Goal: Task Accomplishment & Management: Use online tool/utility

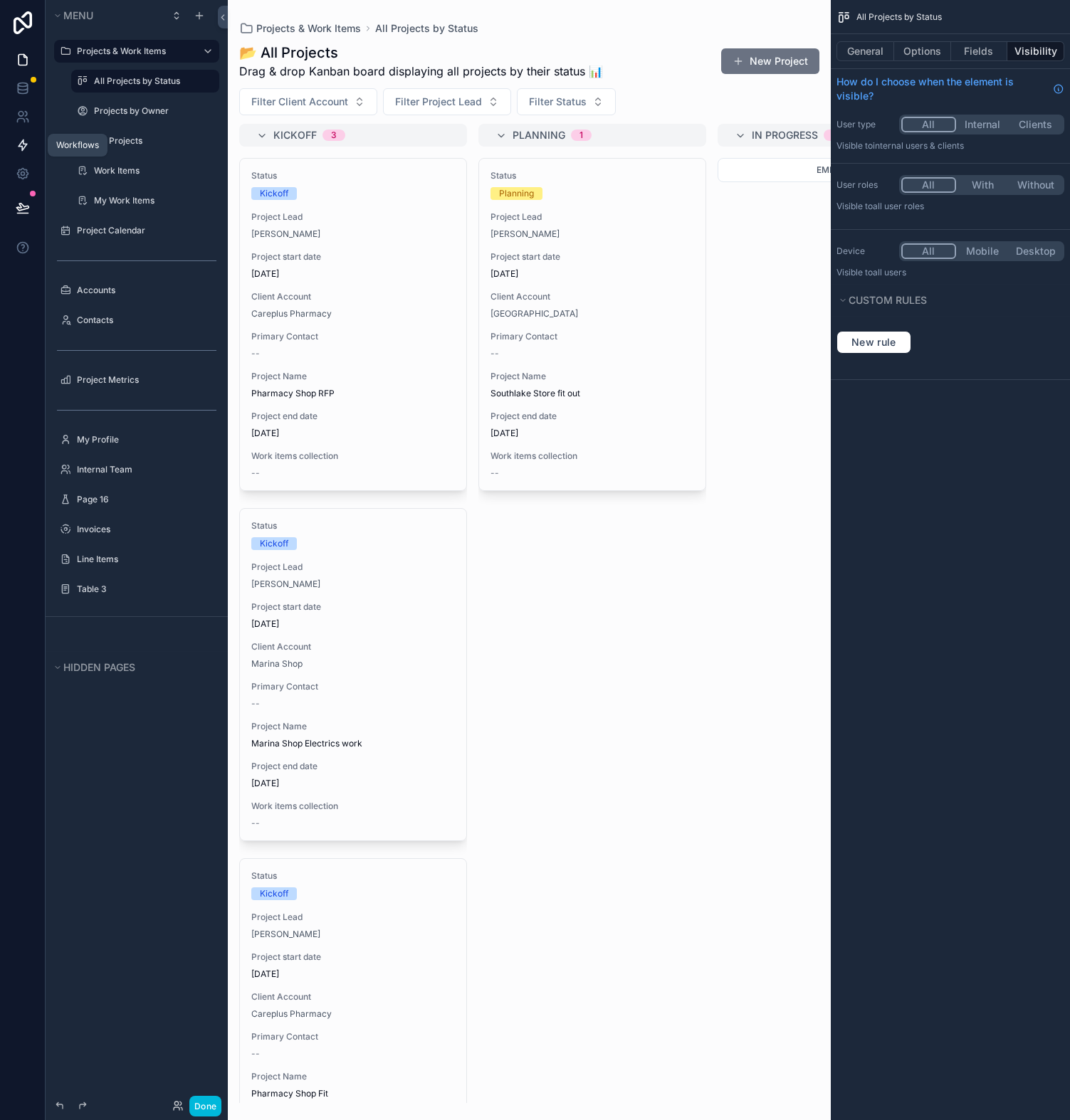
click at [26, 135] on link at bounding box center [22, 145] width 45 height 29
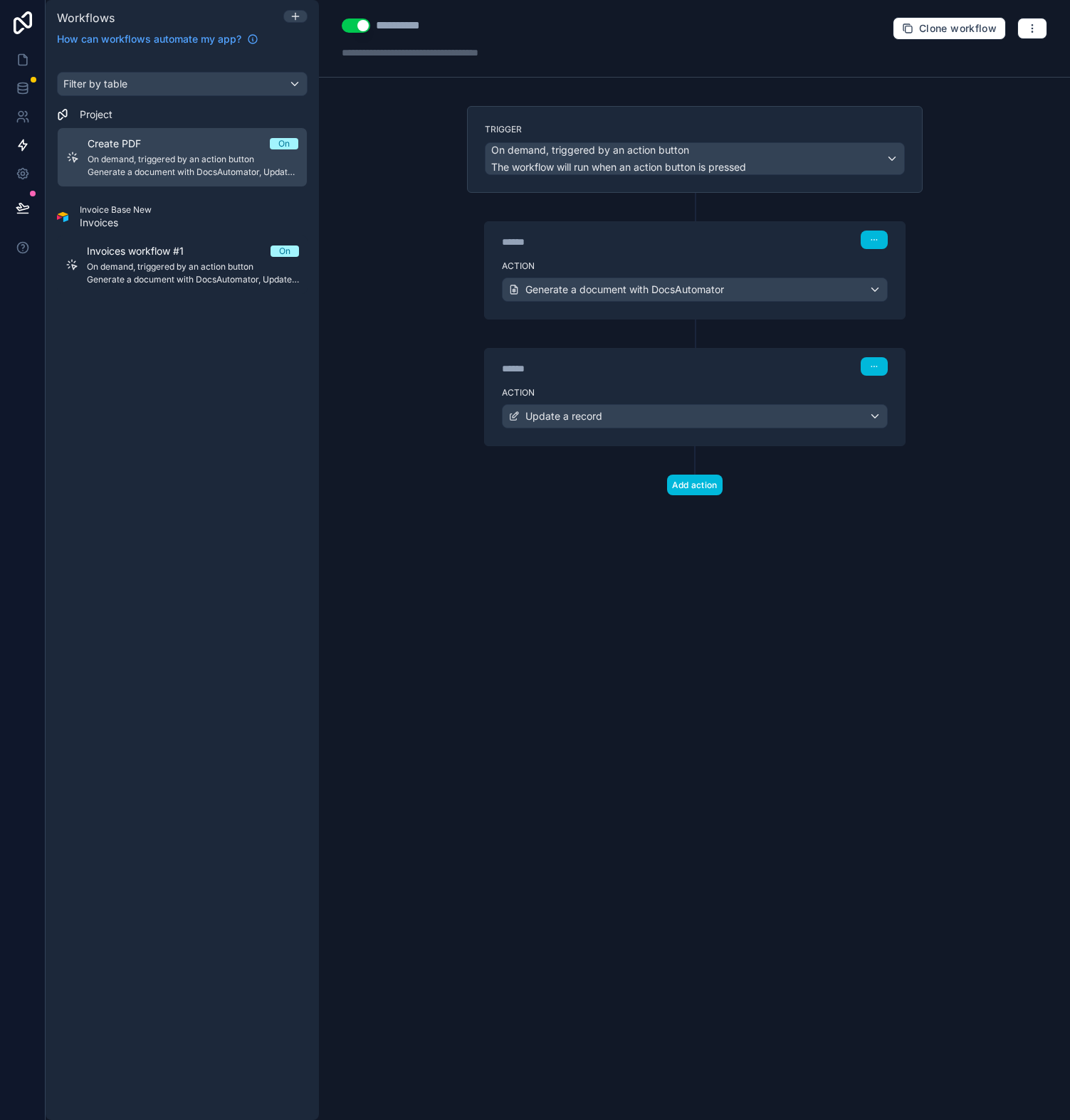
click at [600, 329] on div "****** Step 2 Action Update a record" at bounding box center [695, 382] width 456 height 126
click at [596, 294] on span "Generate a document with DocsAutomator" at bounding box center [624, 289] width 198 height 14
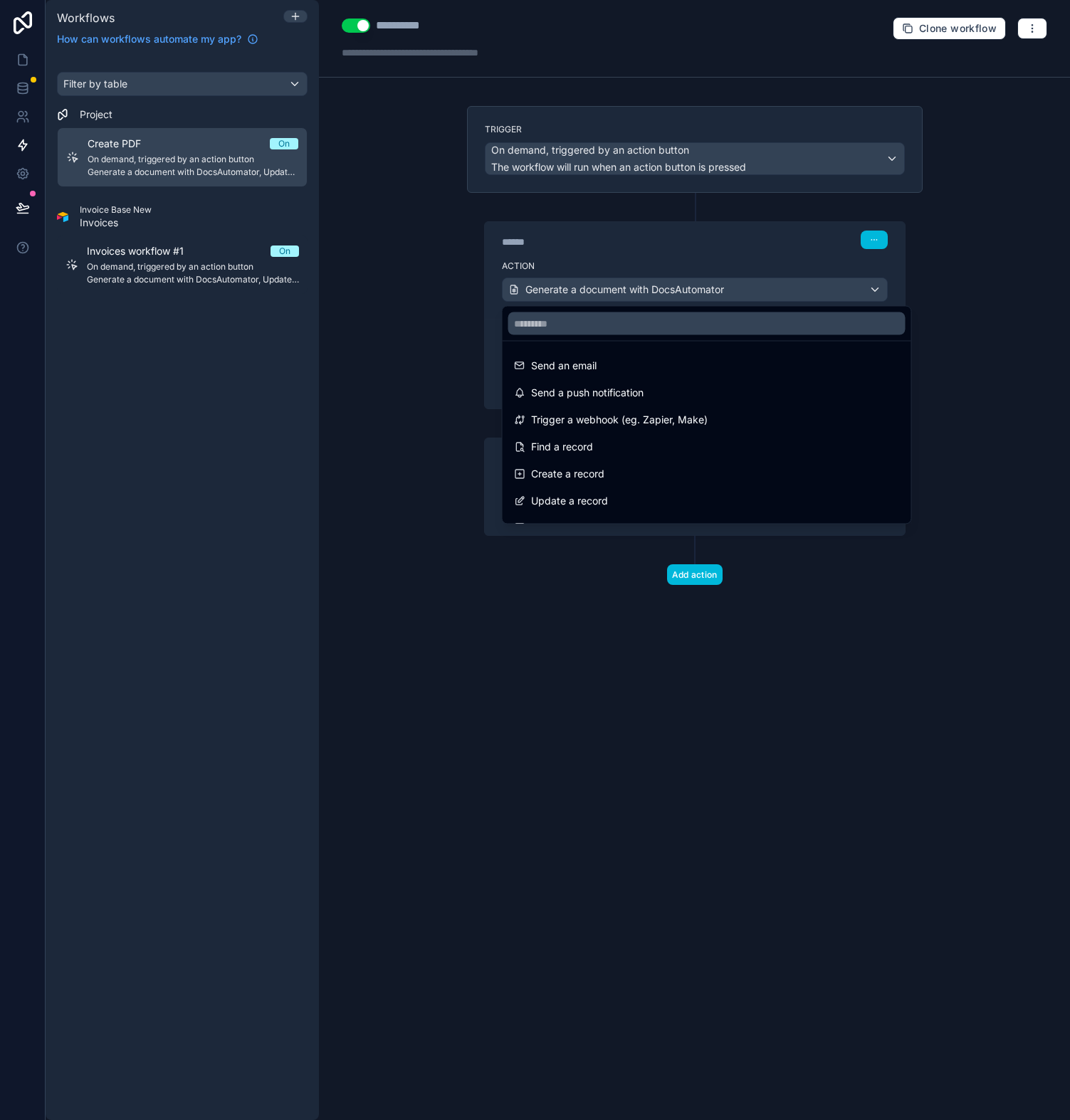
click at [596, 256] on div at bounding box center [535, 560] width 1070 height 1120
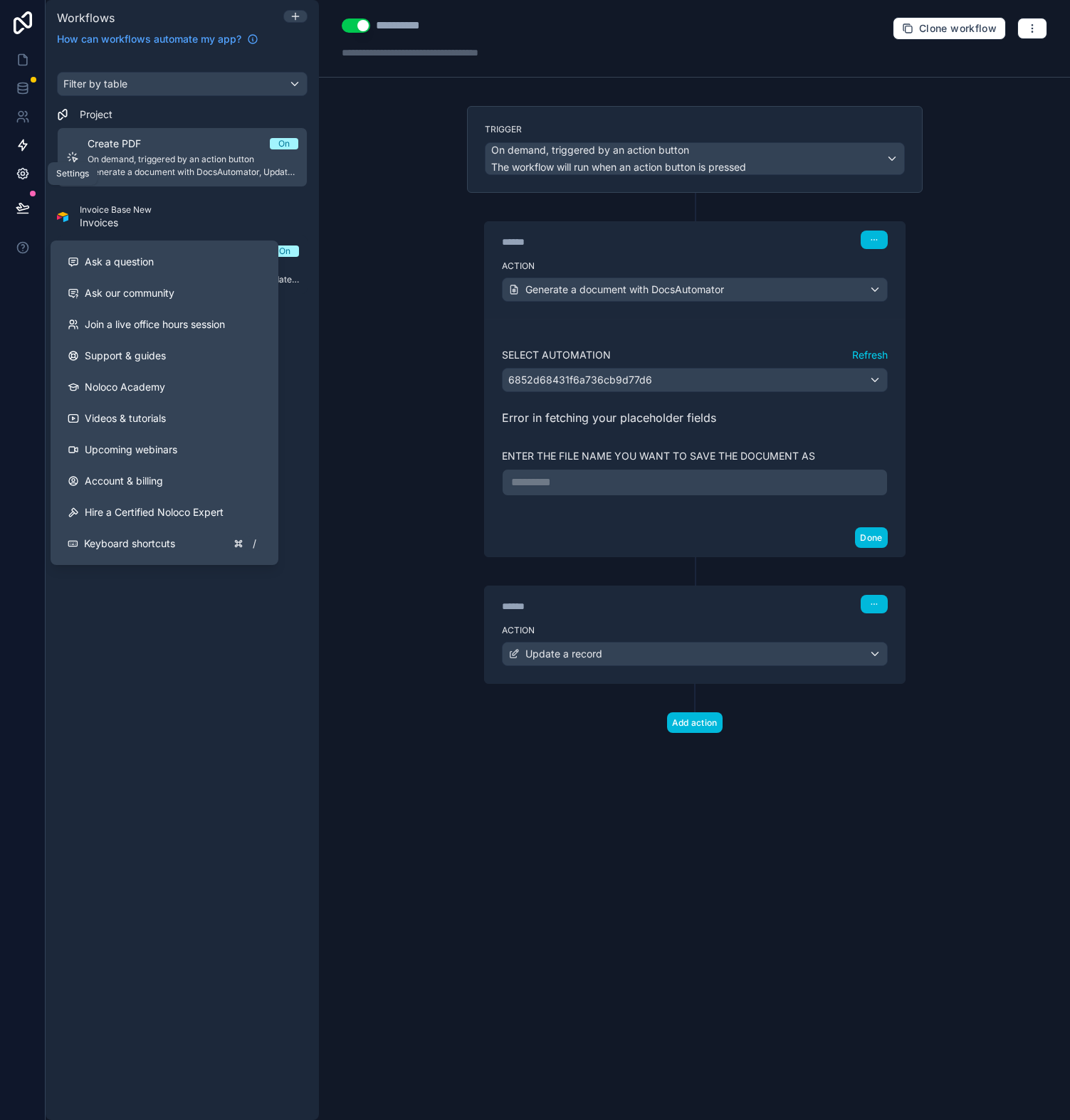
click at [30, 176] on icon at bounding box center [23, 173] width 14 height 14
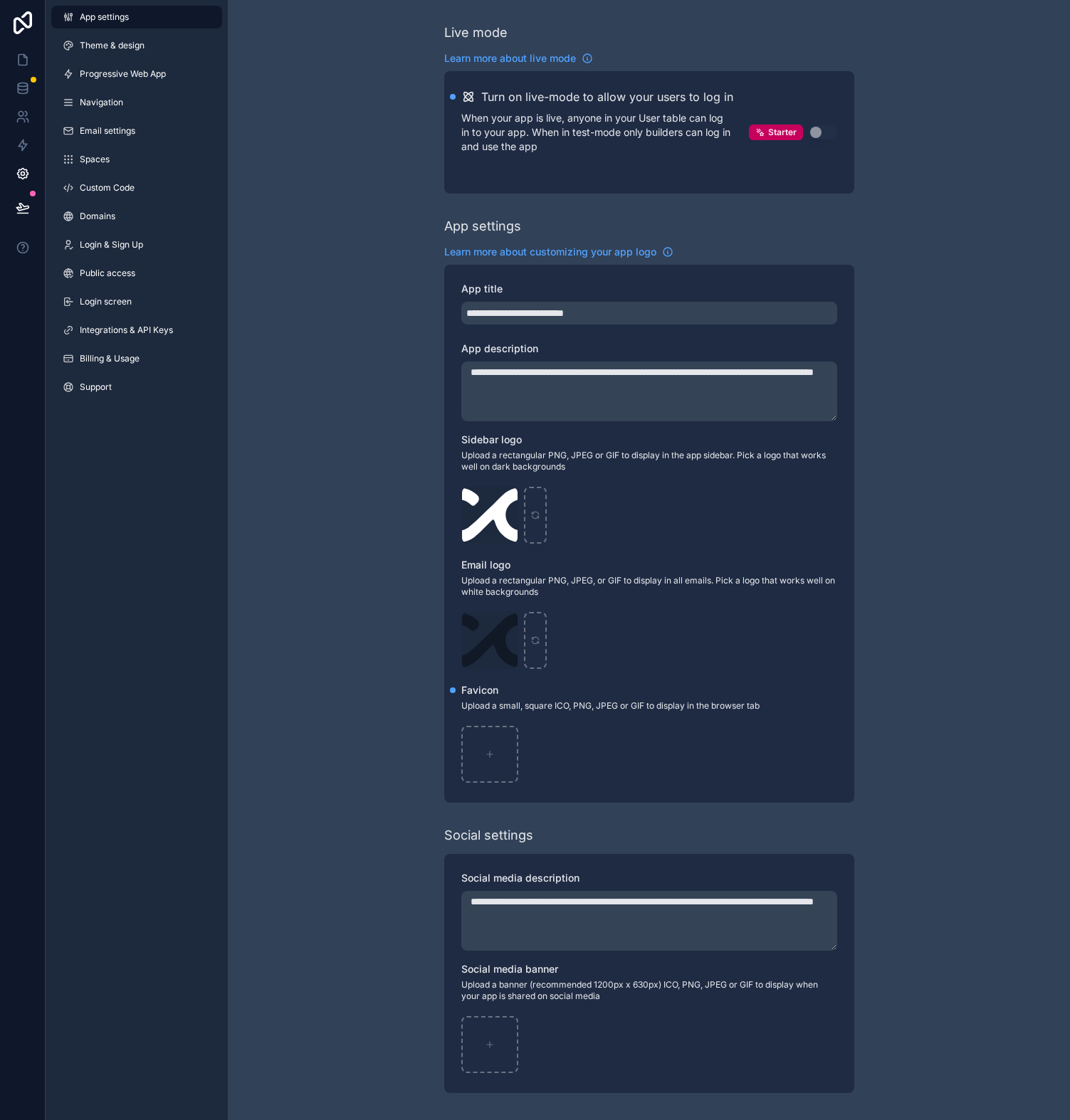
click at [300, 498] on div "**********" at bounding box center [649, 558] width 842 height 1116
click at [160, 340] on link "Integrations & API Keys" at bounding box center [137, 330] width 171 height 23
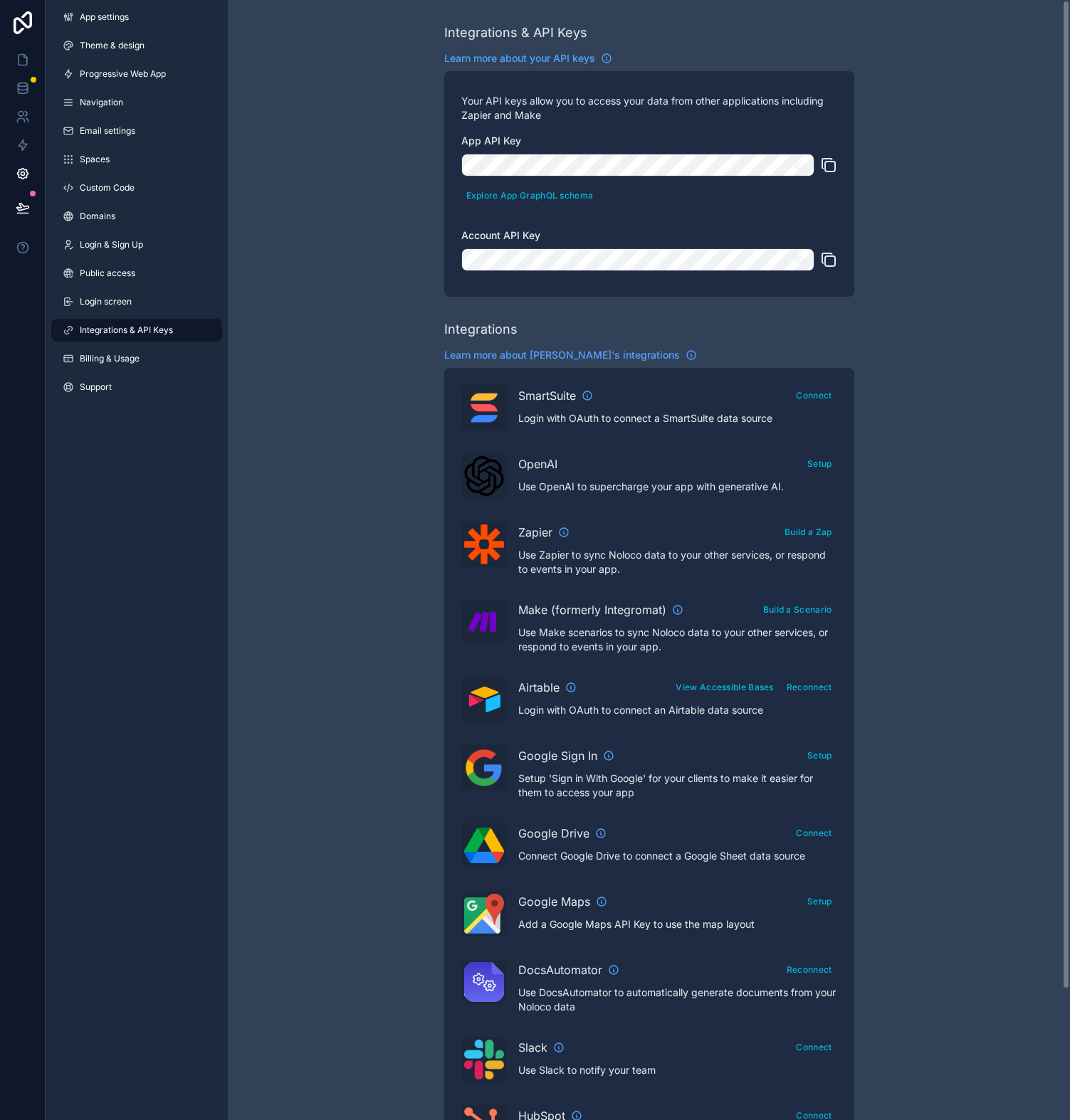
scroll to position [148, 0]
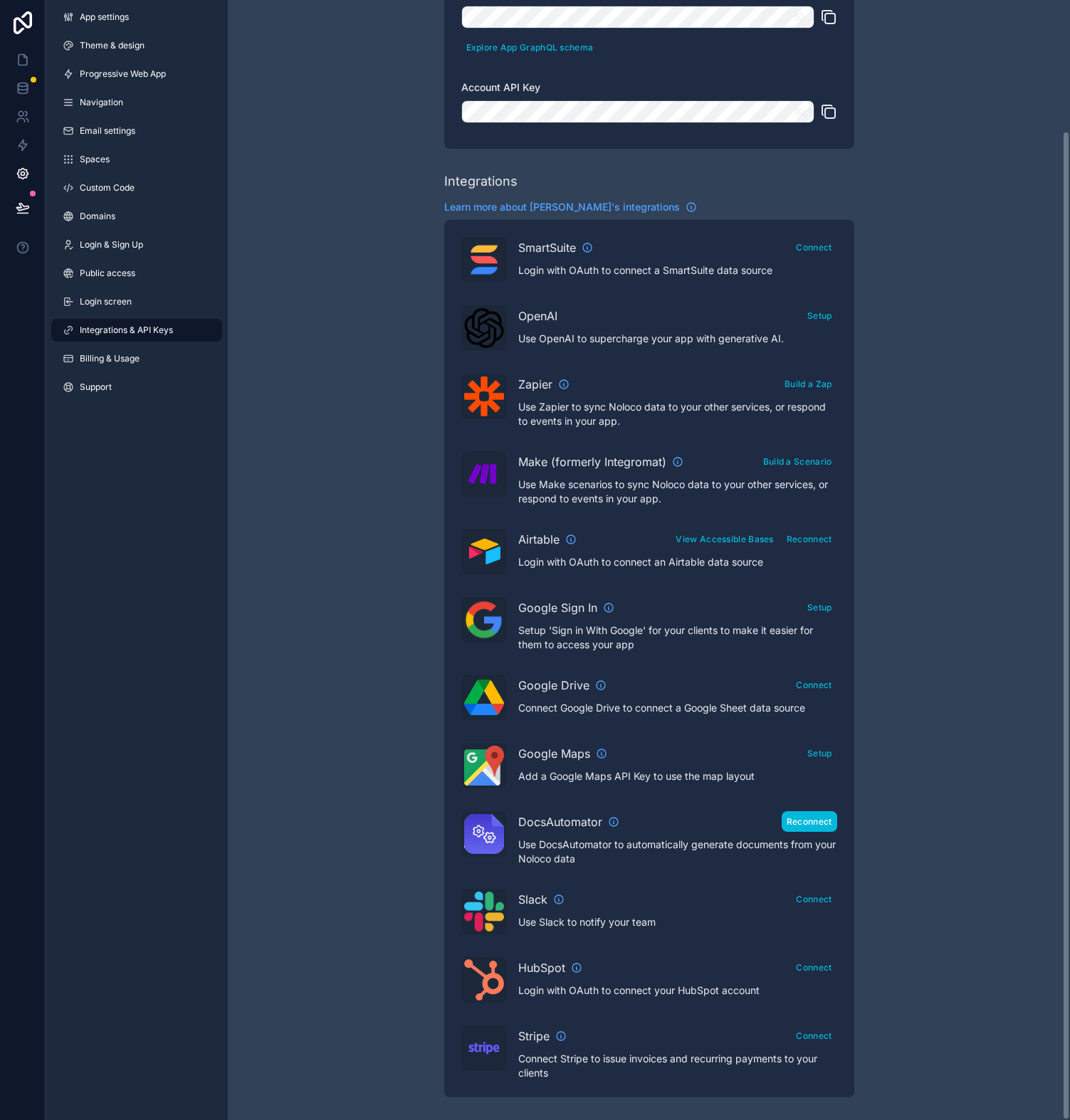
click at [813, 829] on button "Reconnect" at bounding box center [809, 821] width 55 height 20
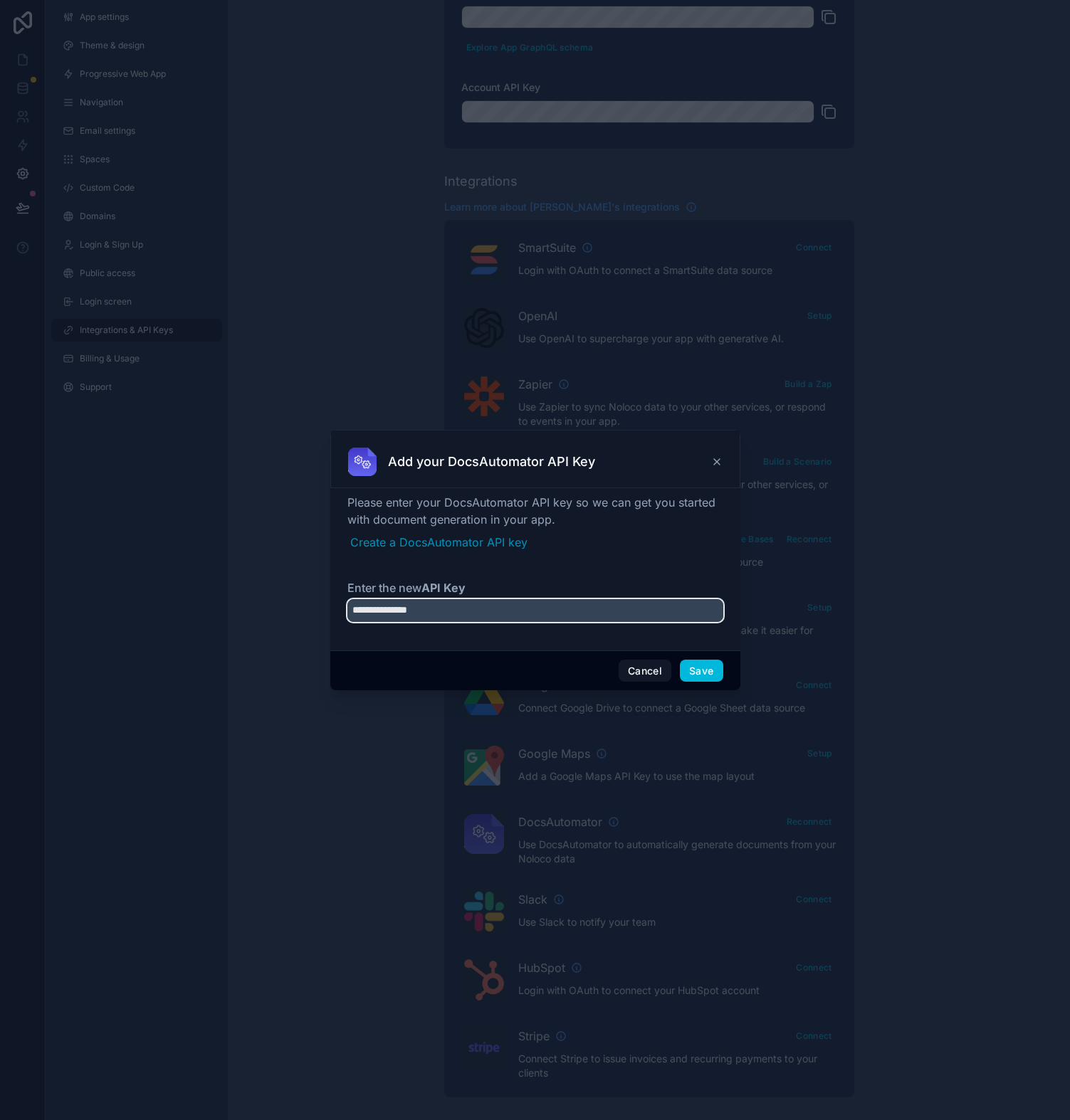
click at [514, 611] on input "**********" at bounding box center [535, 611] width 376 height 23
paste input "**********"
click at [511, 611] on input "**********" at bounding box center [535, 611] width 376 height 23
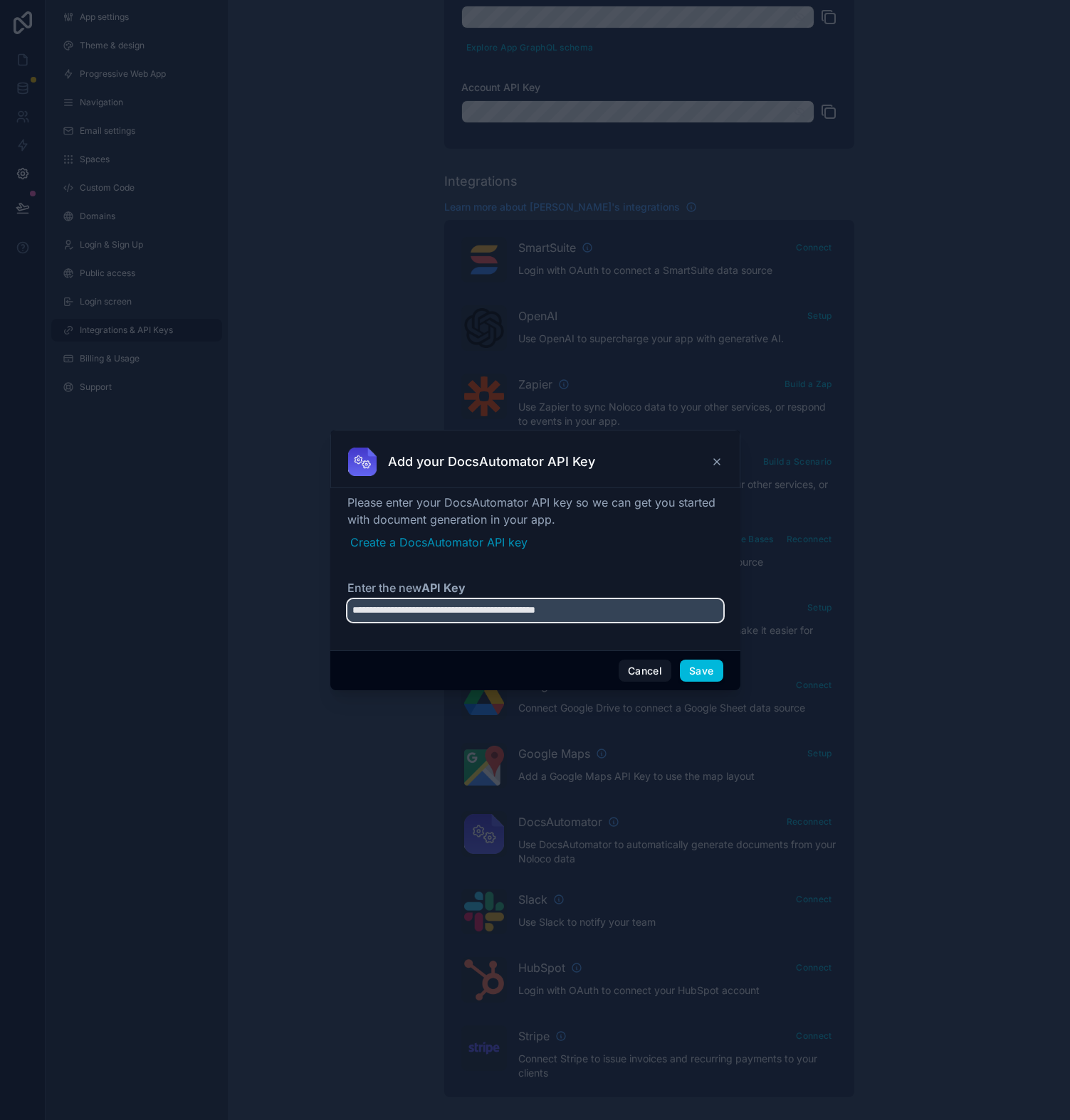
paste input "text"
type input "**********"
click at [723, 671] on div "Cancel Save" at bounding box center [535, 671] width 410 height 41
click at [698, 668] on button "Save" at bounding box center [701, 671] width 42 height 23
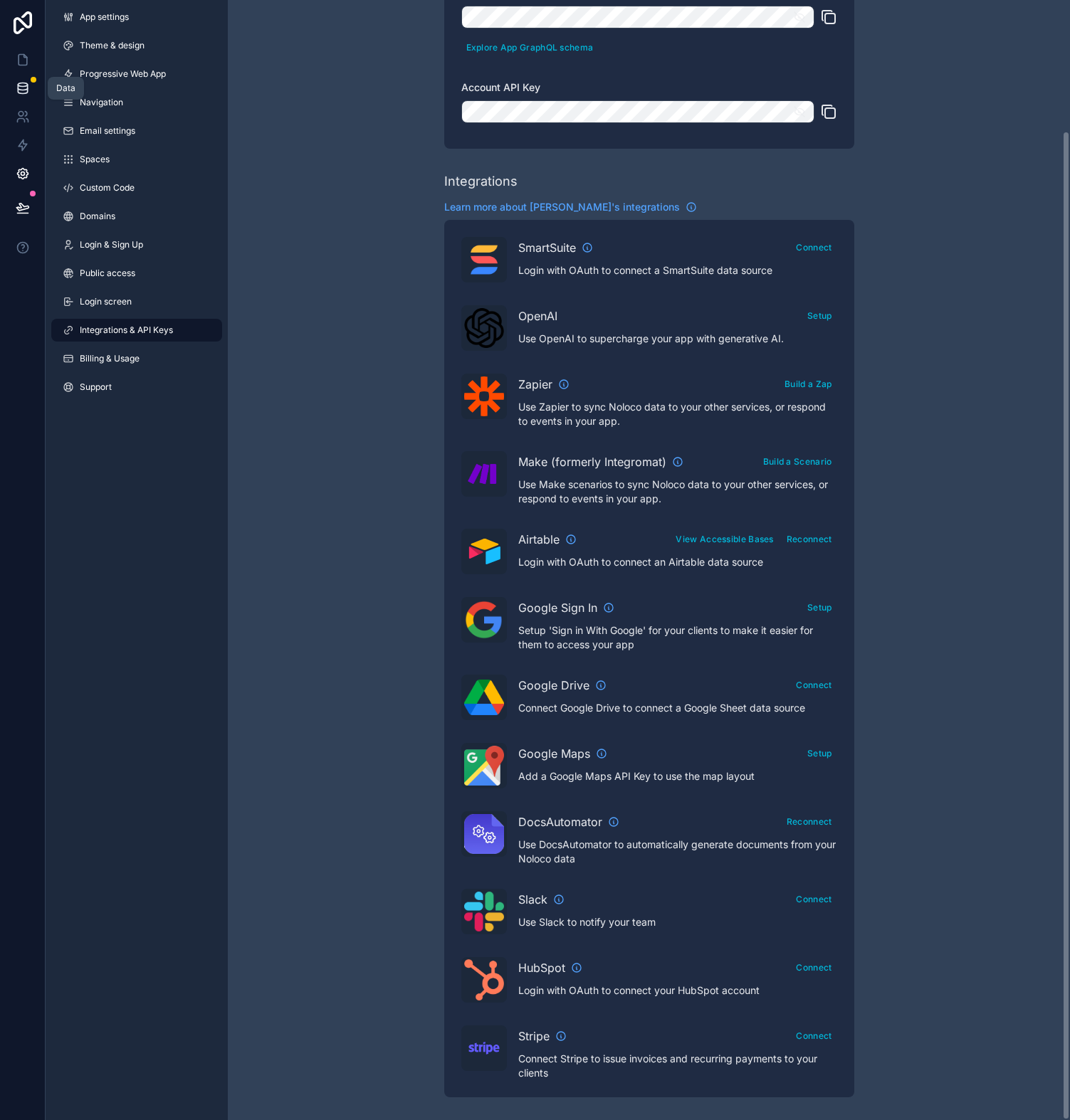
click at [14, 90] on link at bounding box center [22, 89] width 45 height 29
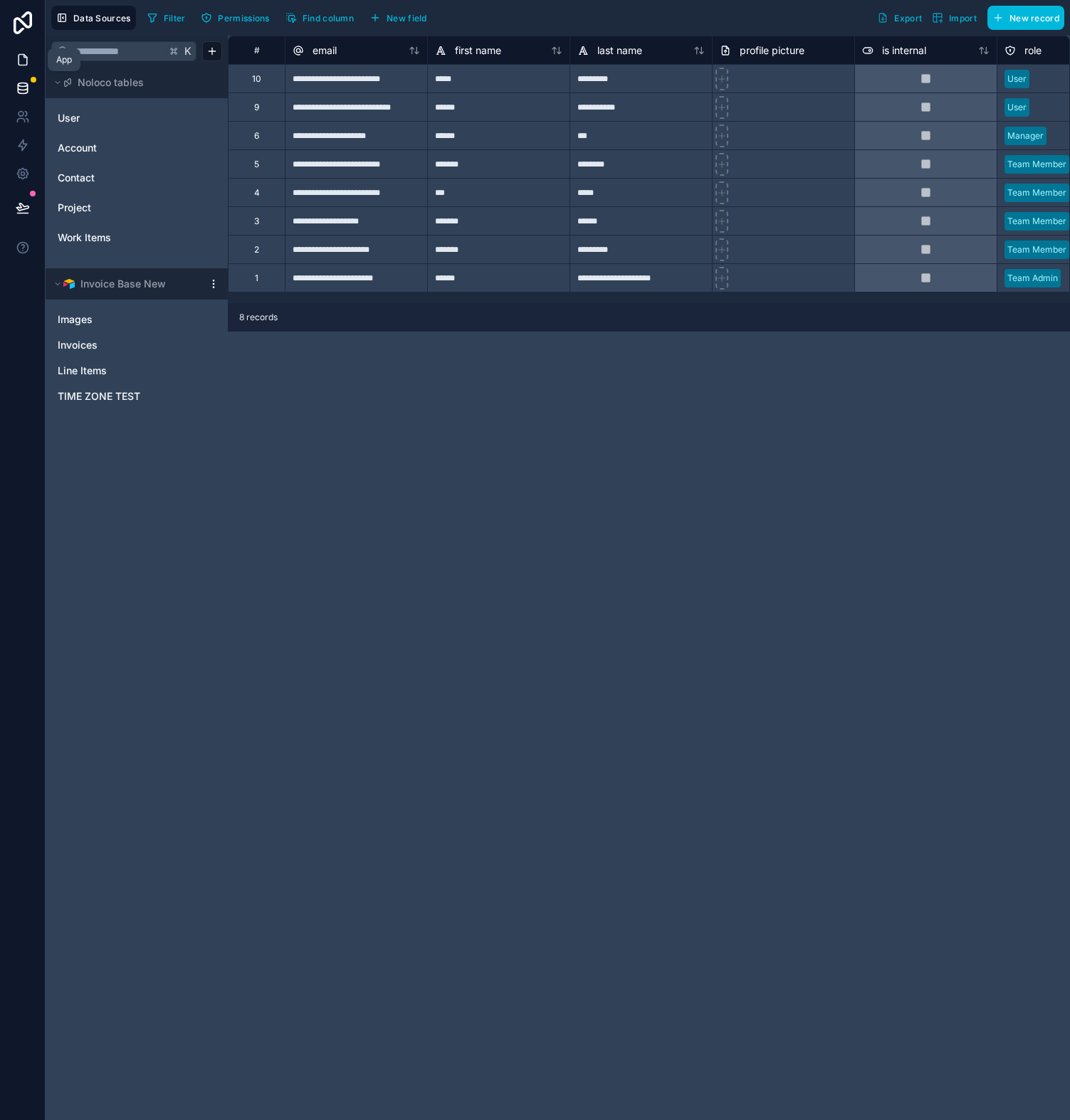
click at [20, 64] on icon at bounding box center [23, 60] width 14 height 14
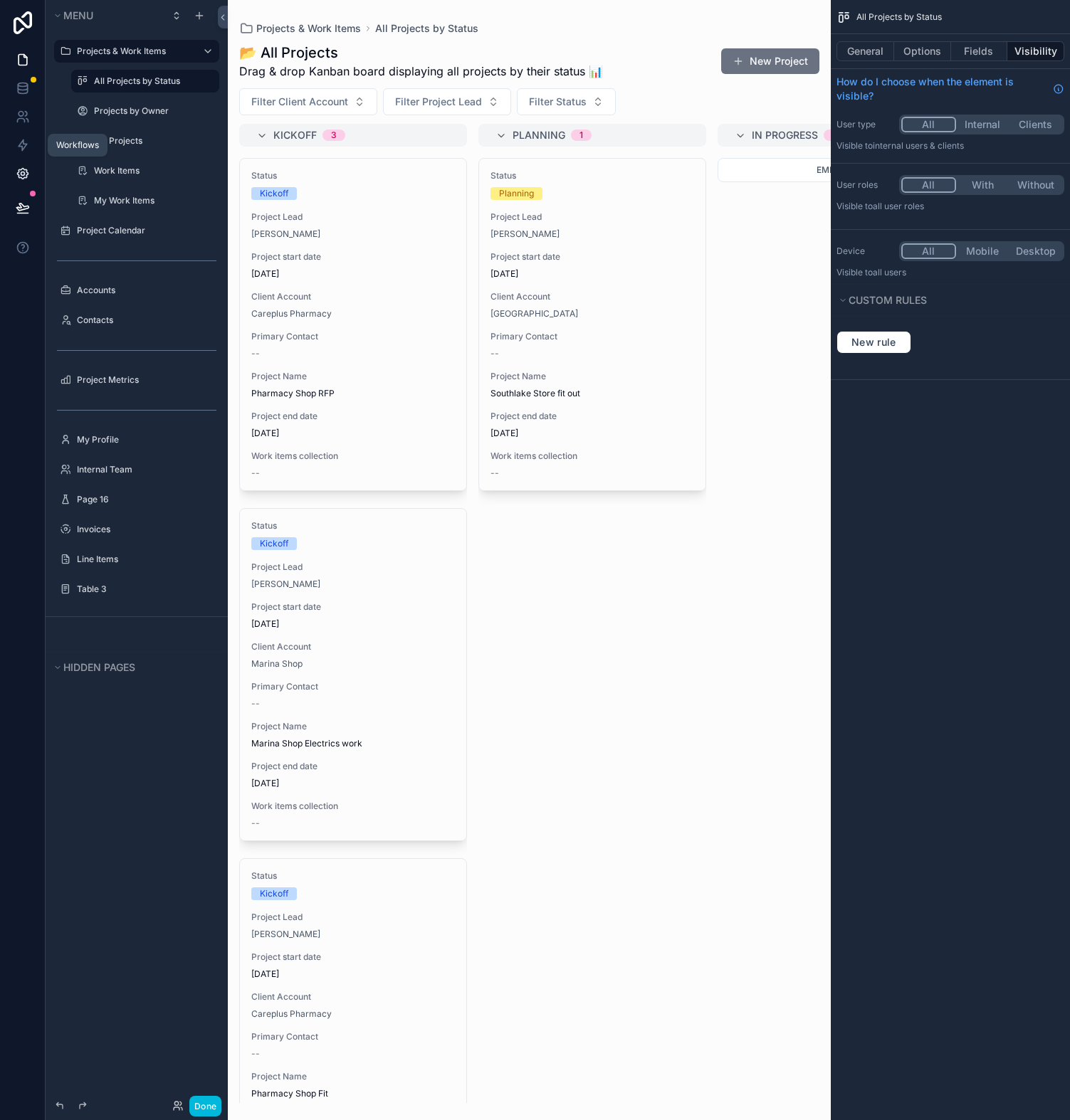
click at [18, 182] on link at bounding box center [22, 174] width 45 height 29
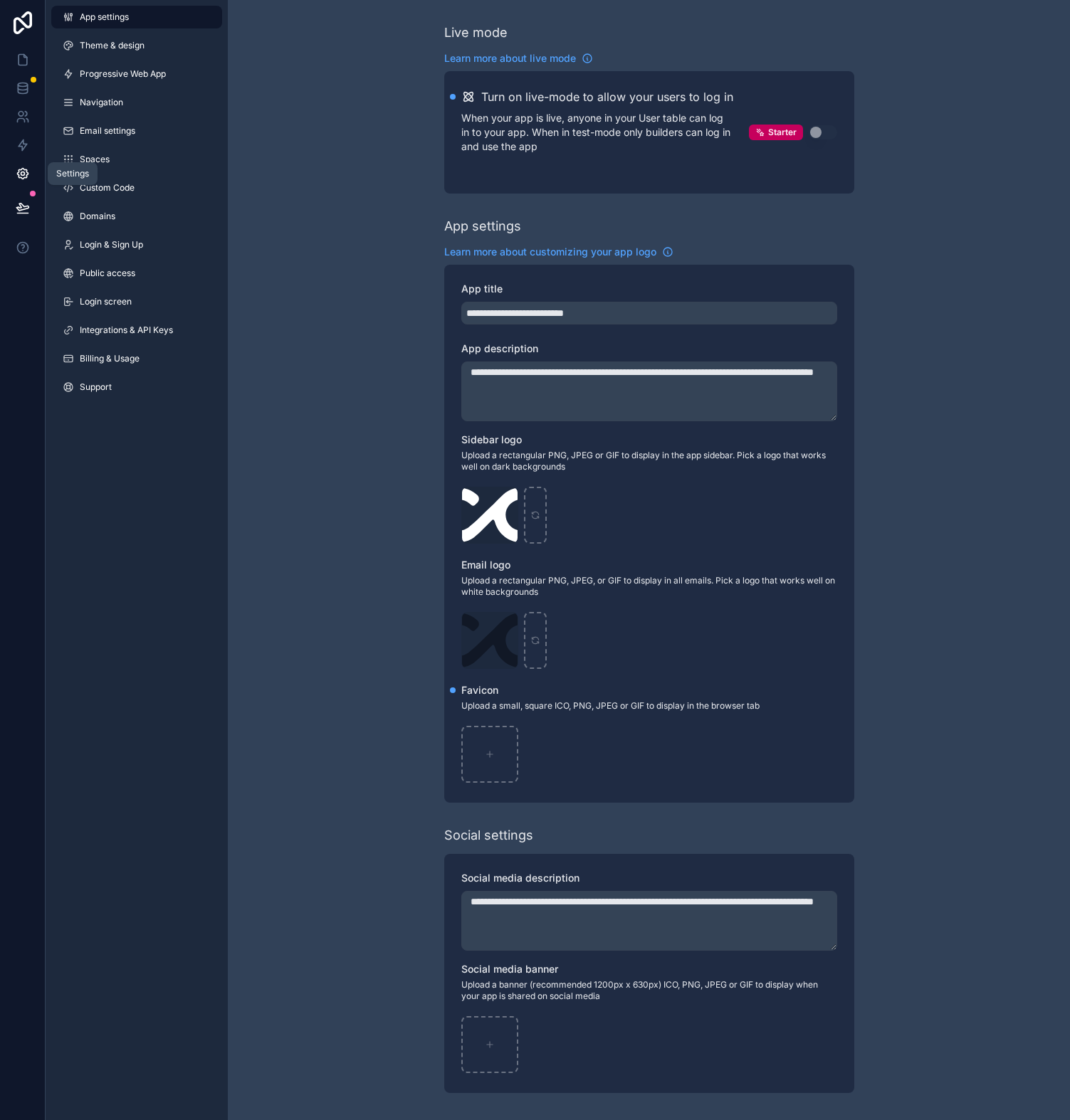
click at [20, 160] on link at bounding box center [22, 174] width 45 height 29
click at [19, 152] on link at bounding box center [22, 145] width 45 height 29
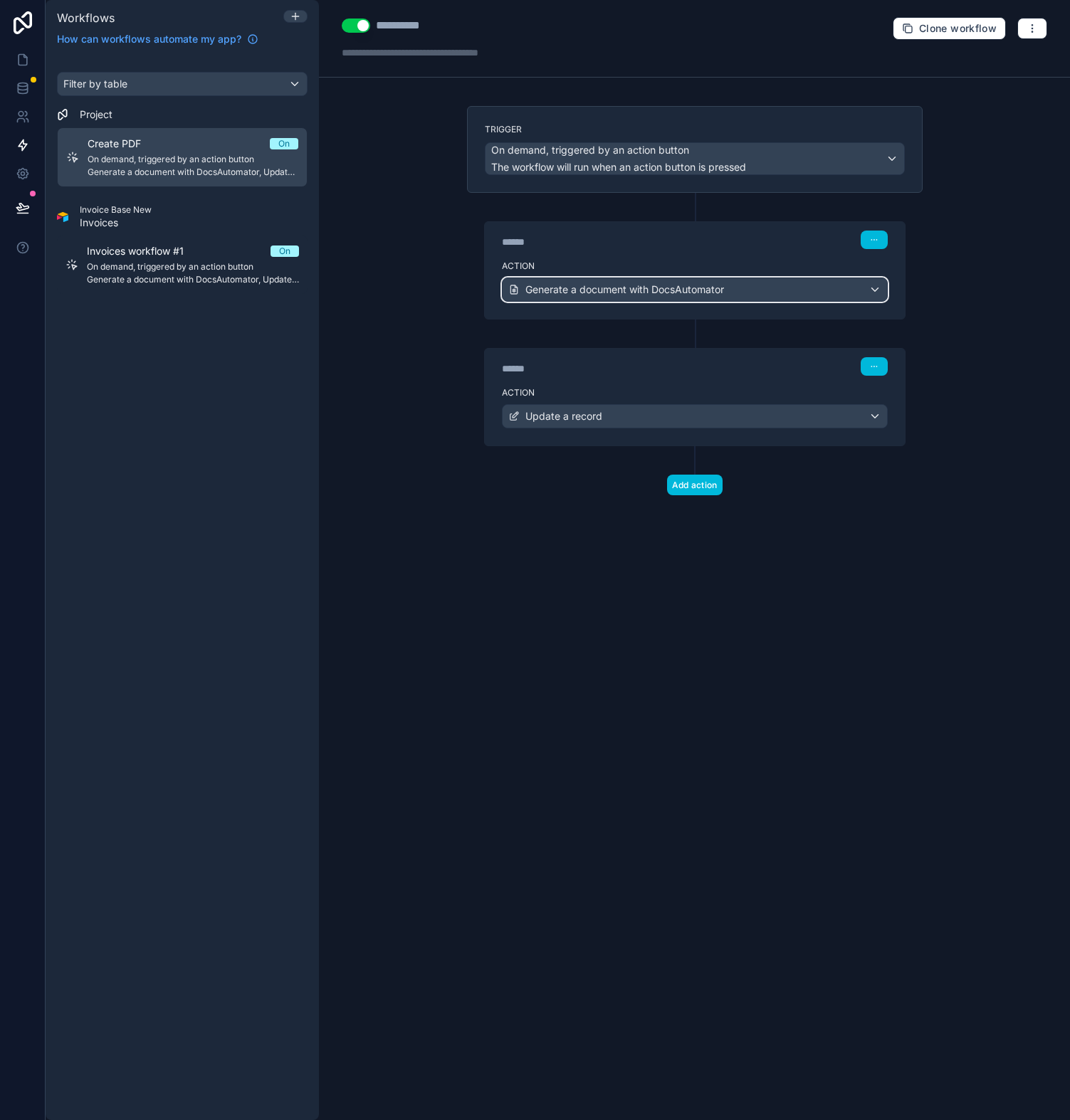
click at [625, 295] on span "Generate a document with DocsAutomator" at bounding box center [624, 289] width 198 height 14
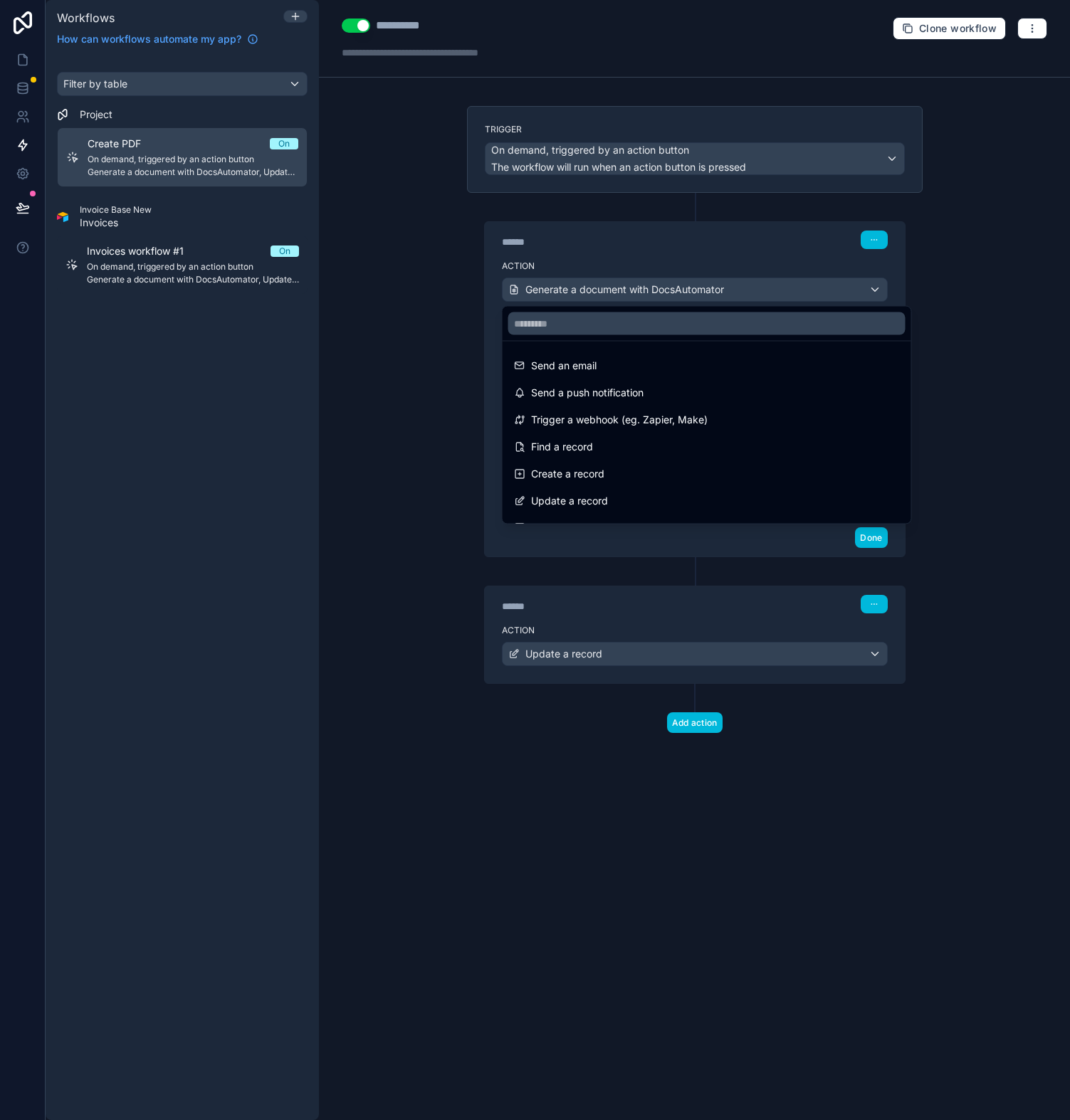
click at [636, 248] on div at bounding box center [535, 560] width 1070 height 1120
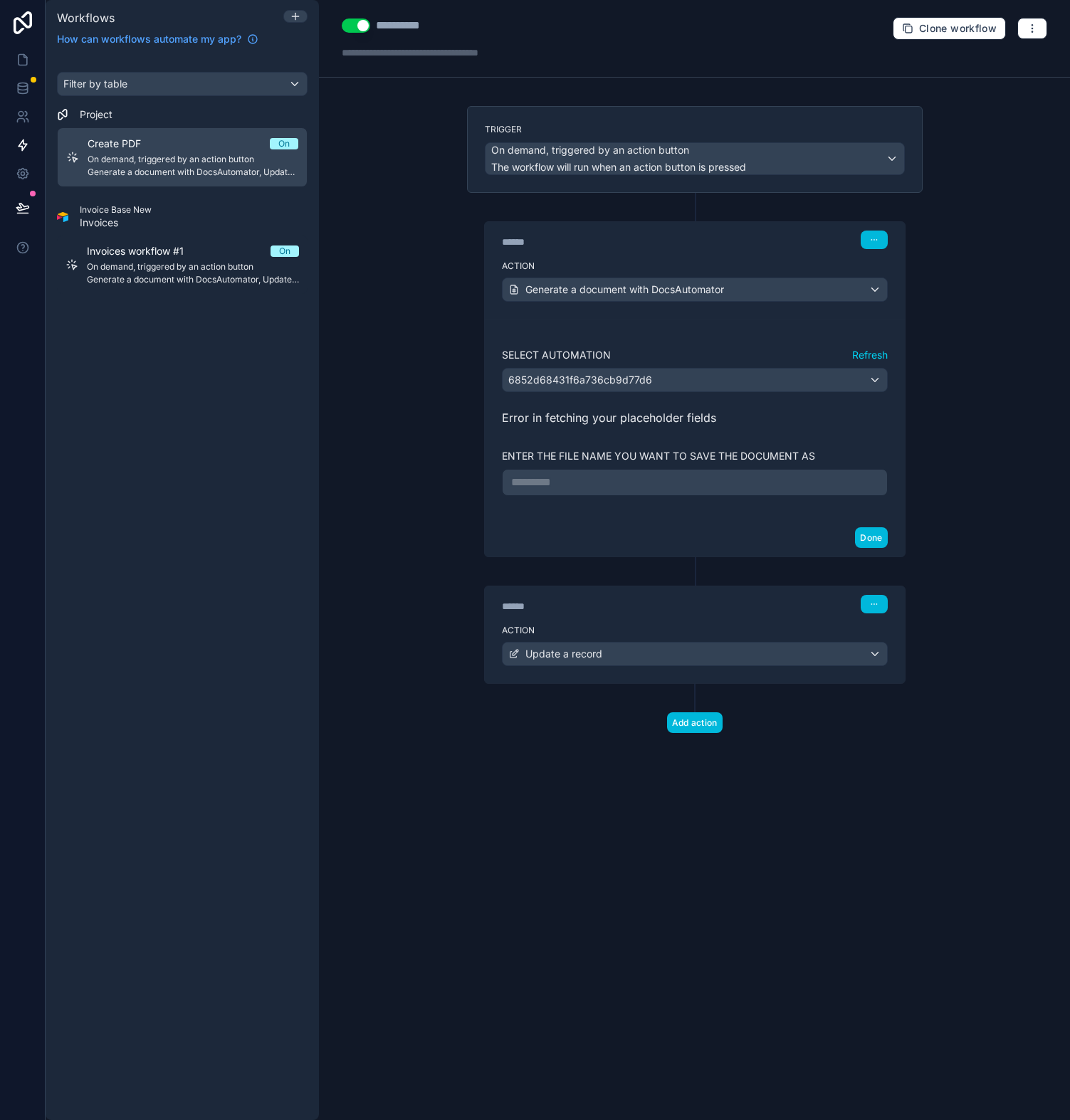
click at [874, 358] on button "Refresh" at bounding box center [869, 355] width 36 height 14
click at [635, 371] on div "6852d68431f6a736cb9d77d6" at bounding box center [695, 380] width 384 height 23
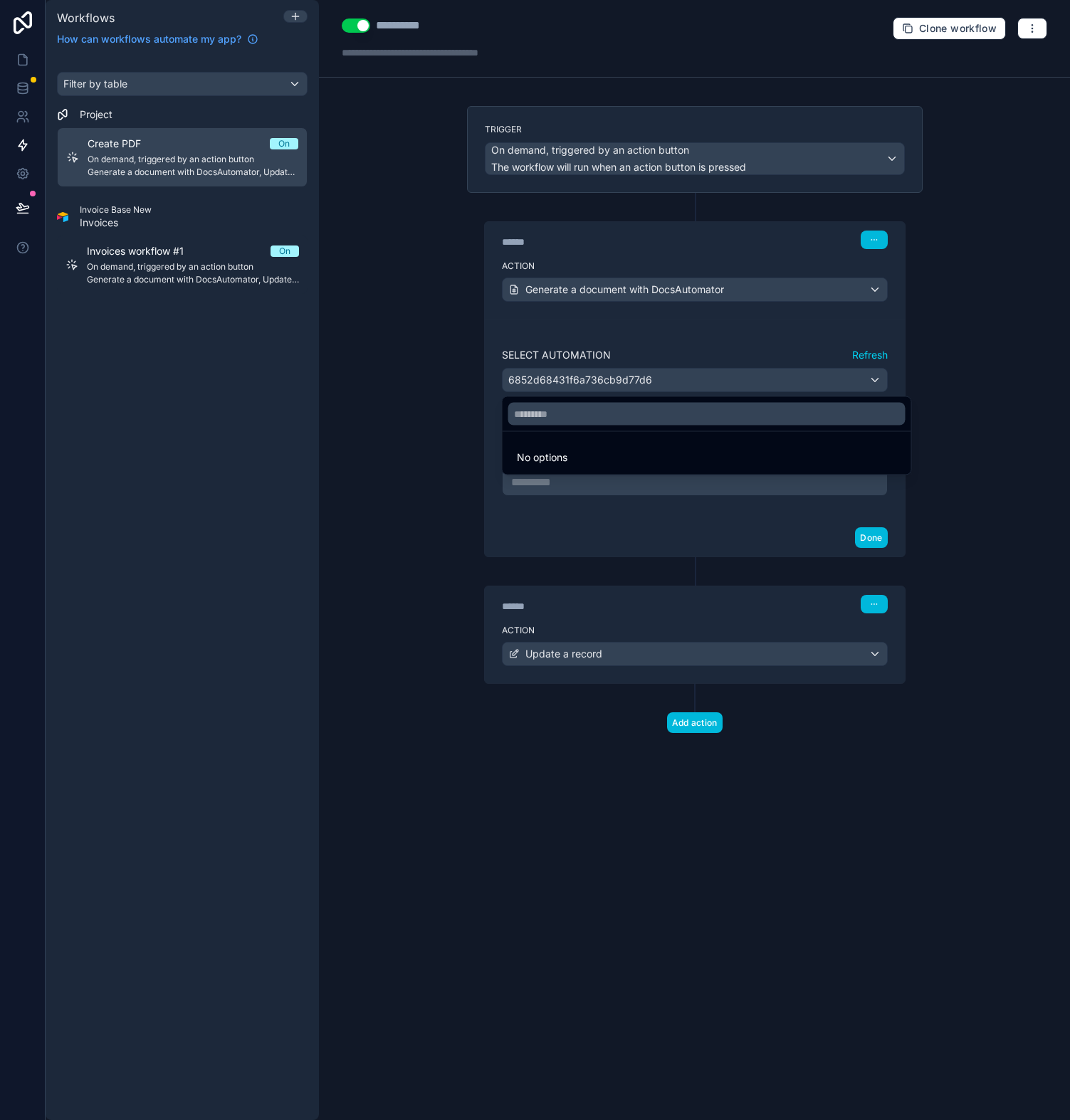
drag, startPoint x: 637, startPoint y: 352, endPoint x: 968, endPoint y: 232, distance: 352.1
click at [638, 352] on div at bounding box center [535, 560] width 1070 height 1120
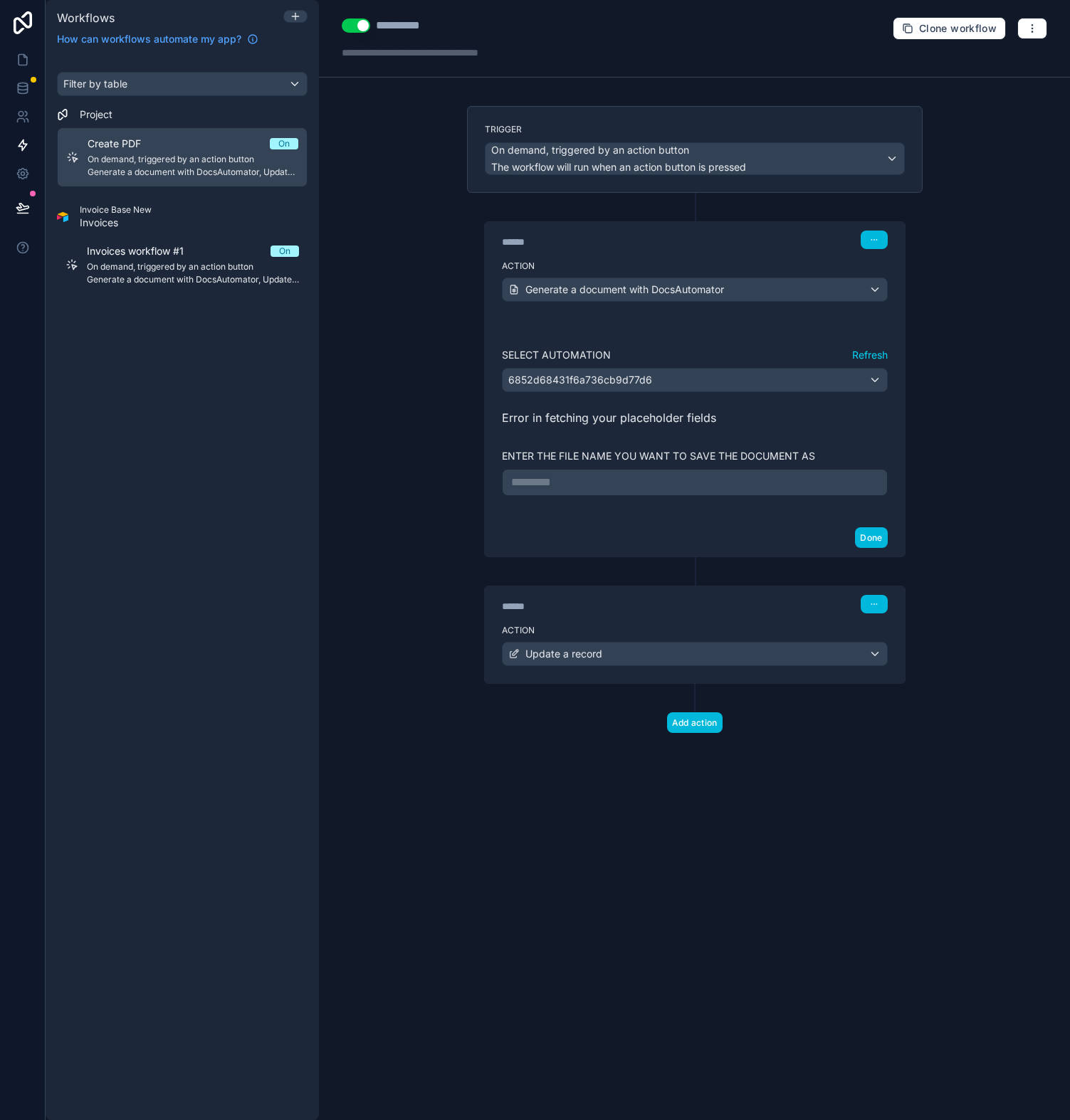
click at [875, 352] on button "Refresh" at bounding box center [869, 355] width 36 height 14
drag, startPoint x: 714, startPoint y: 344, endPoint x: 675, endPoint y: 391, distance: 61.1
click at [714, 344] on div "Select Automation Refresh 6852d68431f6a736cb9d77d6" at bounding box center [695, 364] width 386 height 55
click at [676, 391] on div "Select Automation Refresh 6852d68431f6a736cb9d77d6 Error in fetching your place…" at bounding box center [695, 419] width 386 height 165
click at [670, 383] on div "6852d68431f6a736cb9d77d6" at bounding box center [695, 380] width 384 height 23
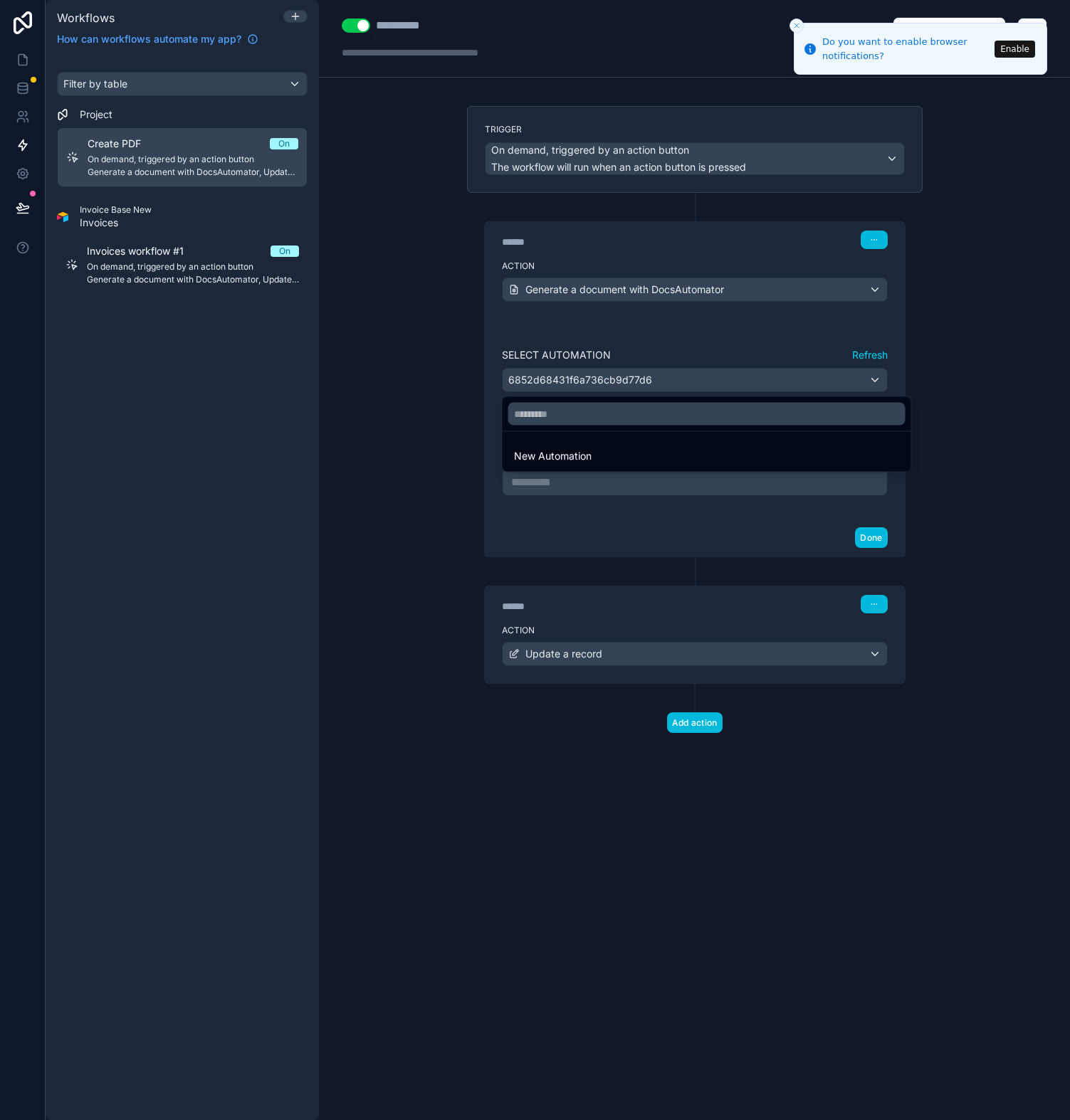
click at [723, 360] on div at bounding box center [535, 560] width 1070 height 1120
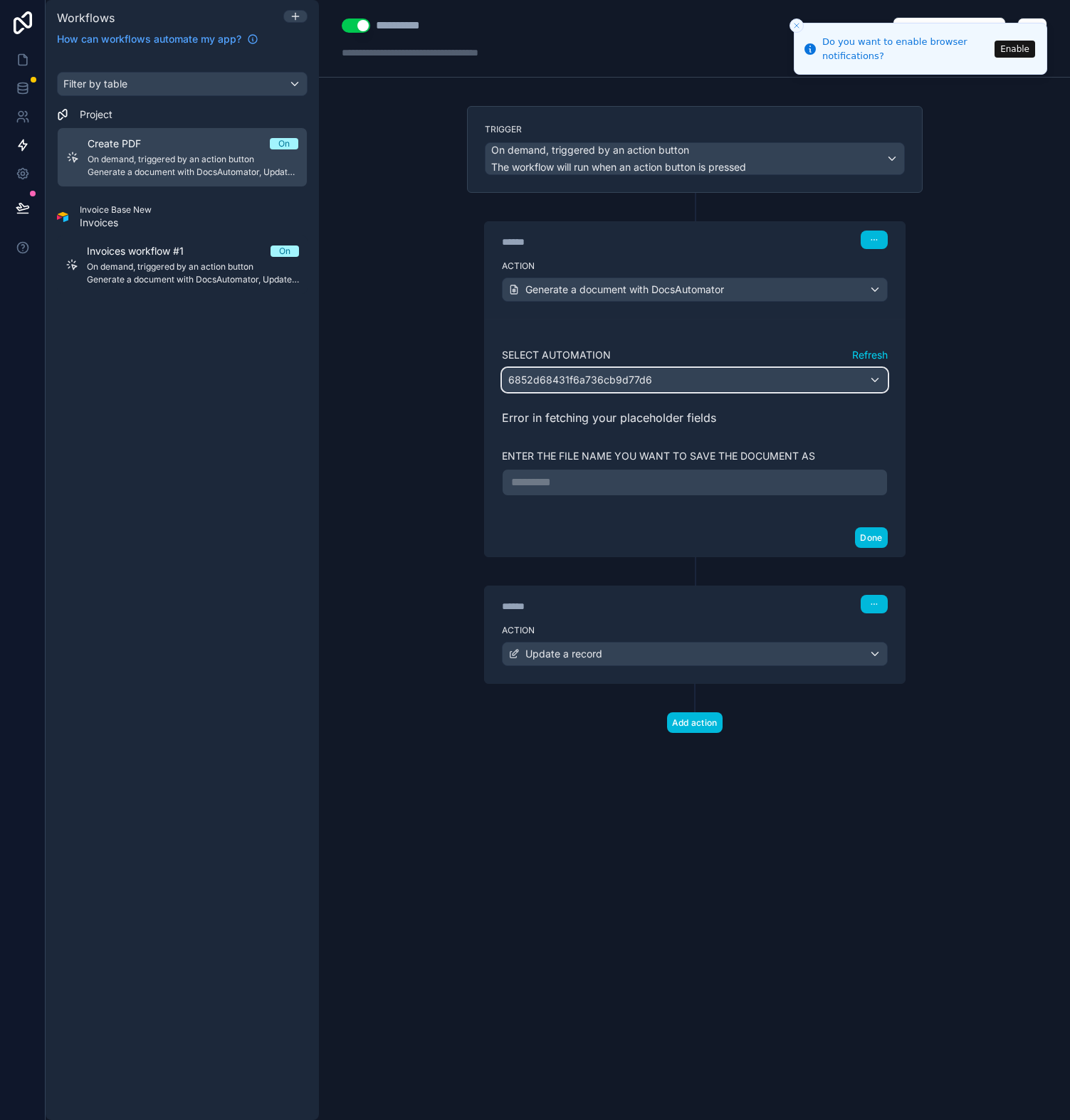
click at [706, 375] on div "6852d68431f6a736cb9d77d6" at bounding box center [695, 380] width 384 height 23
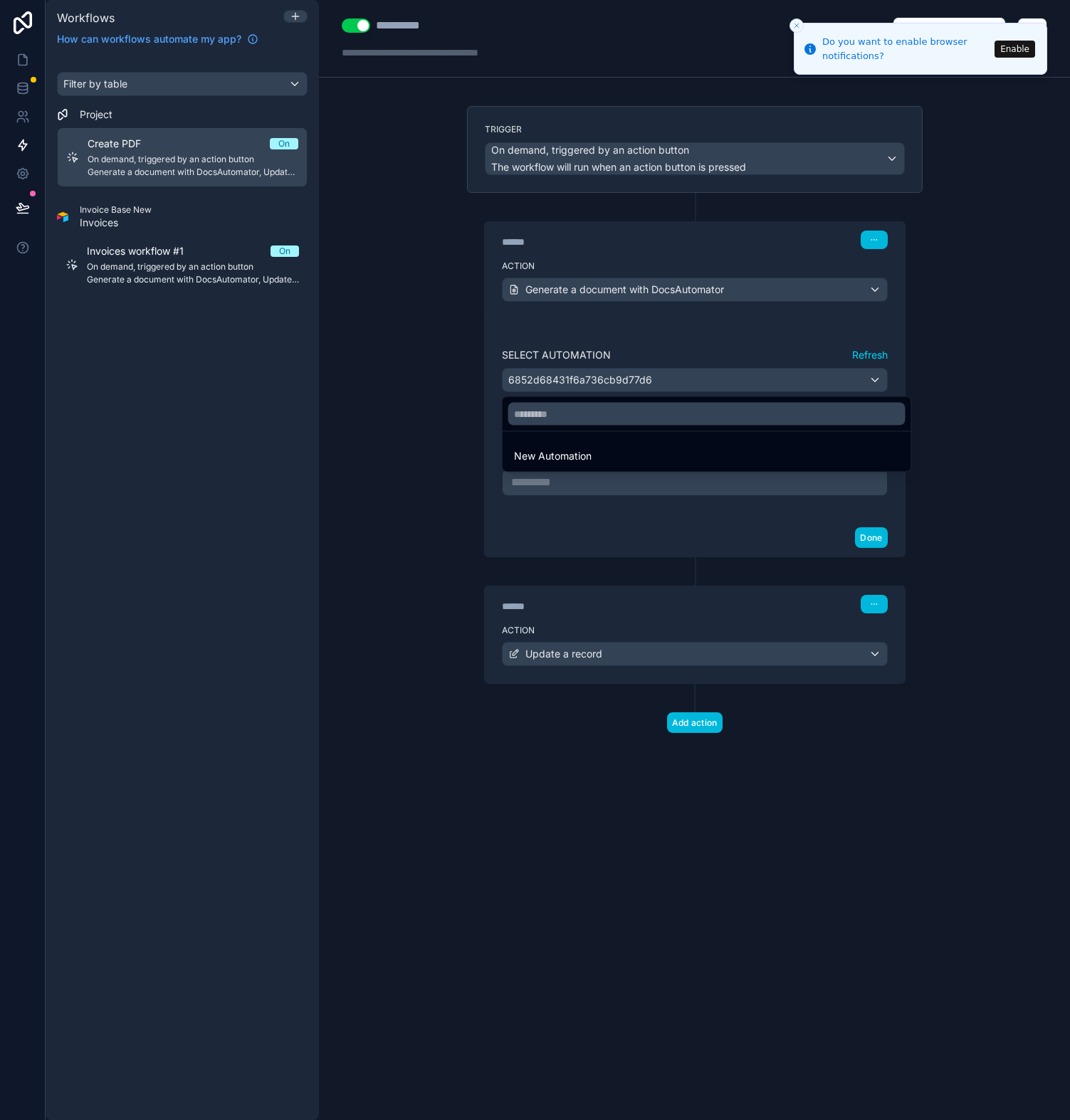
click at [680, 378] on div at bounding box center [535, 560] width 1070 height 1120
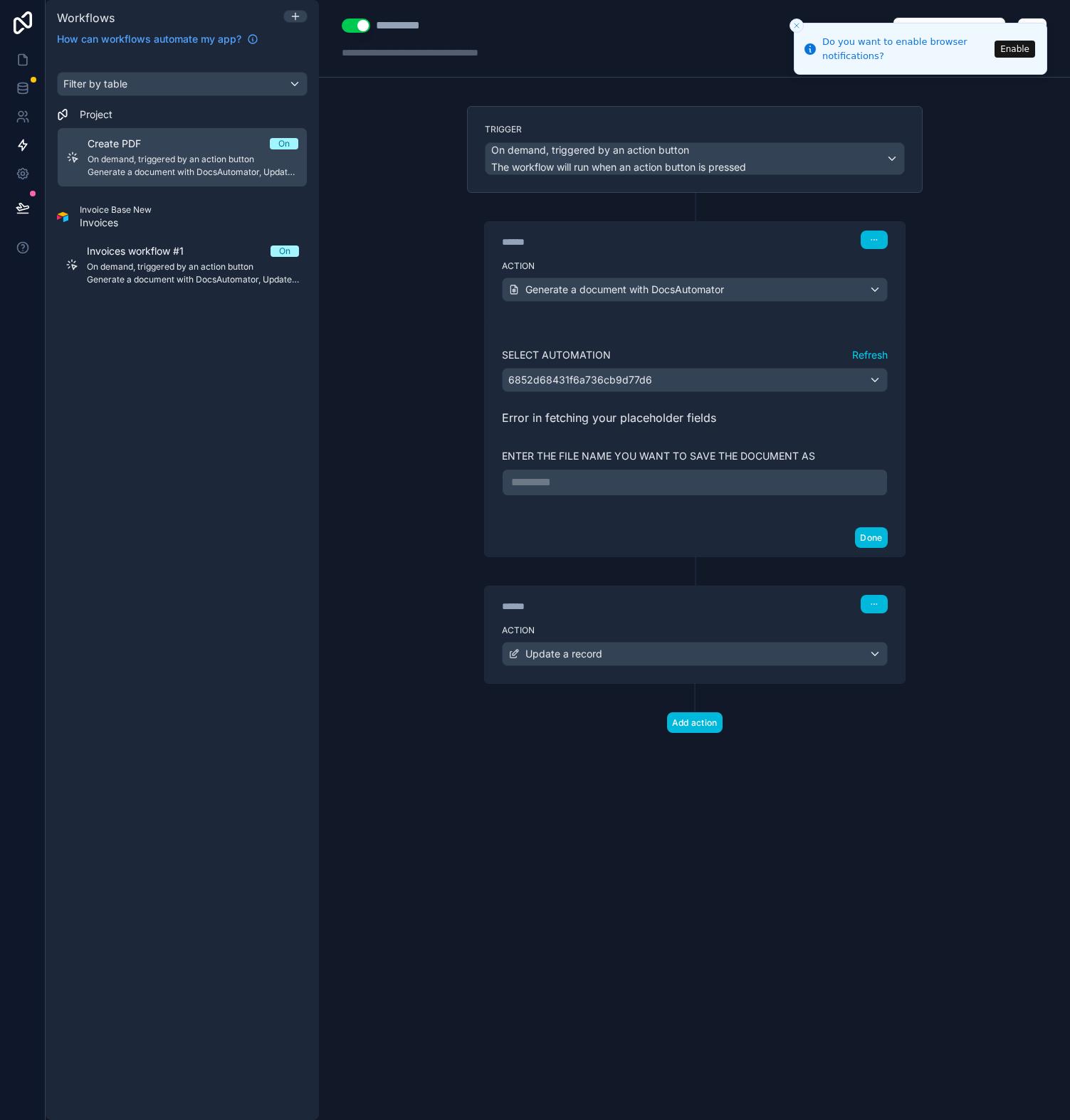
click at [796, 23] on icon "Close toast" at bounding box center [796, 25] width 8 height 8
click at [788, 359] on div "Select Automation Refresh" at bounding box center [695, 355] width 386 height 14
click at [868, 356] on button "Refresh" at bounding box center [869, 355] width 36 height 14
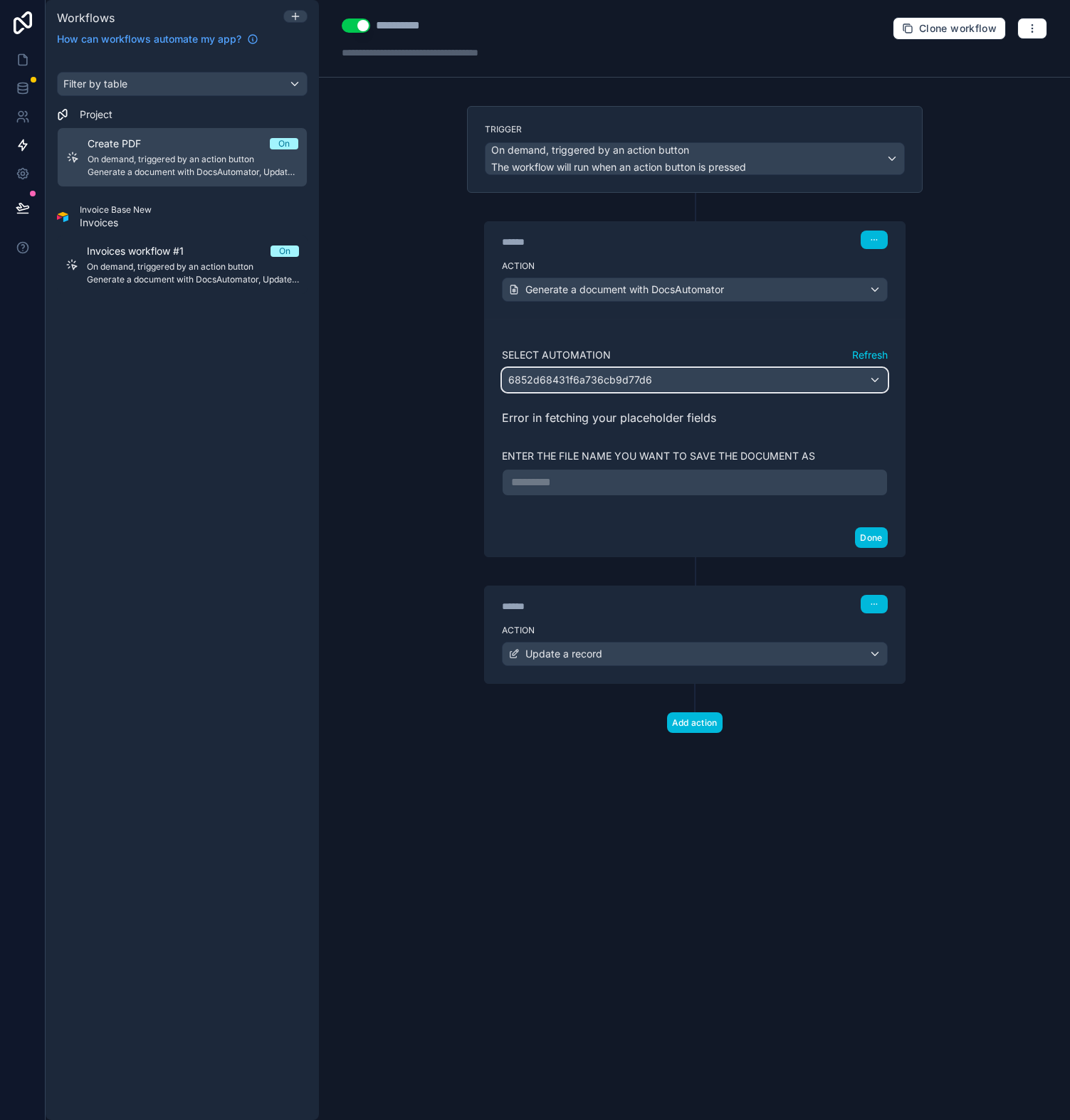
click at [685, 372] on div "6852d68431f6a736cb9d77d6" at bounding box center [695, 380] width 384 height 23
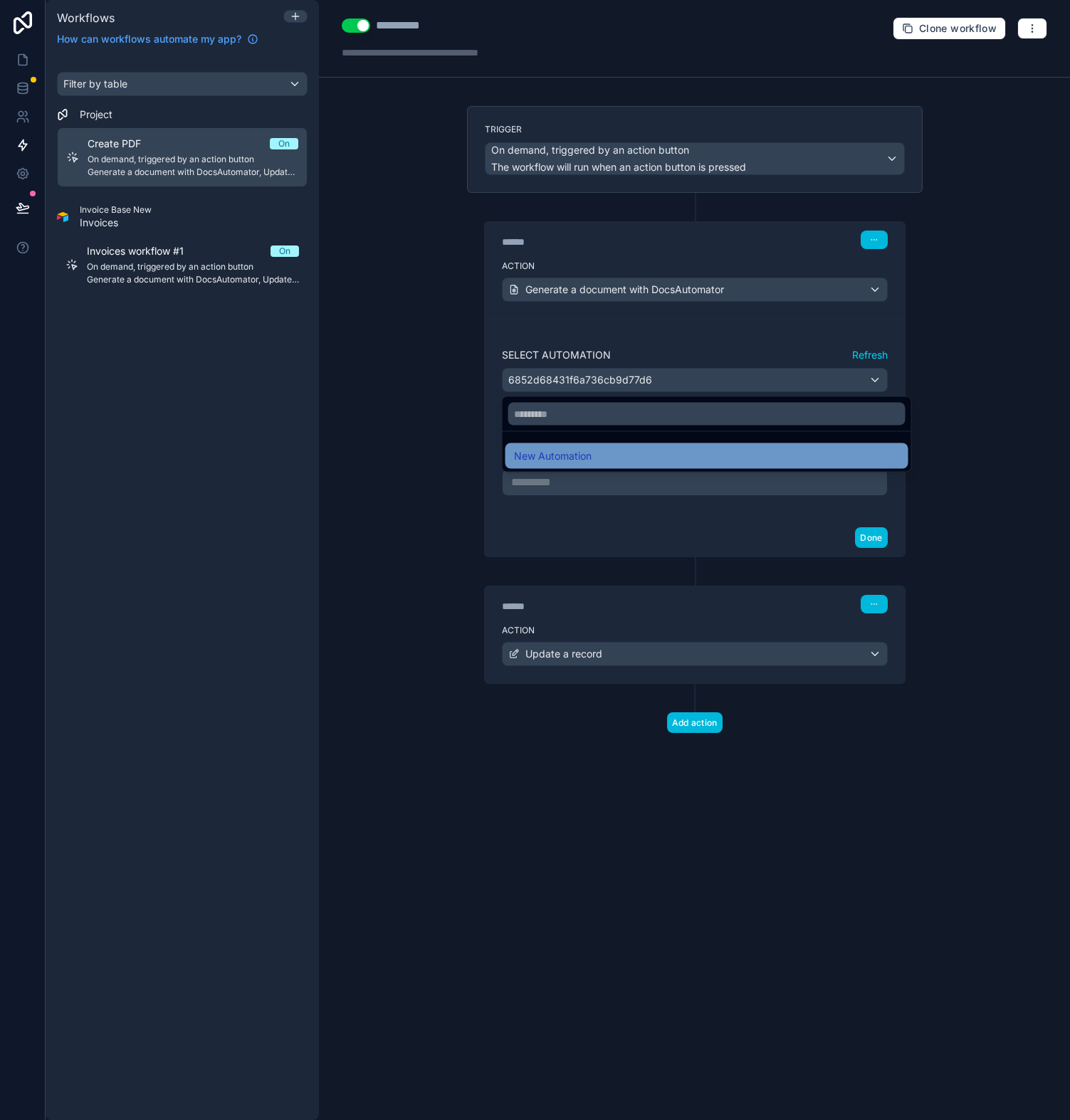
click at [602, 453] on div "New Automation" at bounding box center [707, 456] width 386 height 17
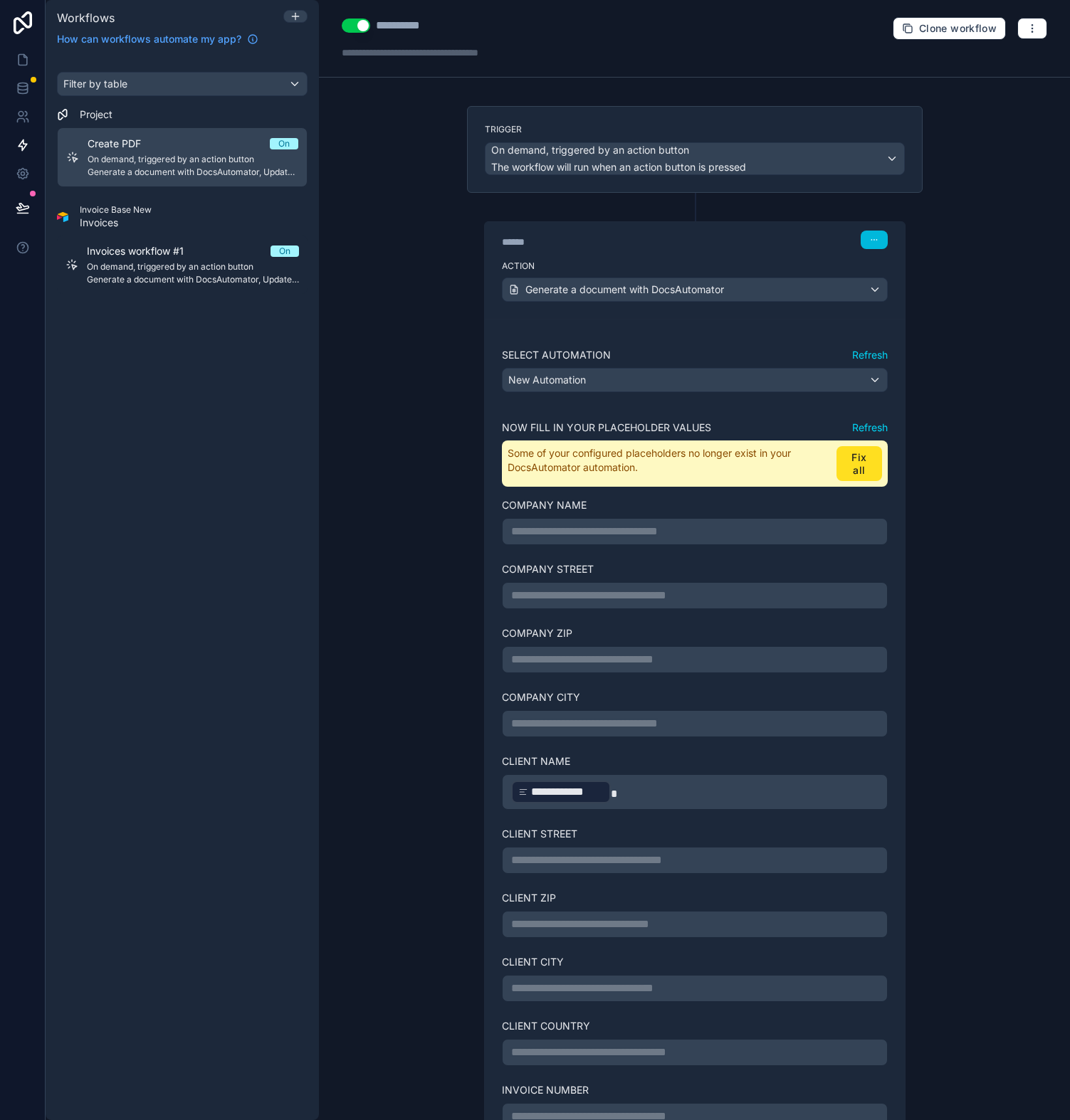
click at [866, 457] on button "Fix all" at bounding box center [858, 464] width 45 height 35
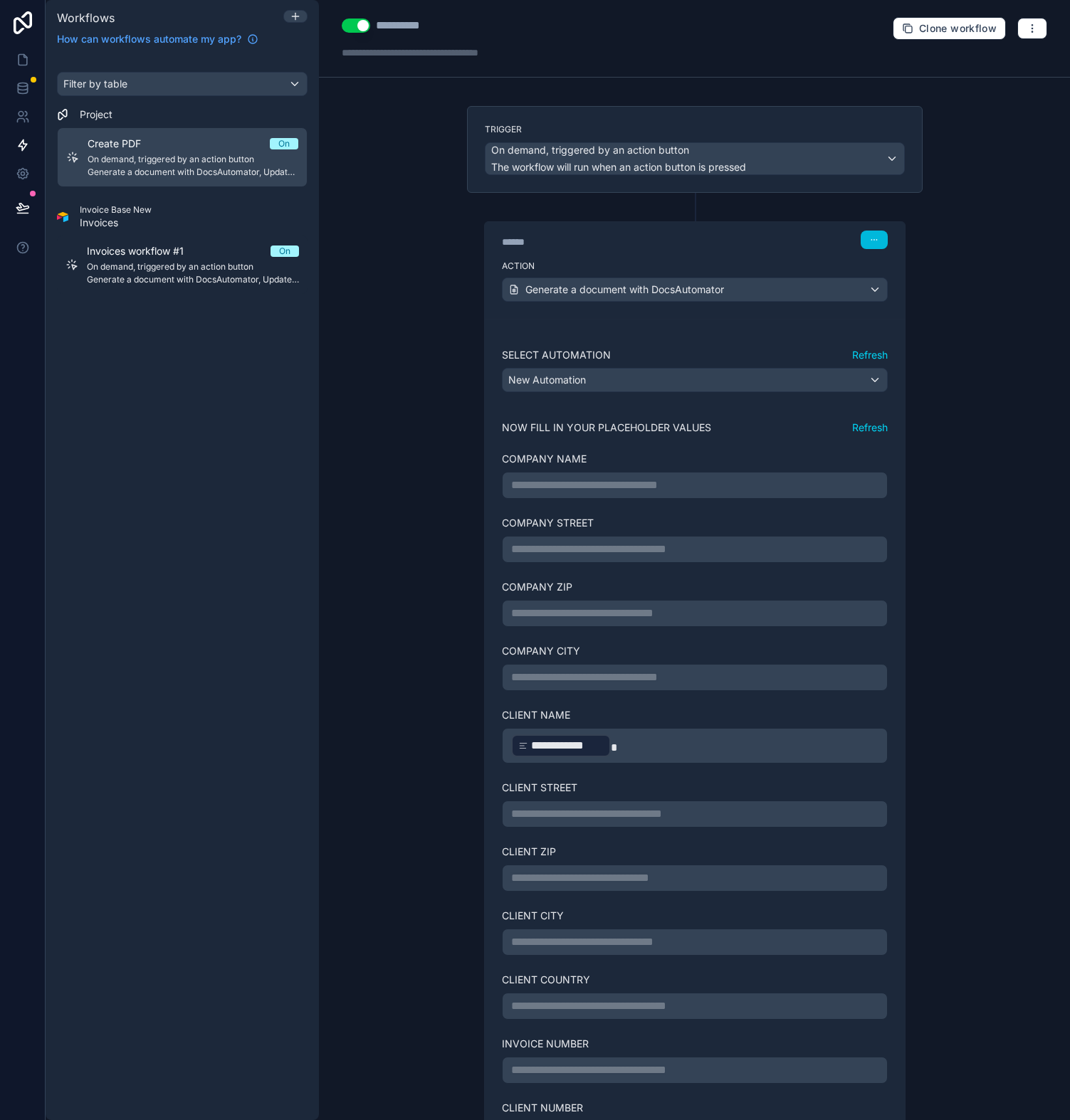
click at [558, 485] on p "**********" at bounding box center [694, 485] width 367 height 17
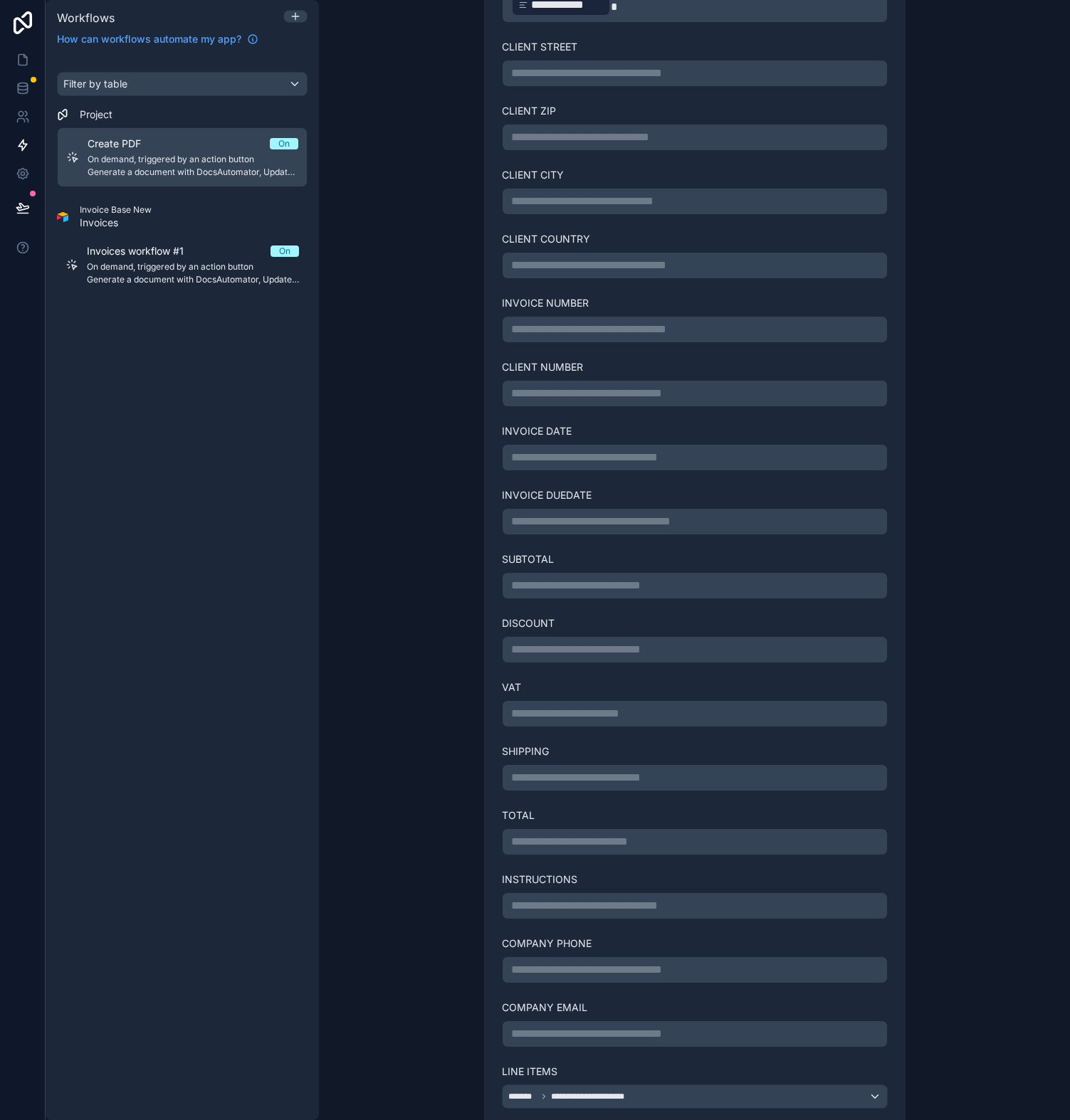
scroll to position [1393, 0]
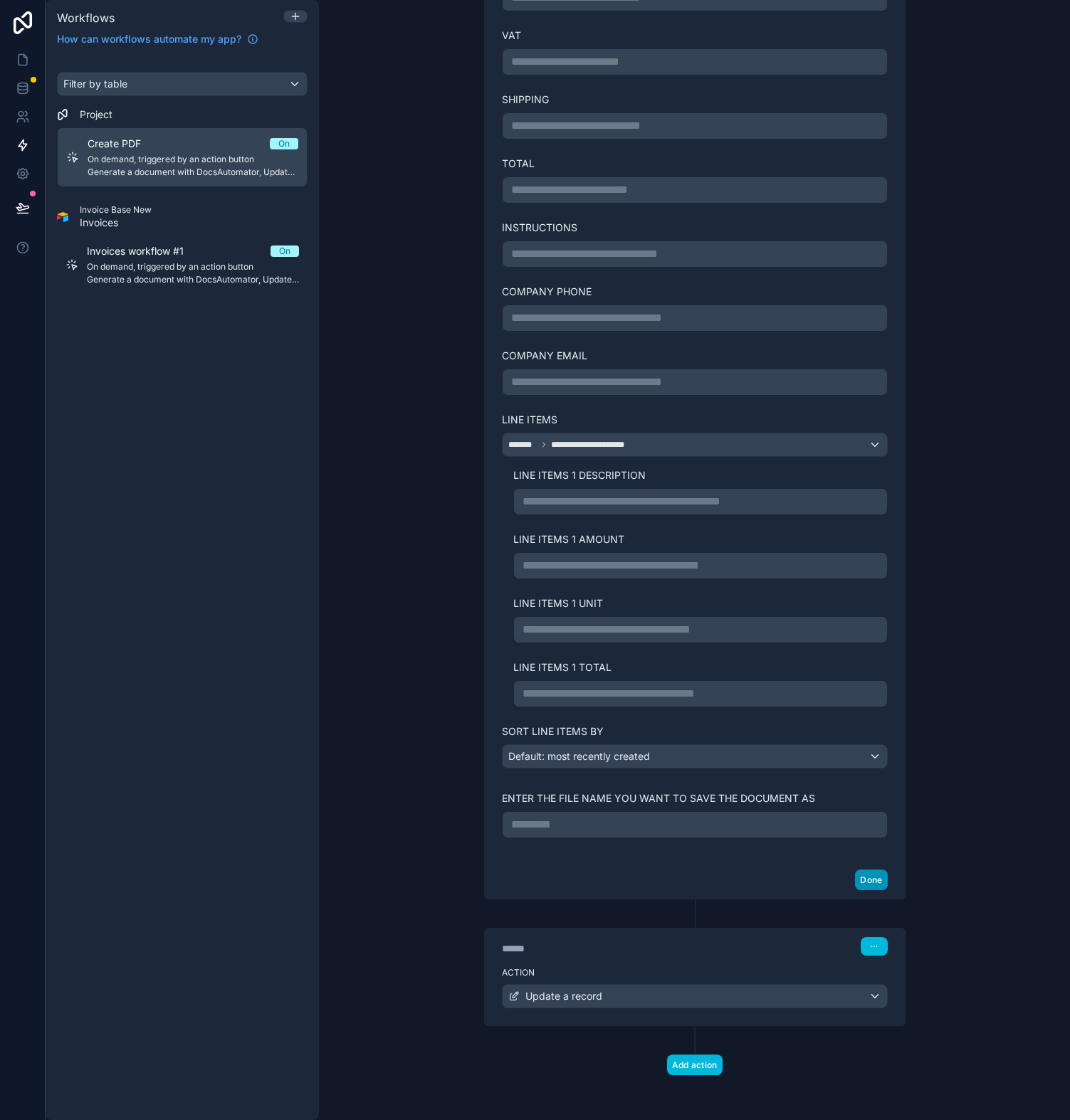
click at [872, 874] on button "Done" at bounding box center [871, 879] width 32 height 20
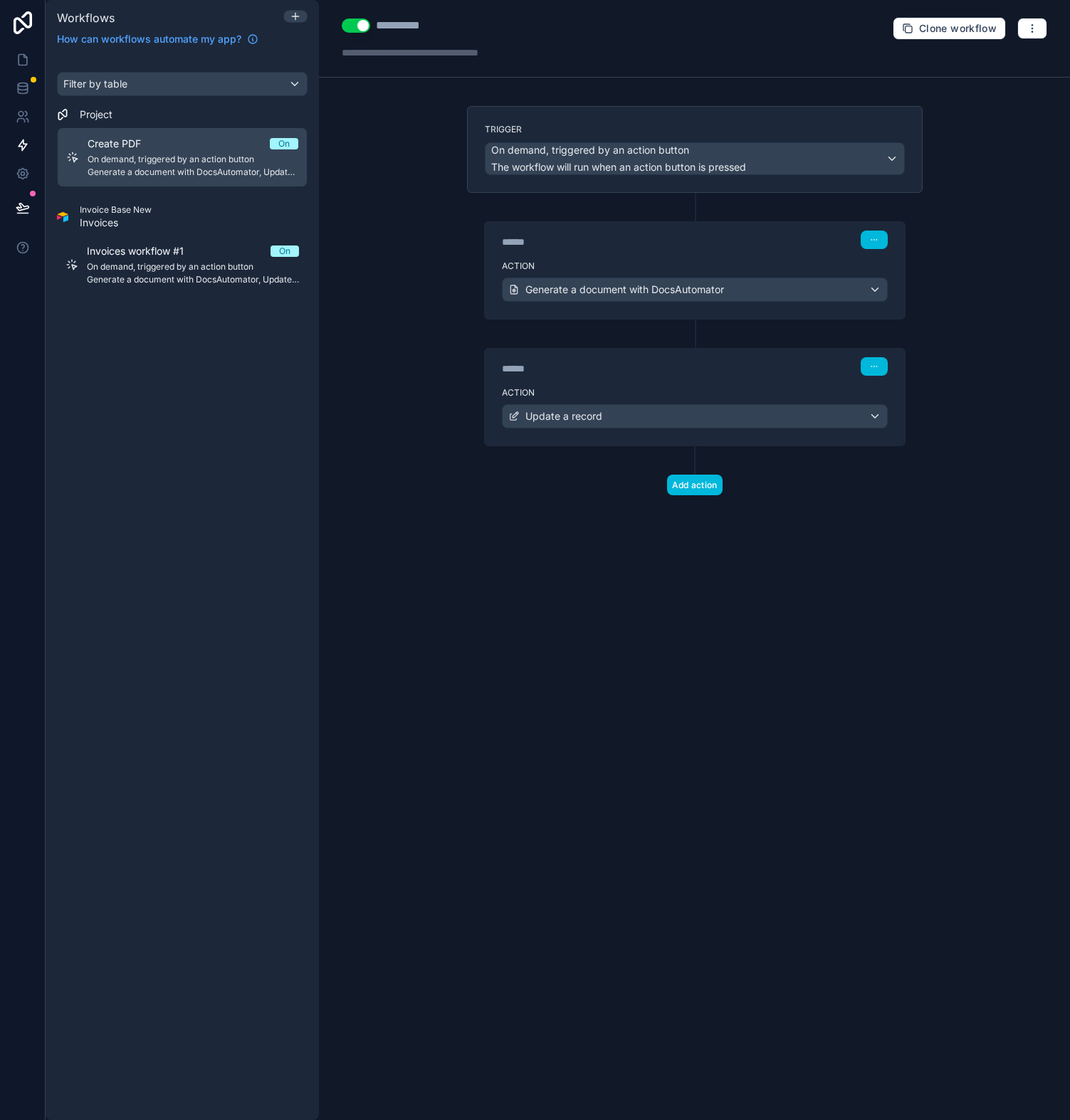
scroll to position [0, 0]
click at [649, 419] on div "Update a record" at bounding box center [695, 416] width 384 height 23
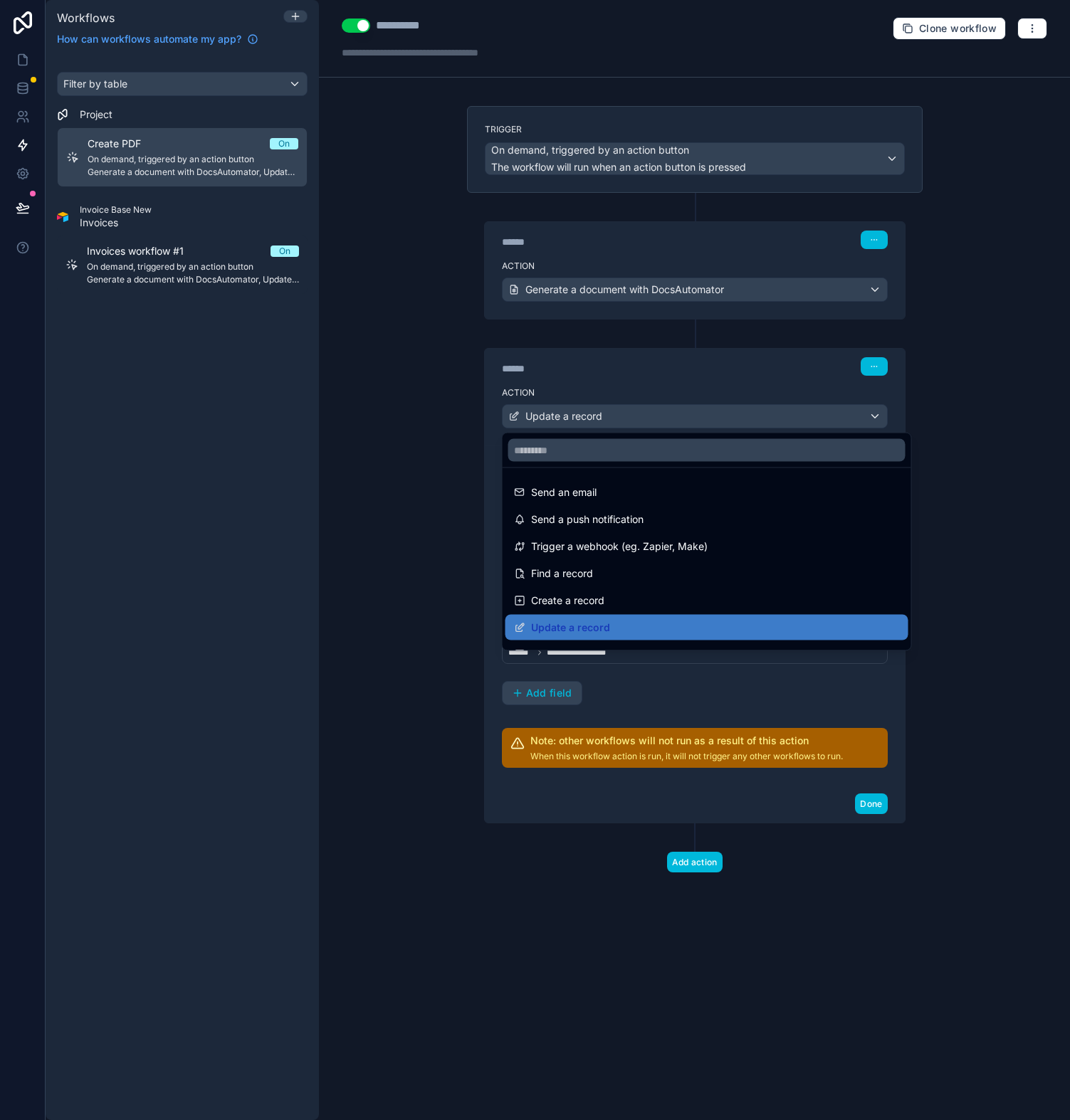
click at [590, 636] on div "Update a record" at bounding box center [707, 628] width 403 height 26
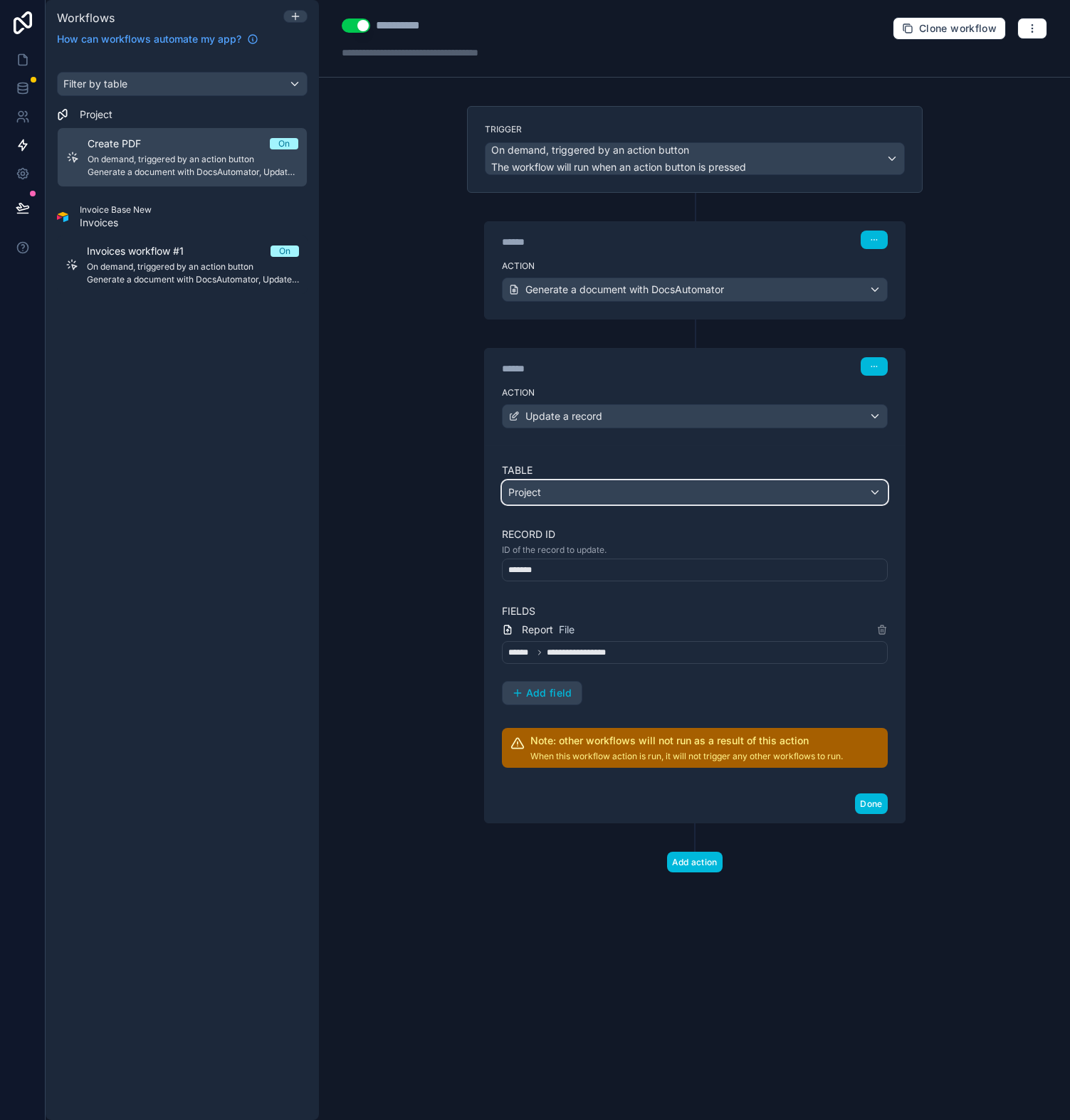
click at [546, 494] on div "Project" at bounding box center [695, 493] width 384 height 23
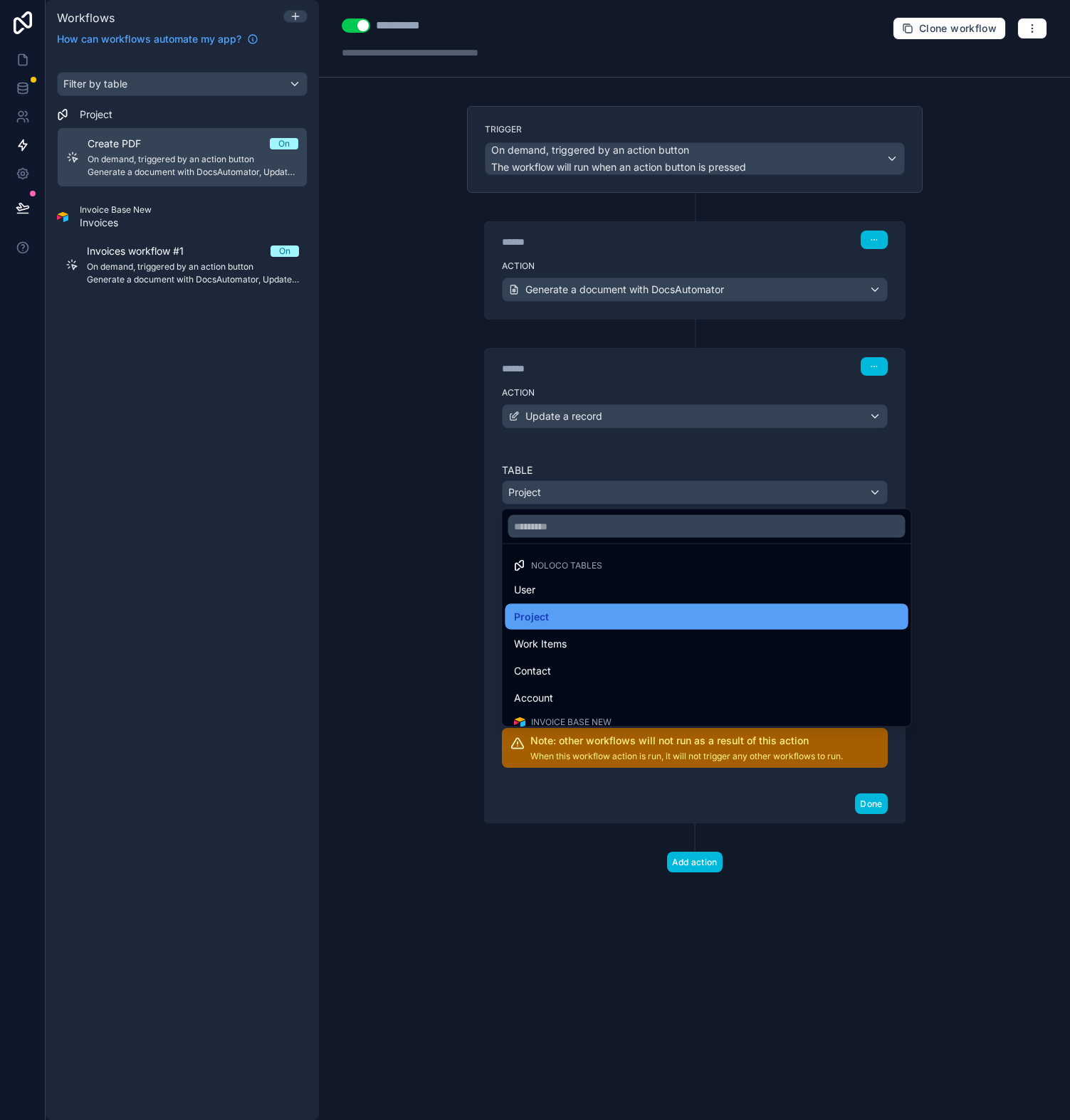
click at [562, 618] on div "Project" at bounding box center [707, 617] width 386 height 17
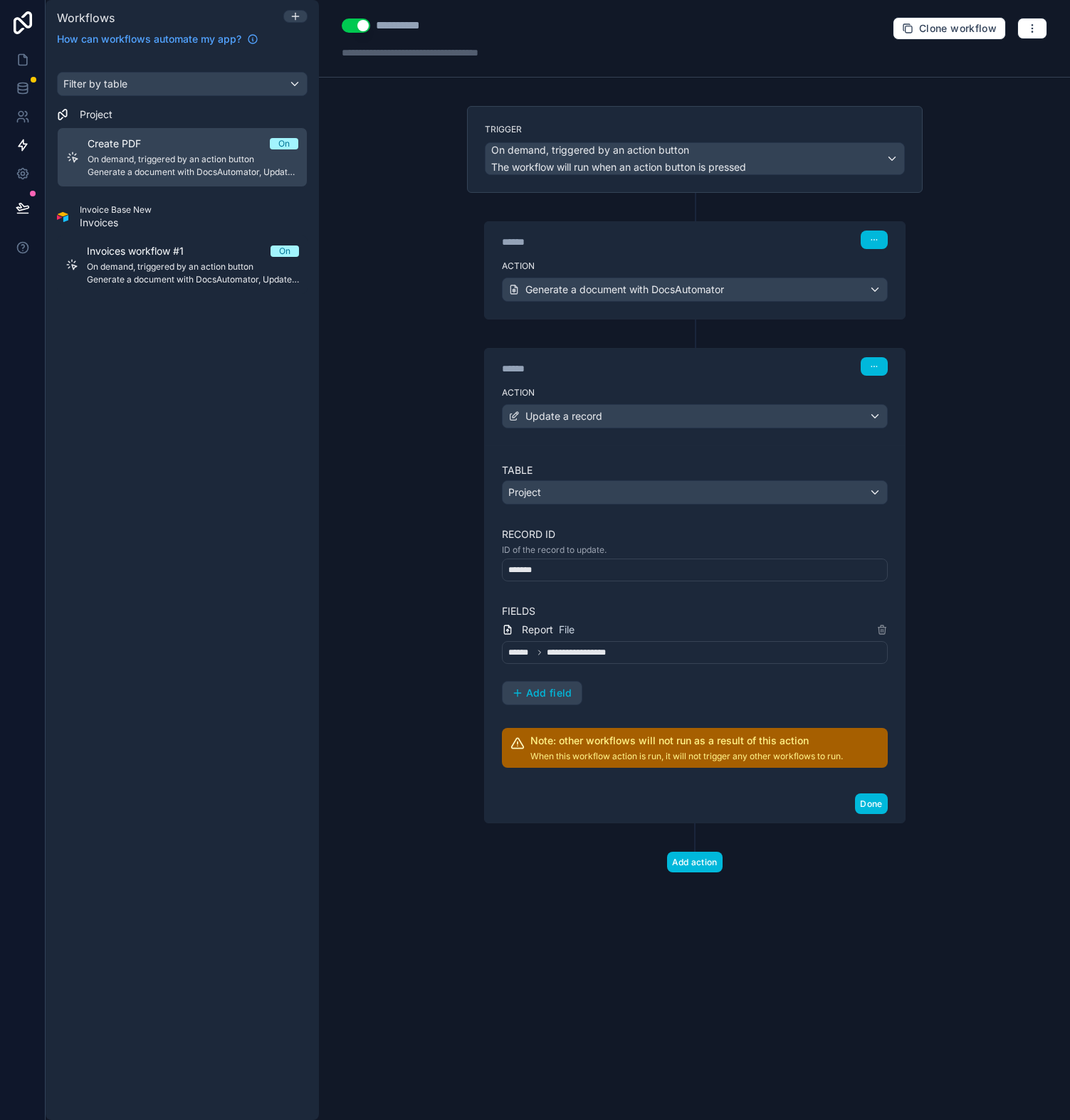
click at [591, 642] on div "**********" at bounding box center [695, 652] width 386 height 23
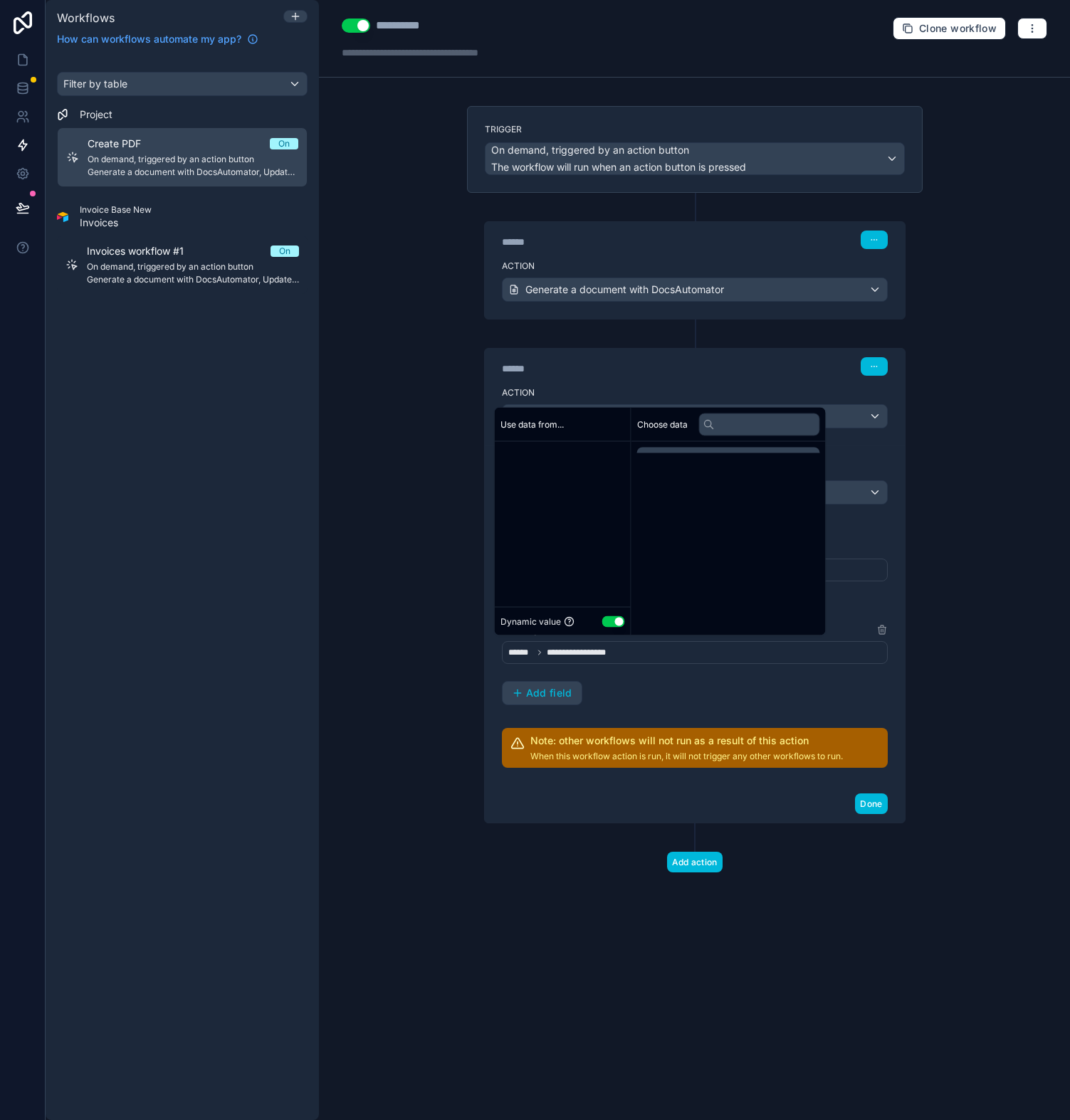
click at [593, 650] on span "**********" at bounding box center [584, 652] width 76 height 11
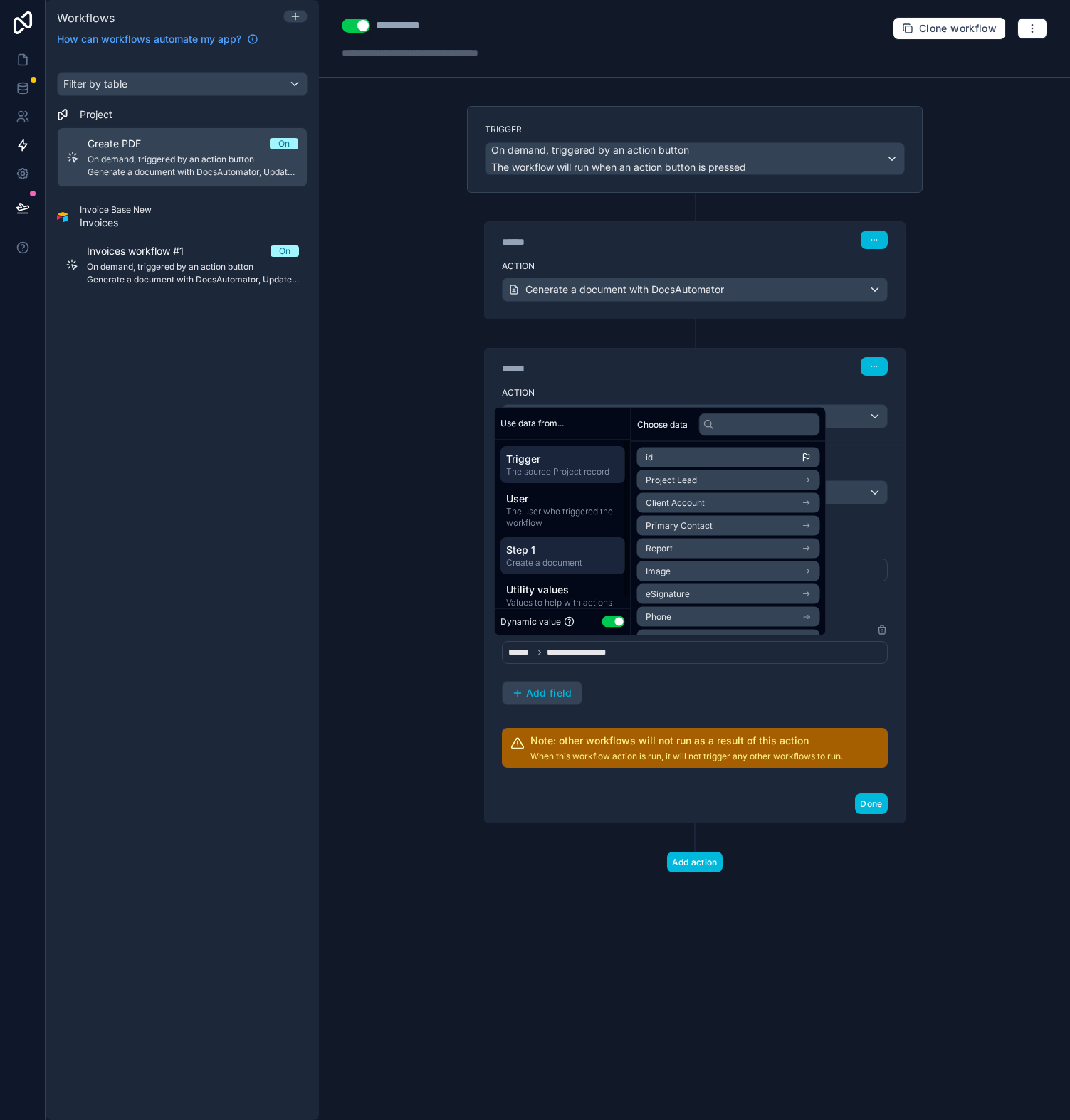
click at [558, 550] on span "Step 1" at bounding box center [563, 549] width 114 height 14
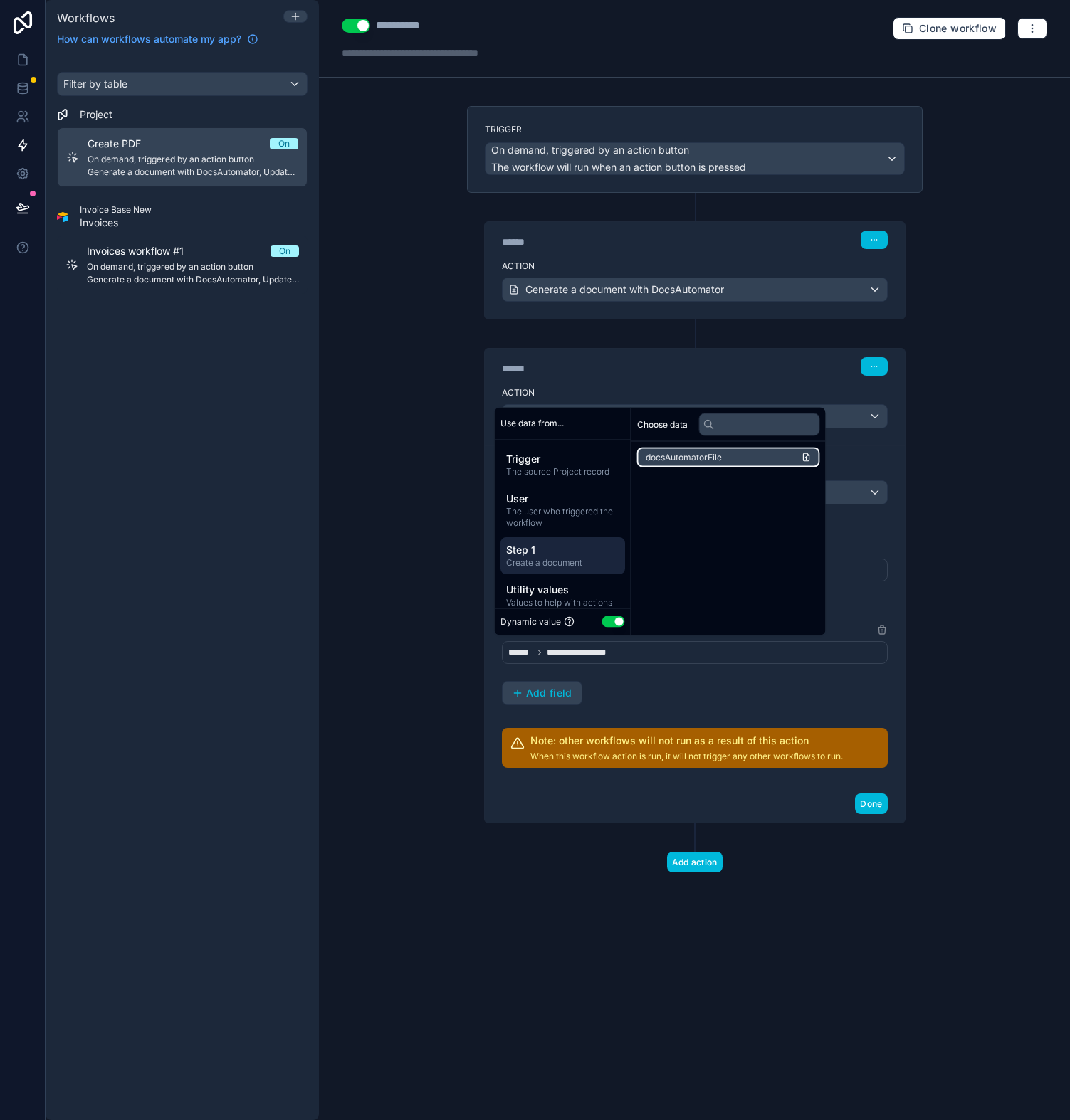
click at [689, 453] on span "docsAutomatorFile" at bounding box center [683, 457] width 76 height 11
click at [764, 453] on li "docsAutomatorFile" at bounding box center [729, 458] width 183 height 20
click at [807, 456] on li "docsAutomatorFile" at bounding box center [729, 458] width 183 height 20
click at [807, 456] on li "docsAutomatorFile" at bounding box center [729, 458] width 183 height 20
click at [1051, 611] on div "**********" at bounding box center [694, 560] width 751 height 1120
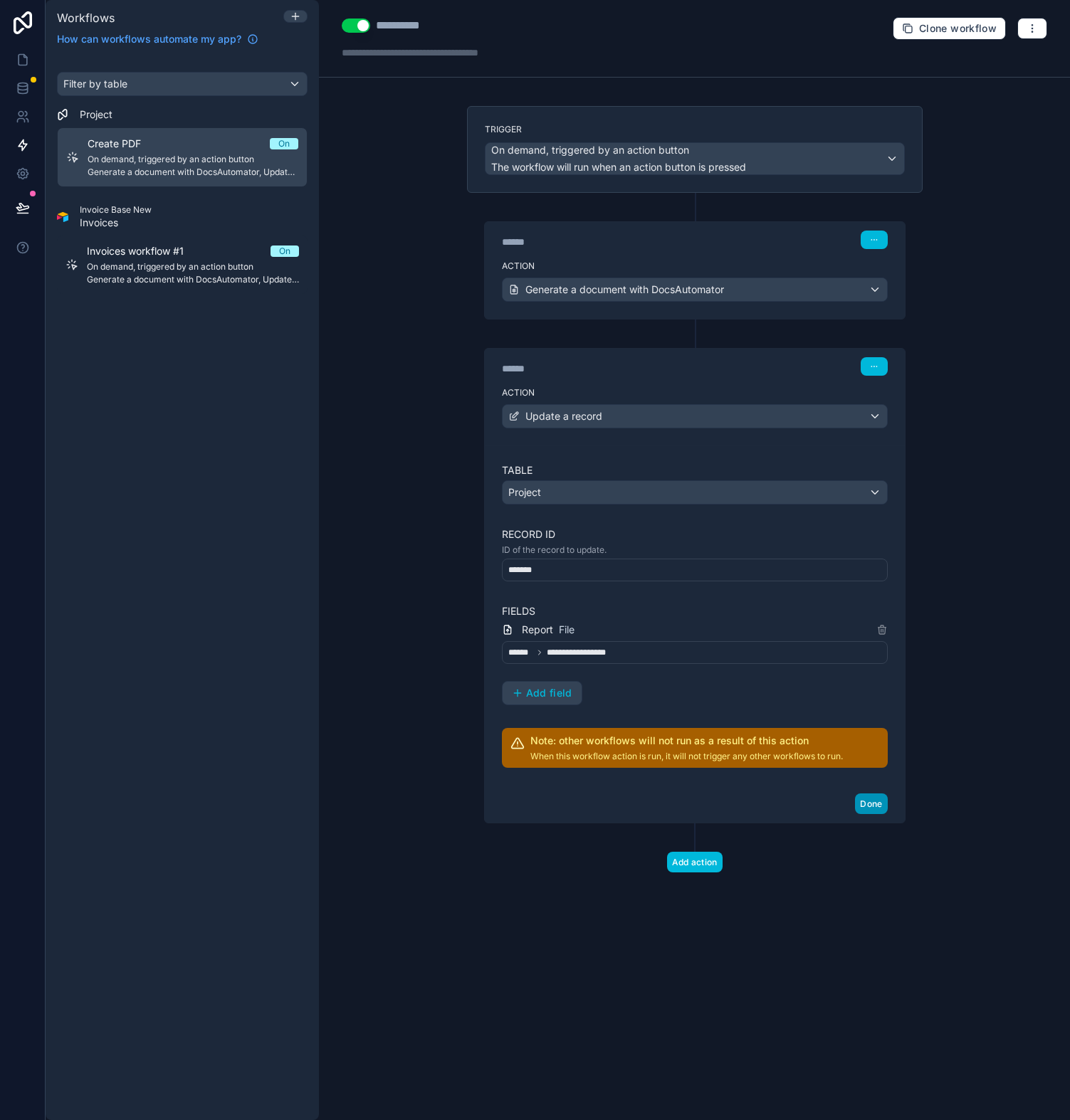
click at [873, 804] on button "Done" at bounding box center [871, 804] width 32 height 20
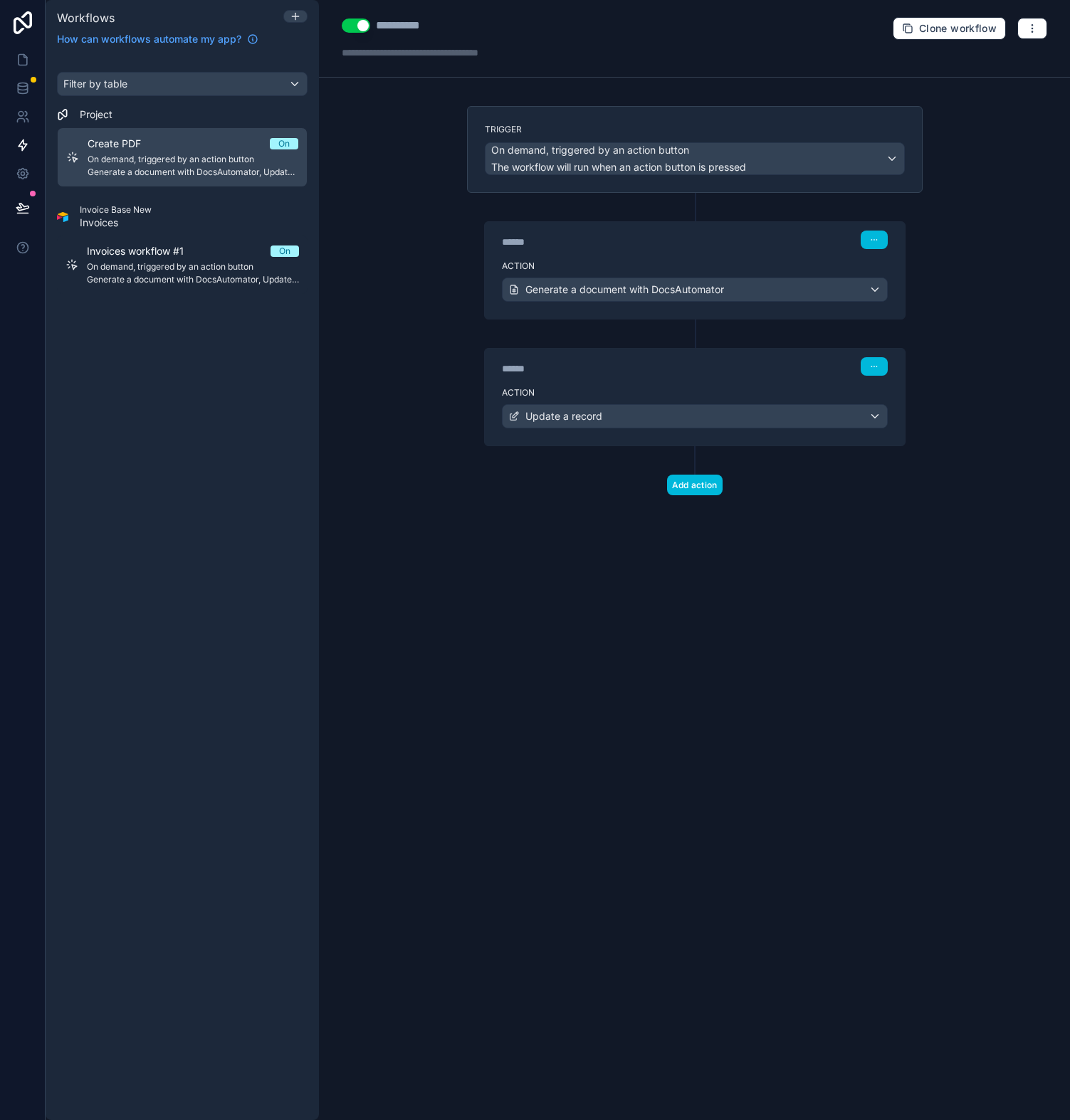
click at [362, 30] on button "Use setting" at bounding box center [356, 25] width 29 height 14
click at [353, 25] on button "Use setting" at bounding box center [356, 25] width 29 height 14
click at [18, 89] on icon at bounding box center [23, 92] width 9 height 6
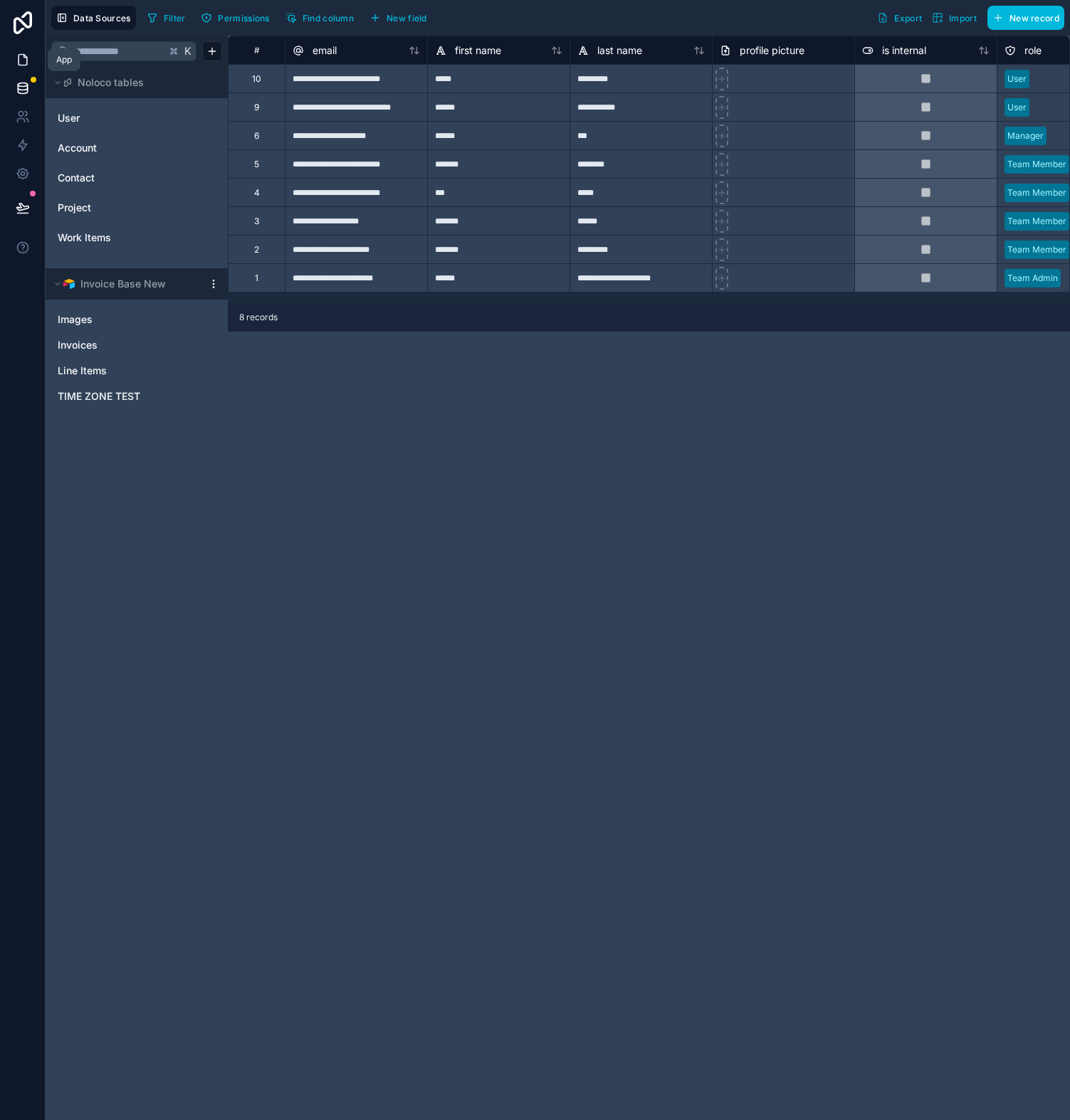
click at [28, 55] on icon at bounding box center [23, 60] width 14 height 14
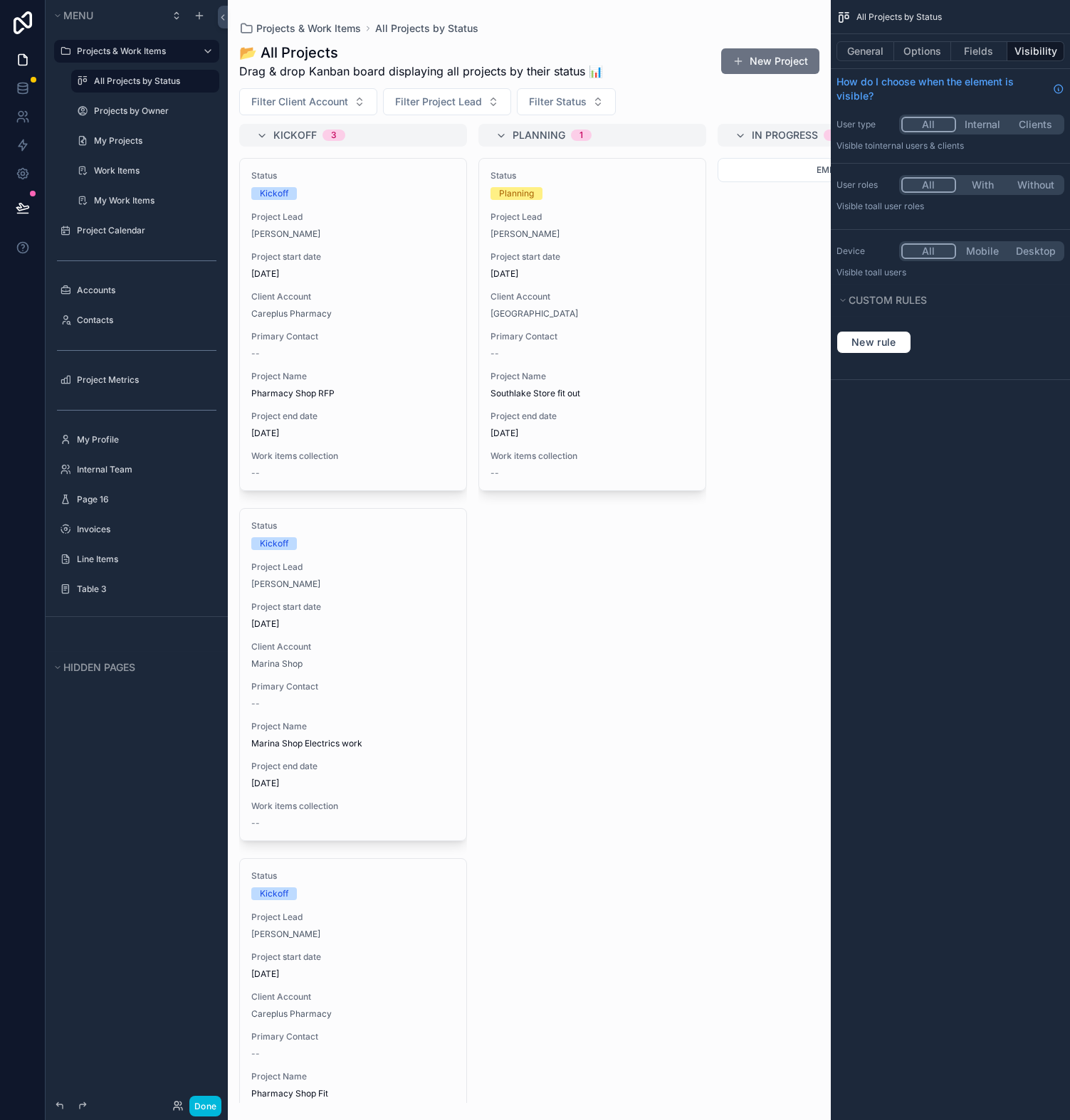
click at [406, 279] on div "scrollable content" at bounding box center [529, 560] width 603 height 1120
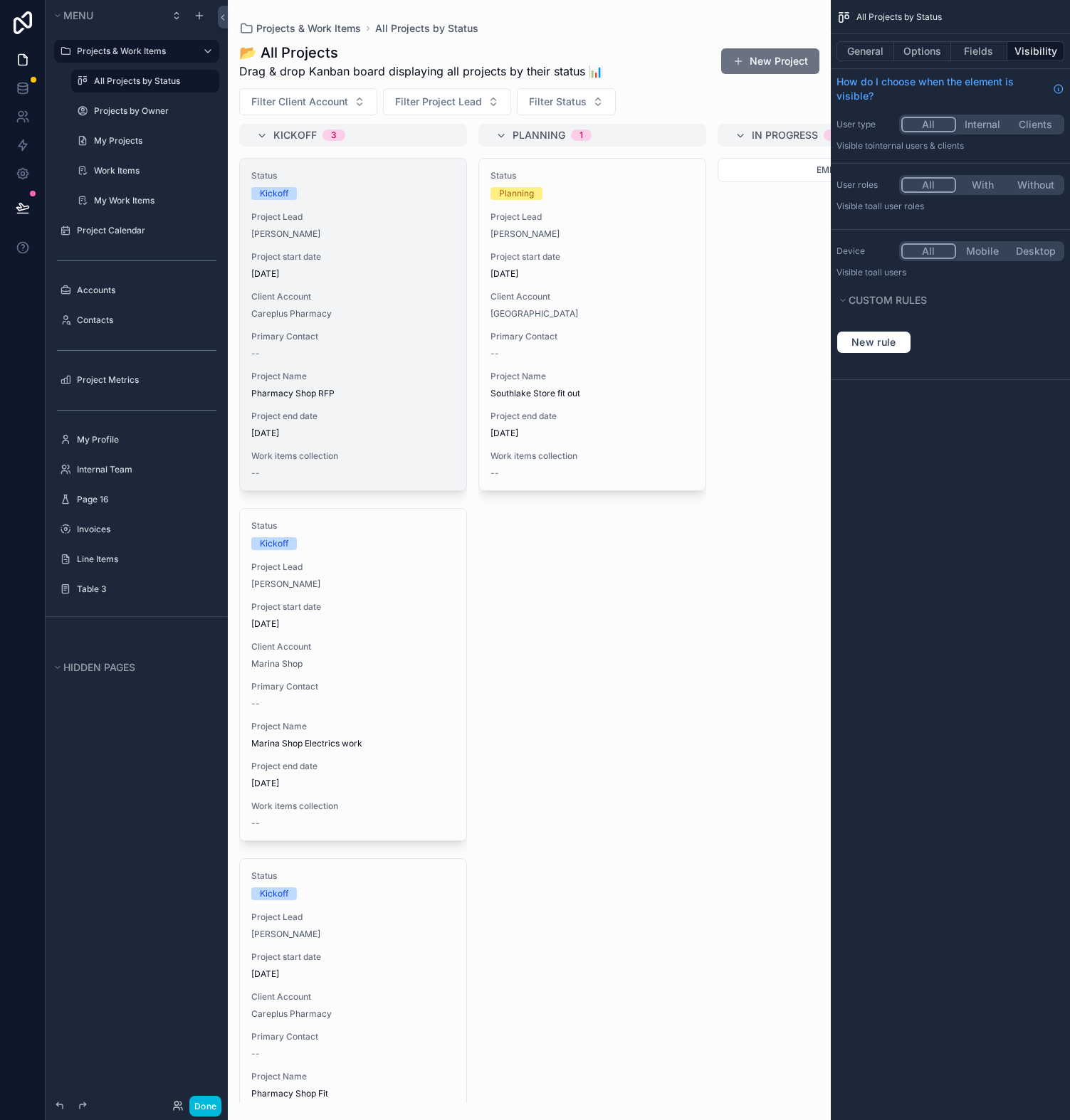
click at [384, 255] on span "Project start date" at bounding box center [353, 257] width 204 height 11
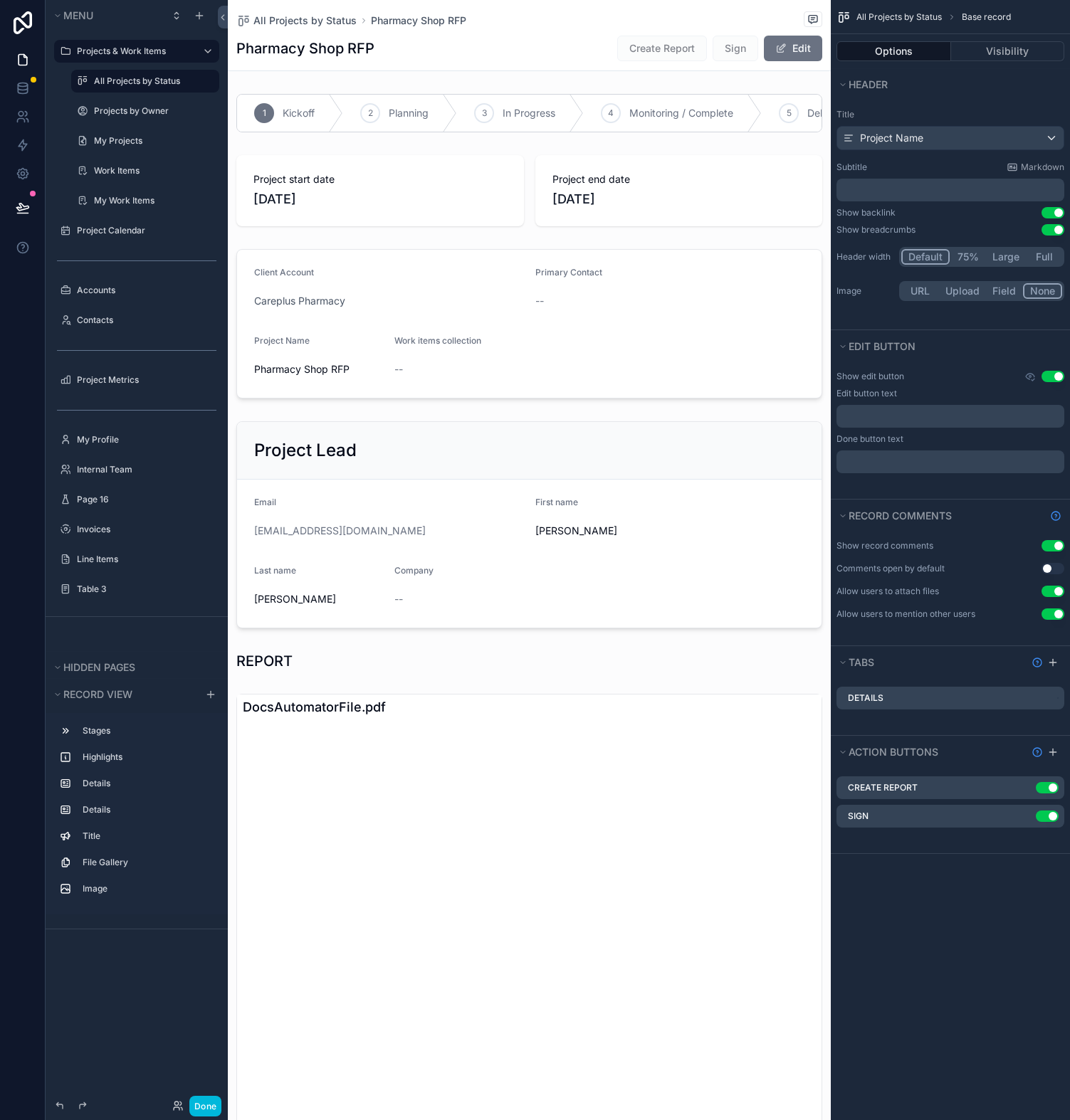
drag, startPoint x: 210, startPoint y: 1106, endPoint x: 222, endPoint y: 1095, distance: 16.3
click at [210, 1106] on button "Done" at bounding box center [205, 1106] width 32 height 20
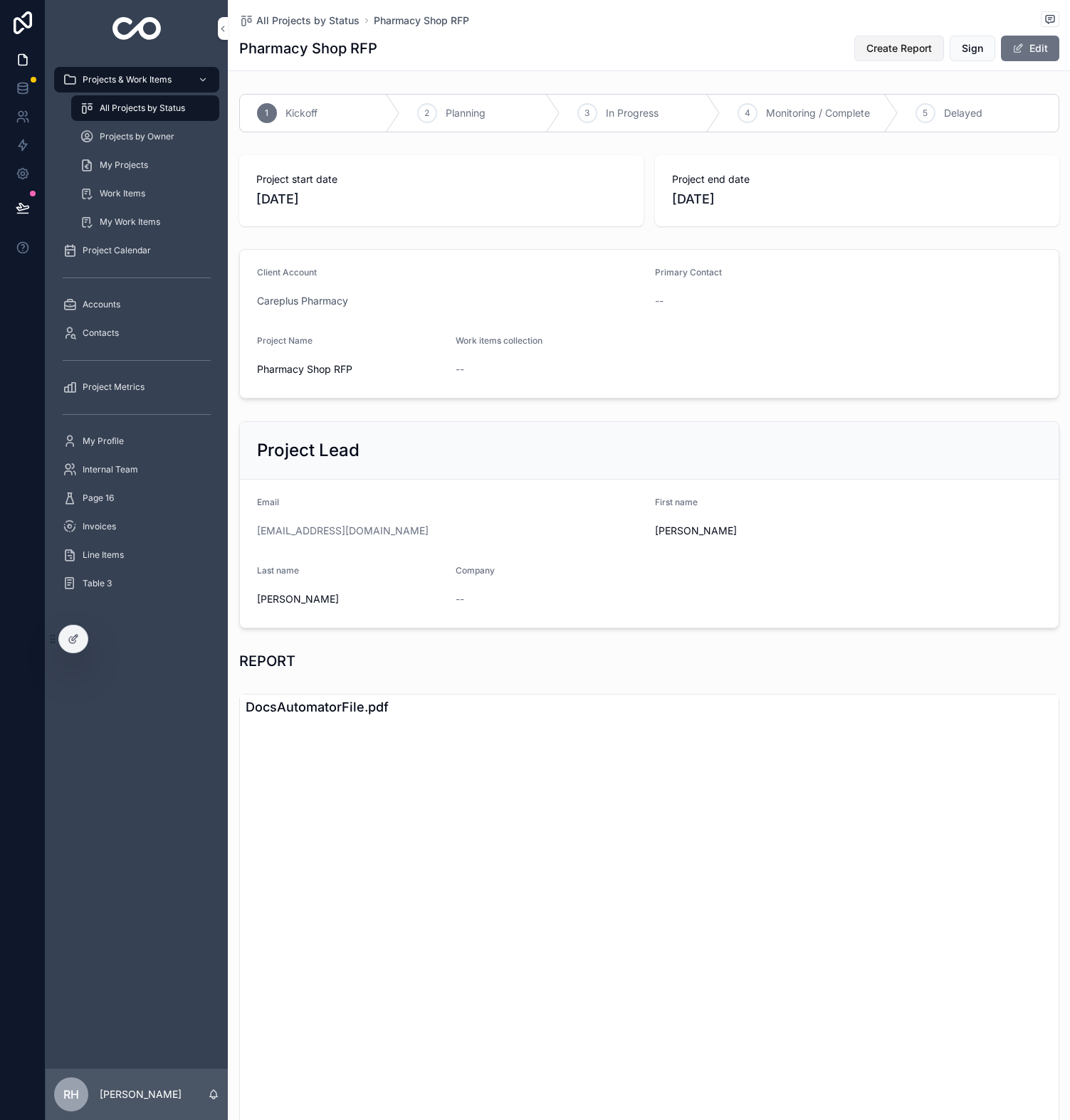
click at [872, 51] on span "Create Report" at bounding box center [899, 48] width 66 height 14
click at [23, 90] on icon at bounding box center [23, 88] width 9 height 6
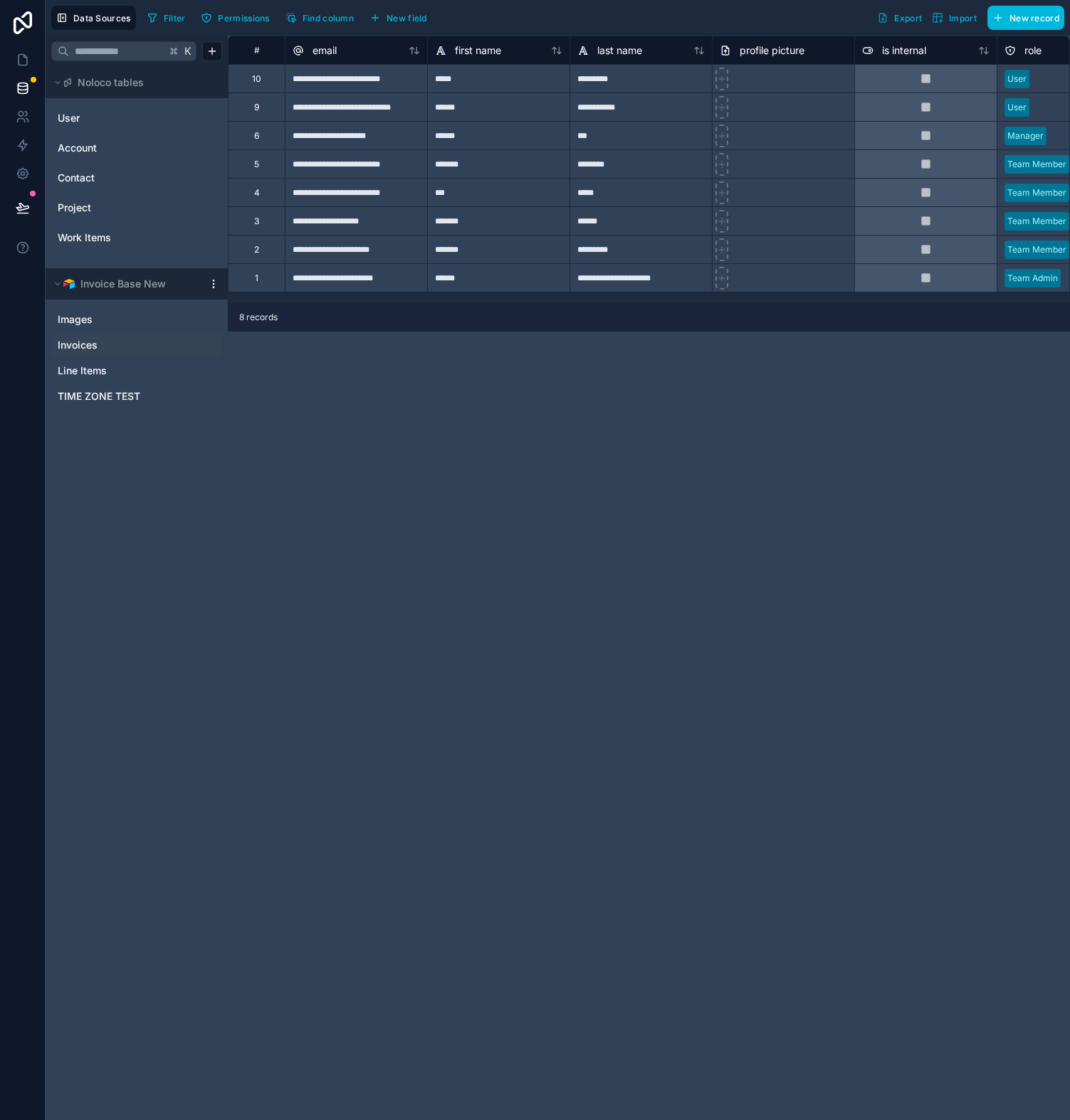
click at [125, 335] on div "Invoices" at bounding box center [137, 345] width 171 height 23
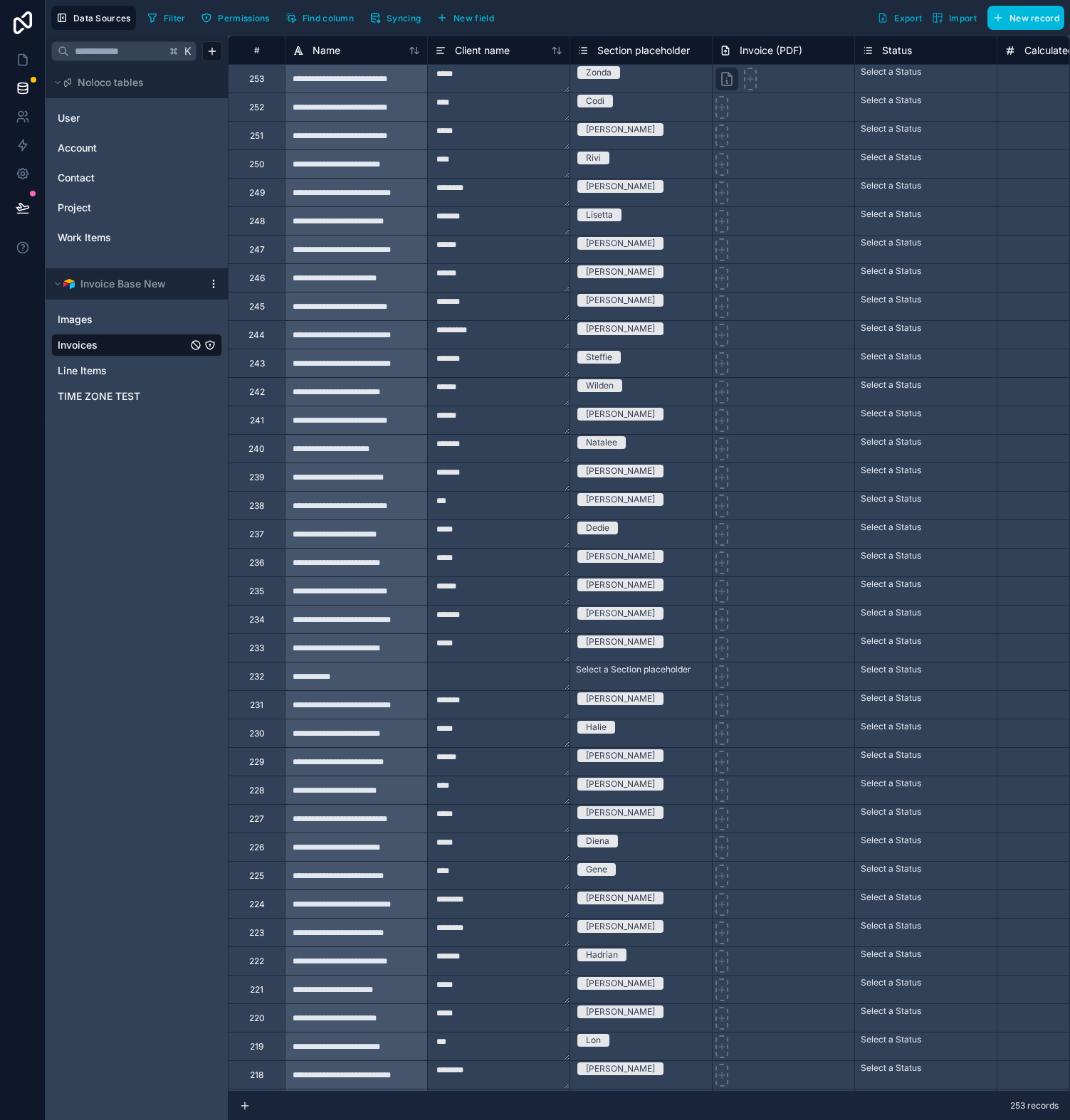
drag, startPoint x: 373, startPoint y: 227, endPoint x: 387, endPoint y: 229, distance: 14.1
click at [374, 227] on div "**********" at bounding box center [356, 221] width 142 height 29
click at [90, 210] on span "Project" at bounding box center [74, 207] width 33 height 14
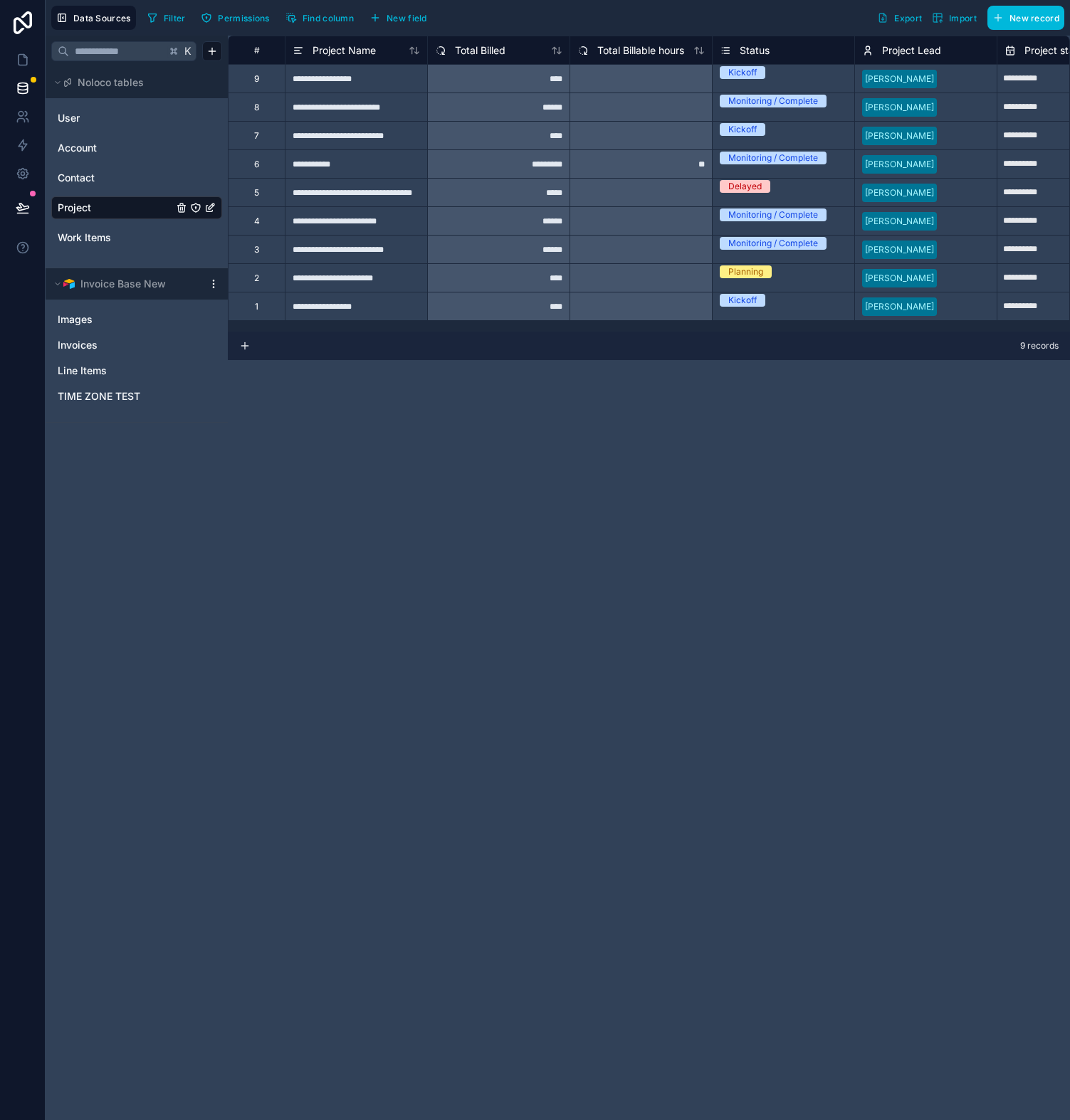
click at [335, 309] on div "**********" at bounding box center [356, 306] width 142 height 29
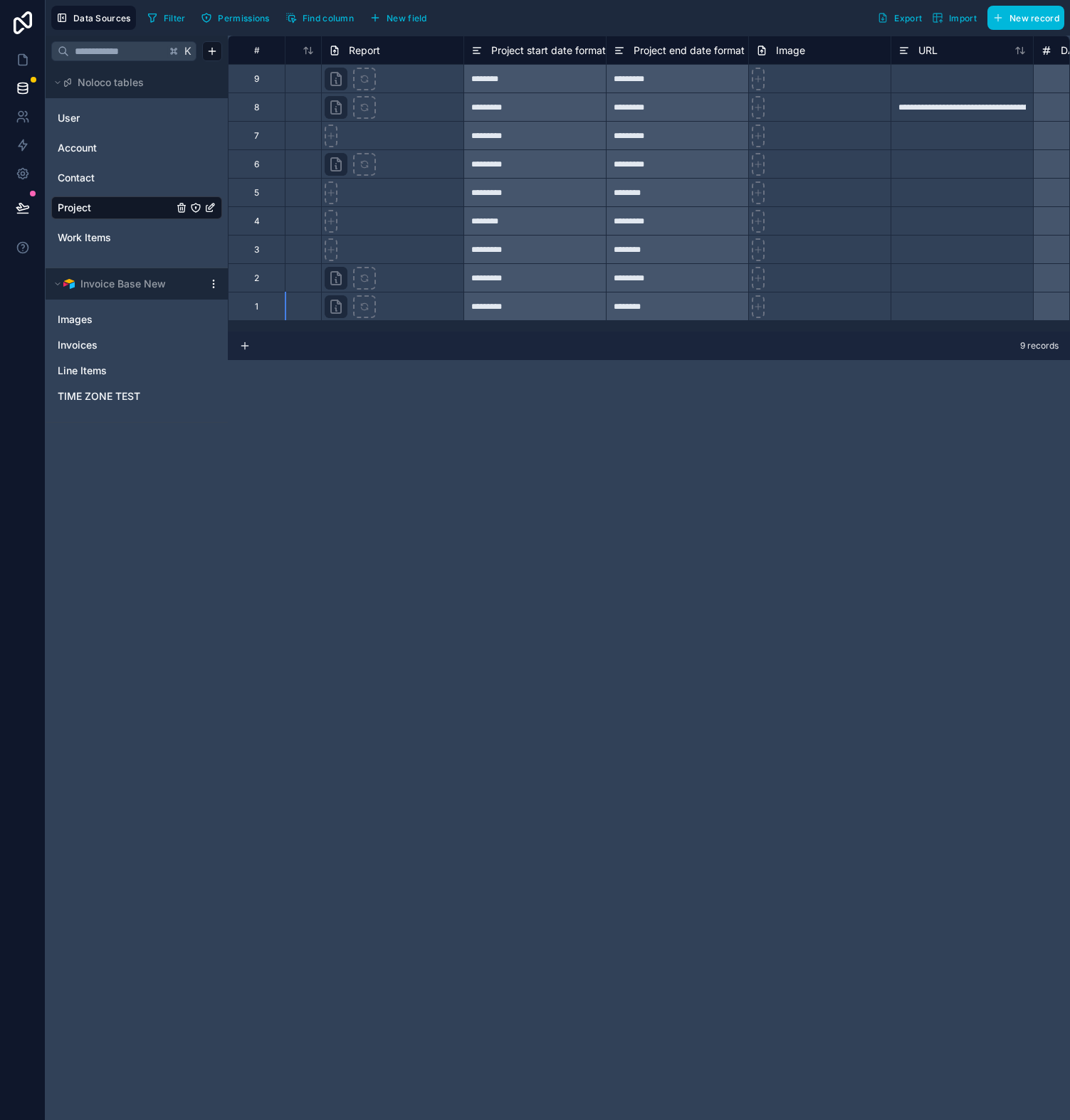
scroll to position [0, 1252]
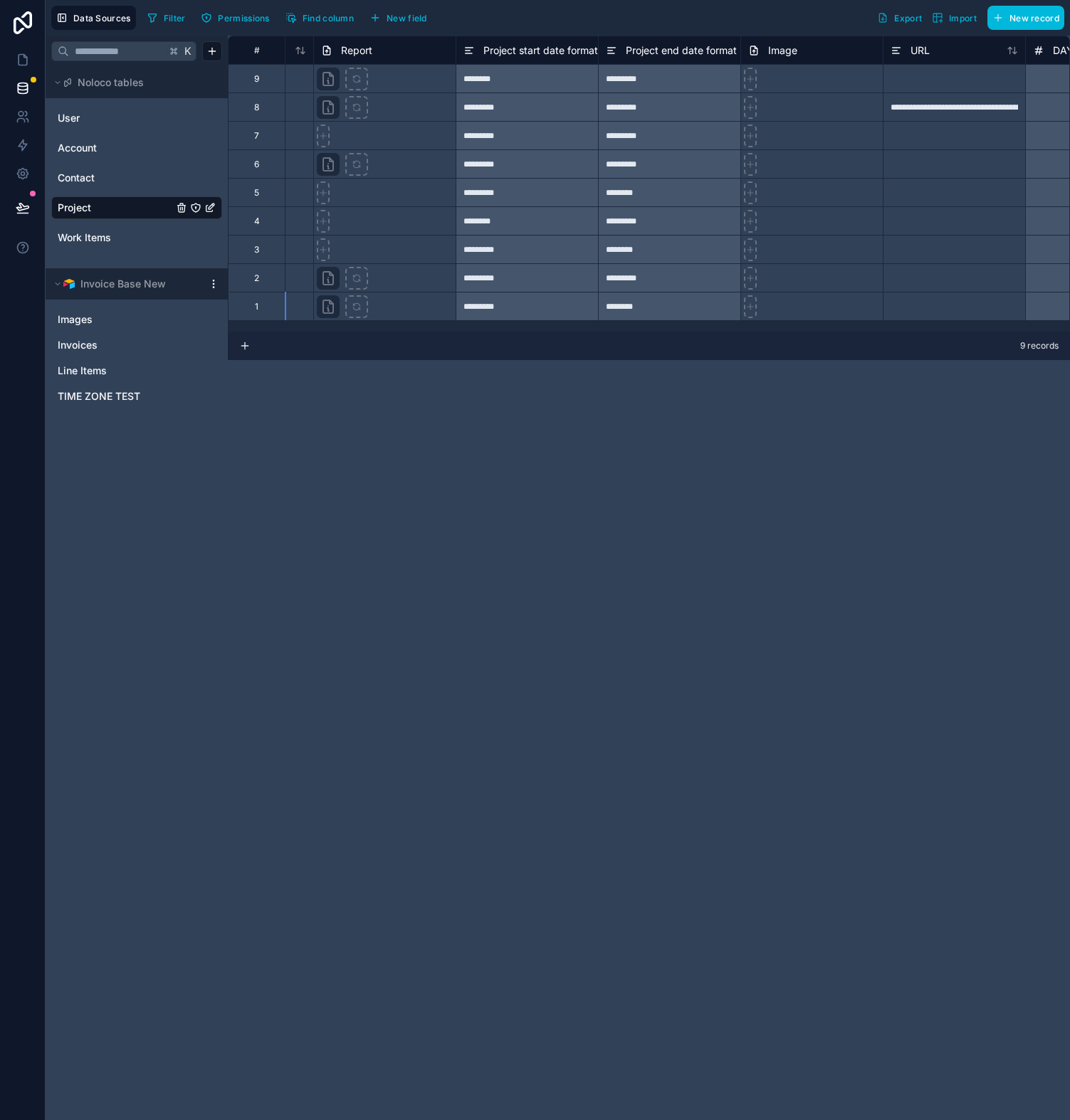
click at [391, 307] on div at bounding box center [384, 306] width 142 height 29
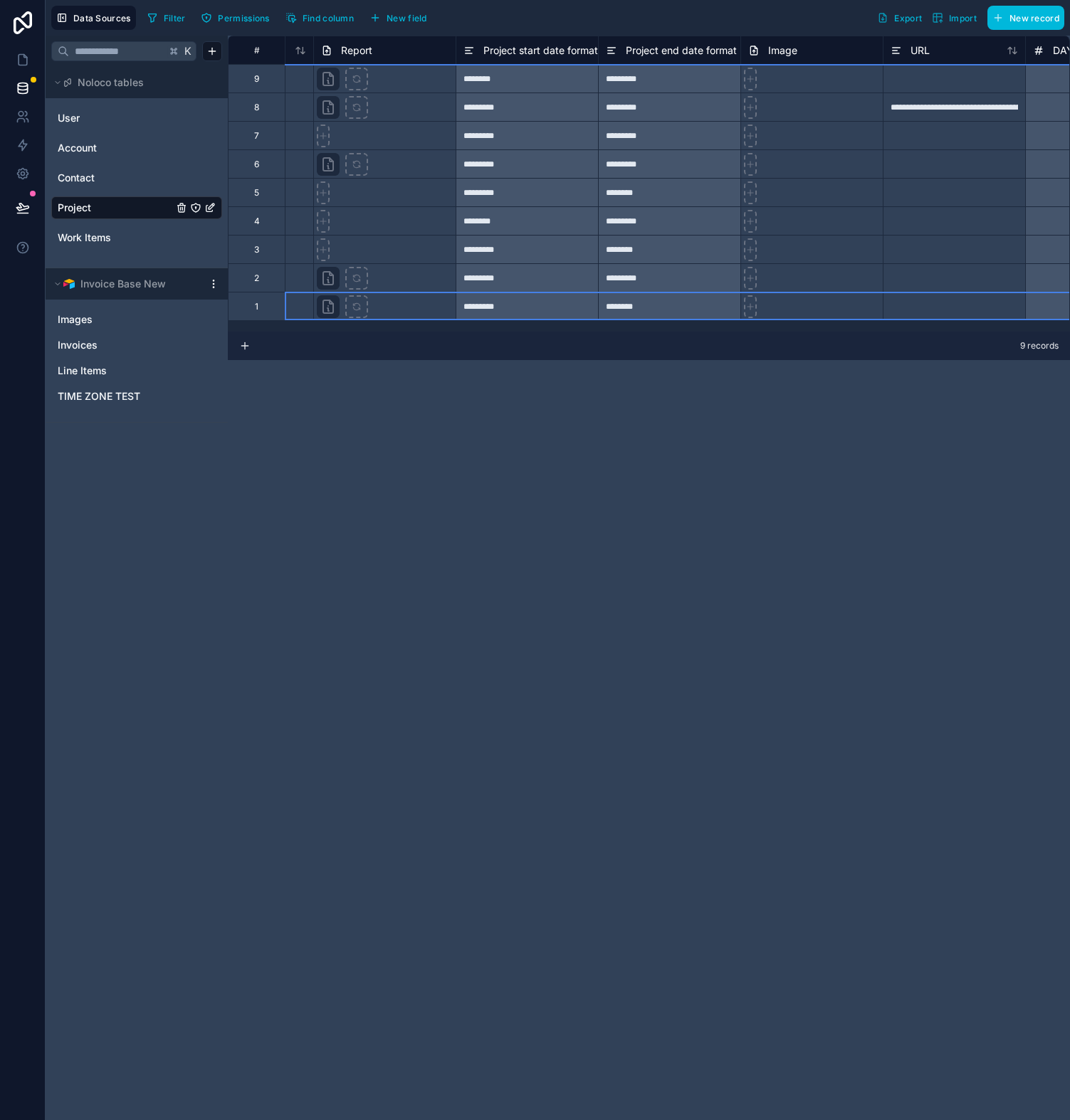
click at [392, 306] on div at bounding box center [384, 306] width 142 height 29
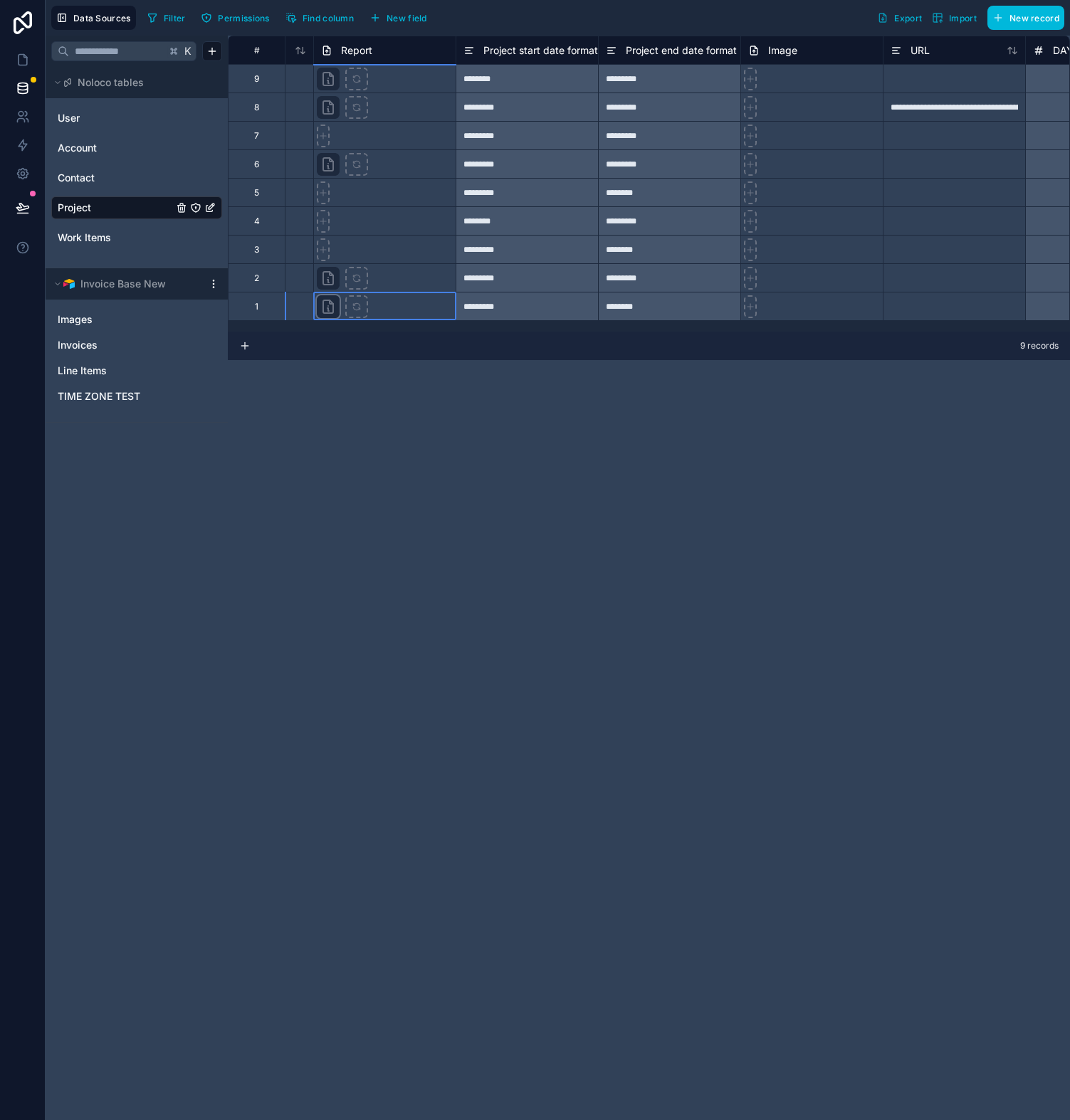
click at [339, 309] on div at bounding box center [328, 306] width 23 height 23
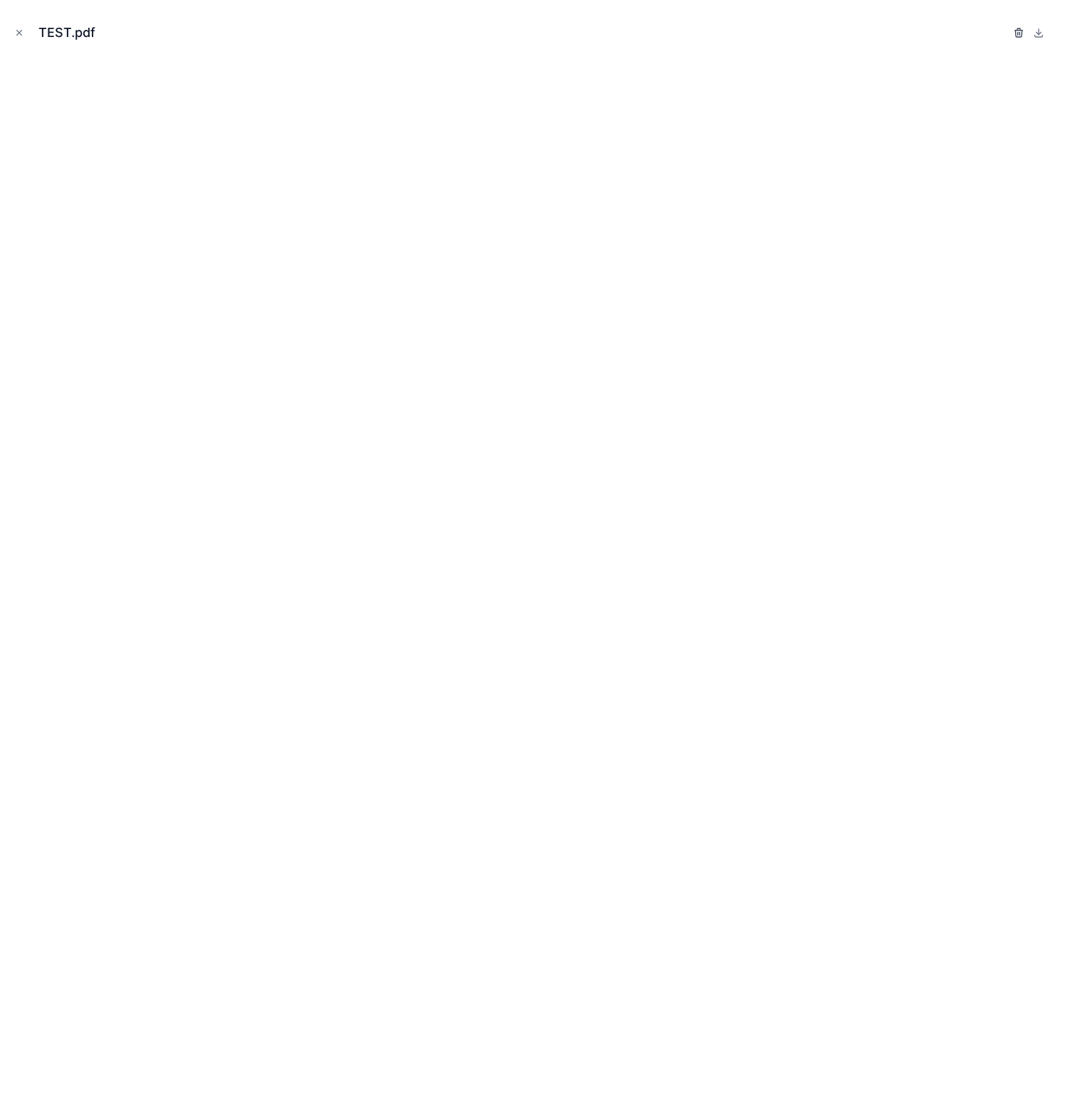
click at [1020, 31] on icon "button" at bounding box center [1018, 33] width 11 height 11
click at [1005, 33] on icon "button" at bounding box center [1005, 33] width 0 height 3
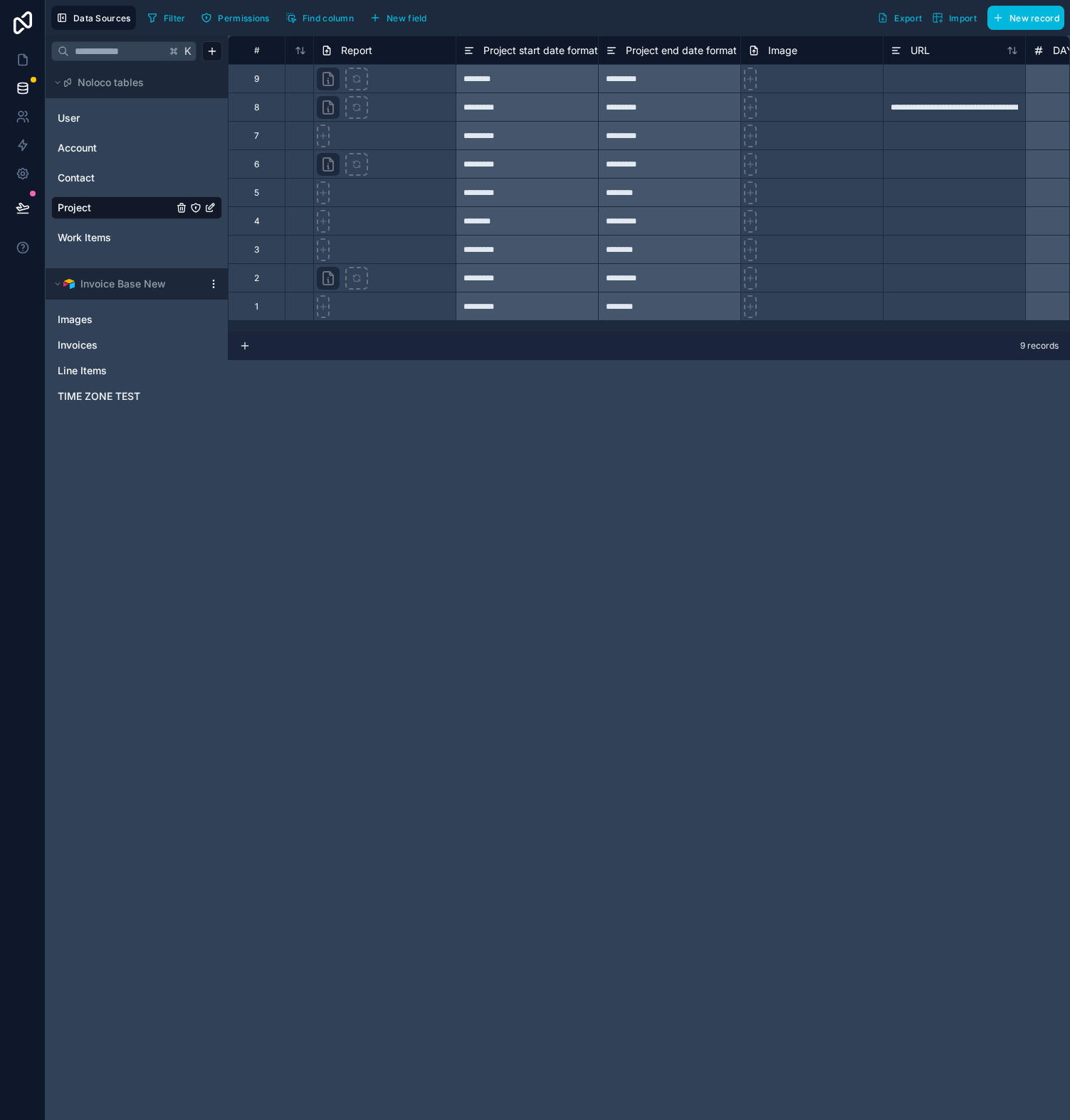
click at [380, 395] on div "**********" at bounding box center [649, 577] width 842 height 1084
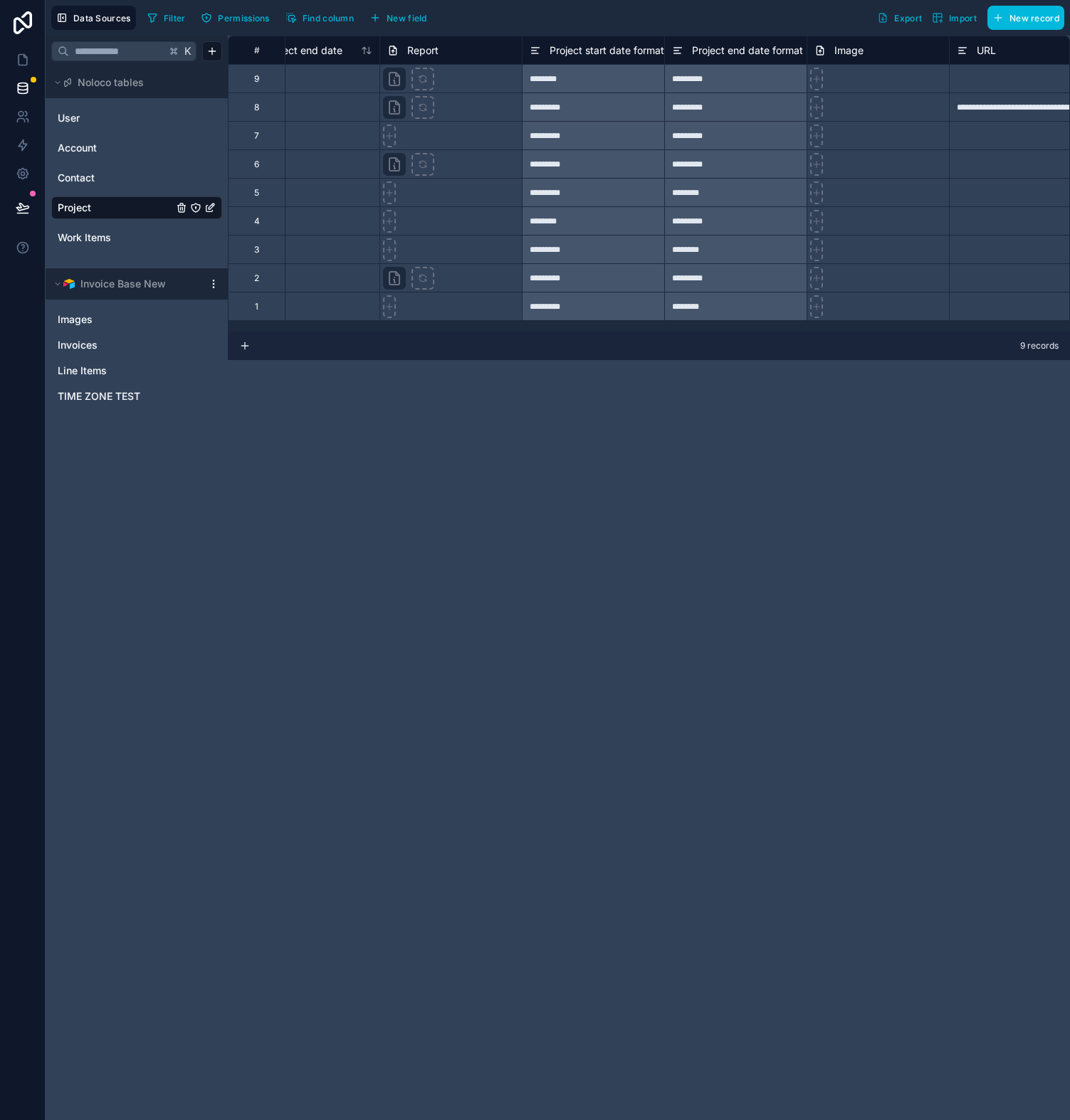
scroll to position [0, 1110]
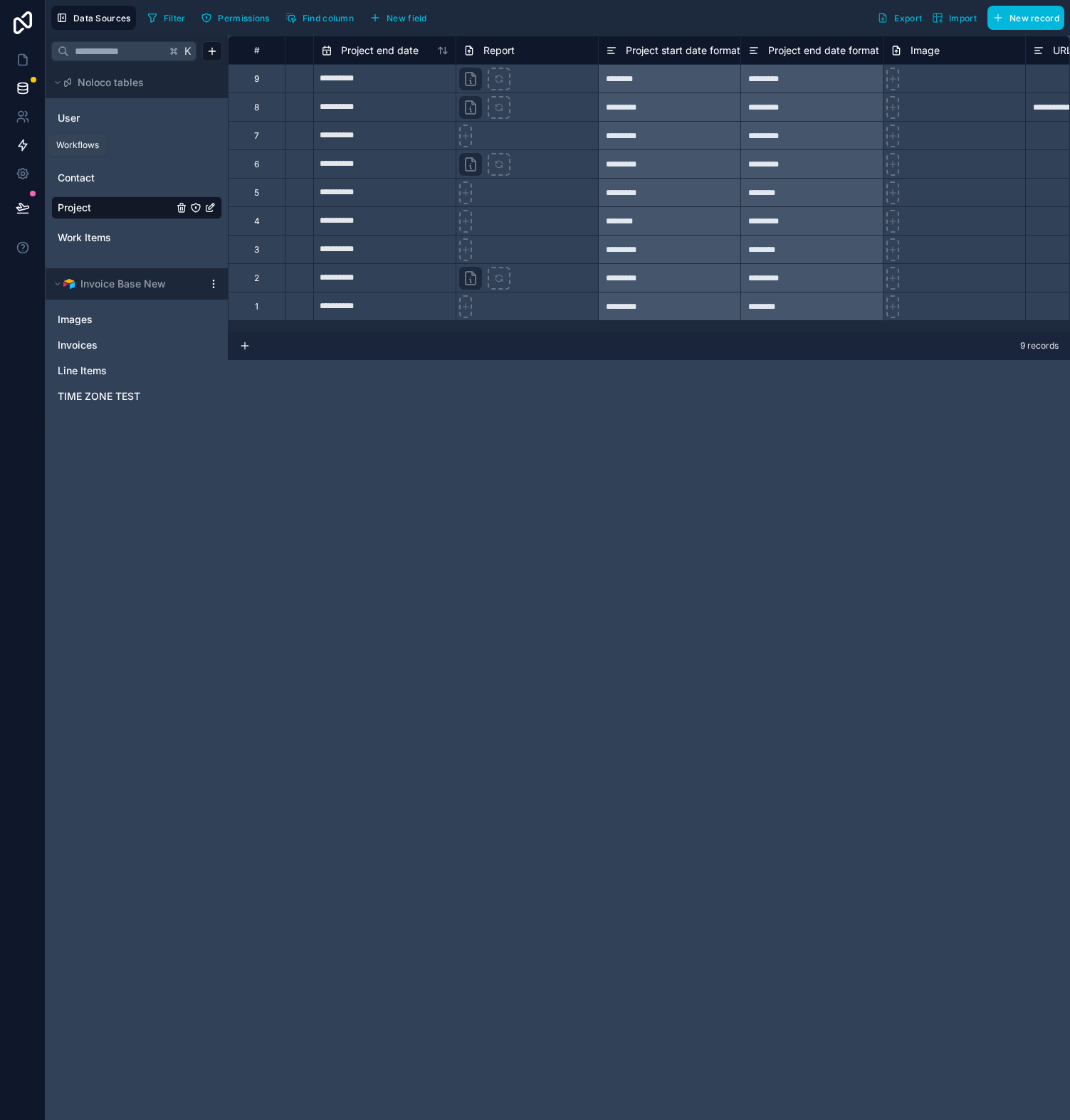
click at [30, 148] on icon at bounding box center [23, 145] width 14 height 14
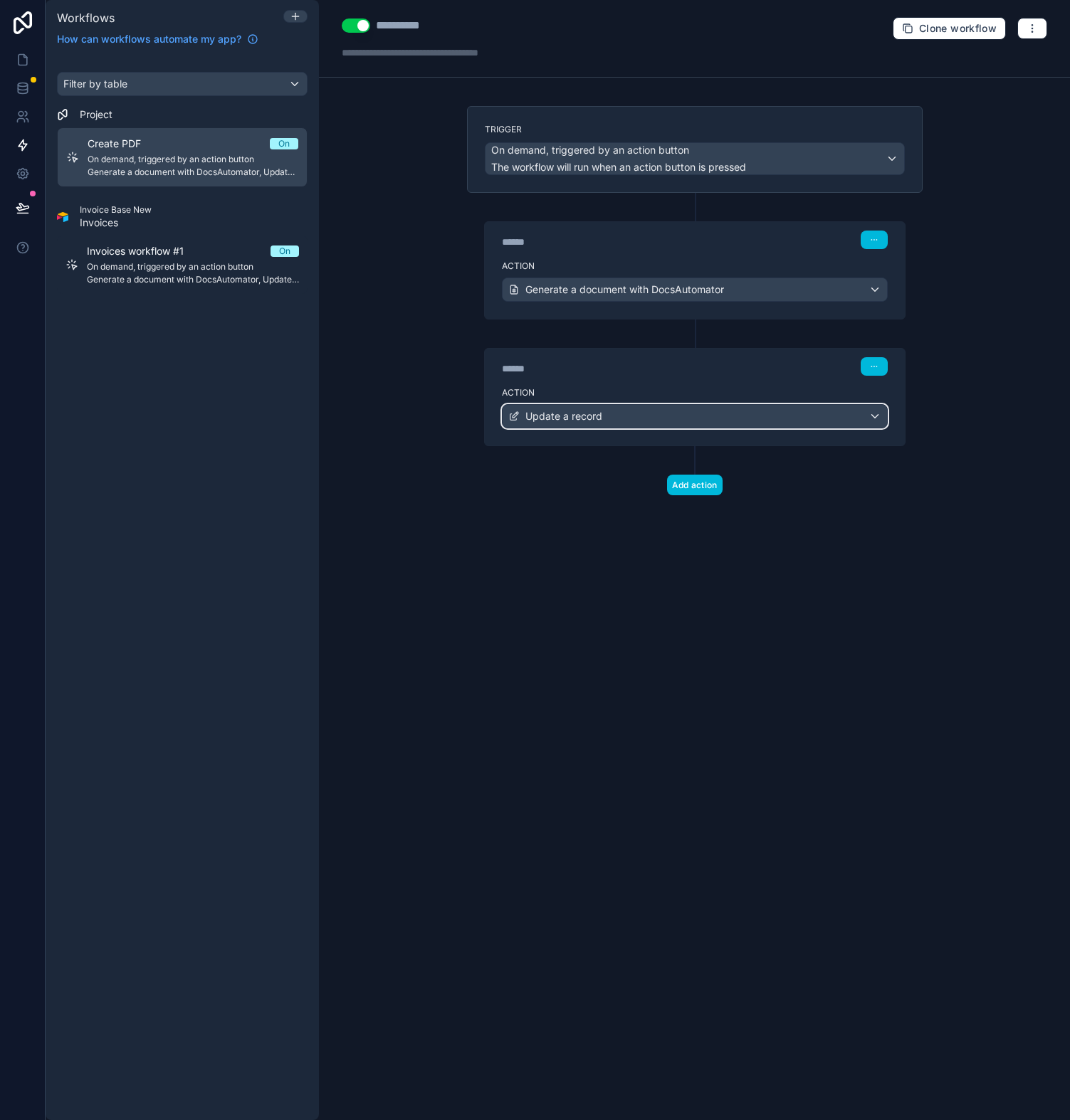
click at [537, 413] on span "Update a record" at bounding box center [564, 416] width 77 height 14
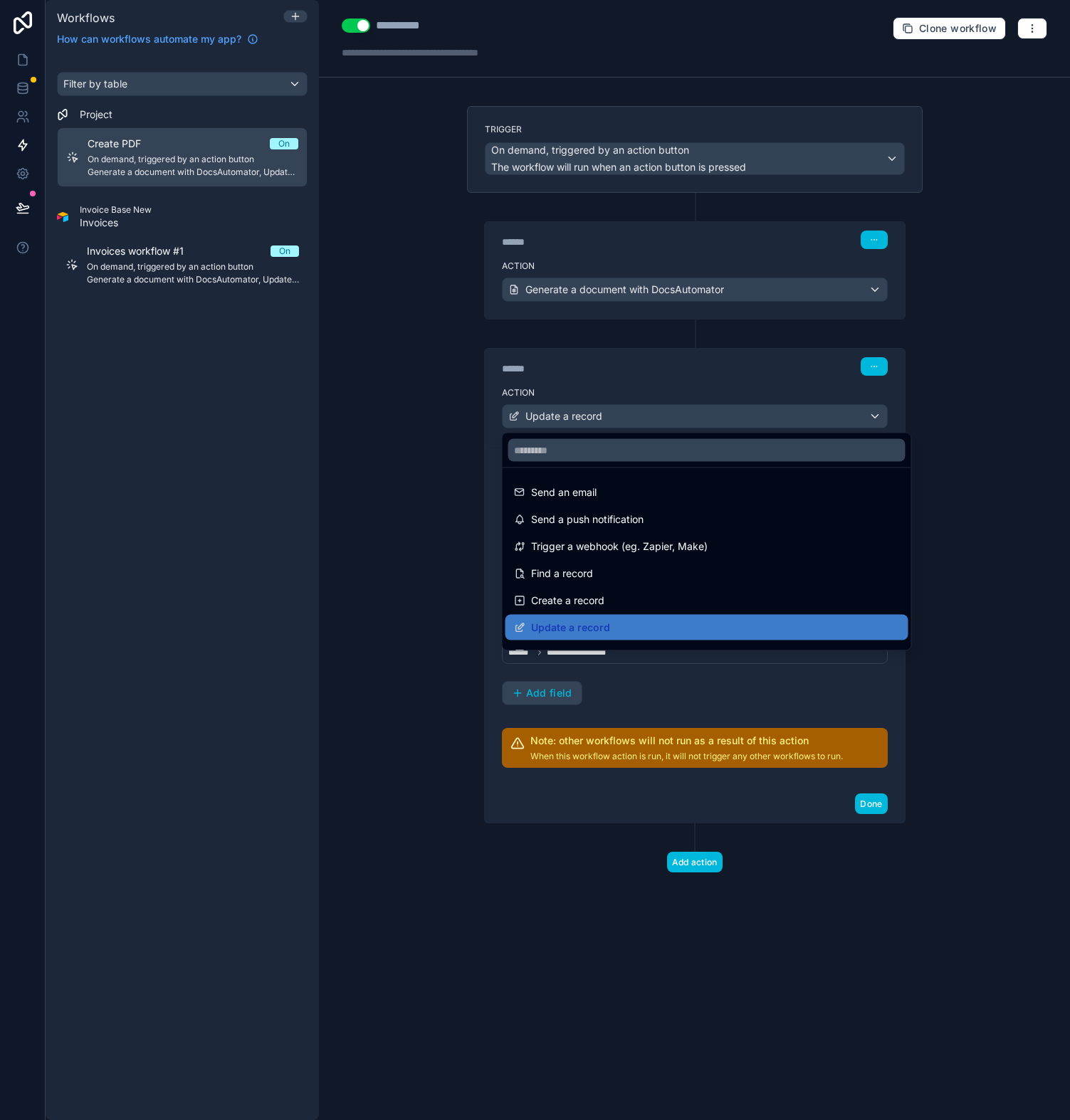
click at [605, 361] on div at bounding box center [535, 560] width 1070 height 1120
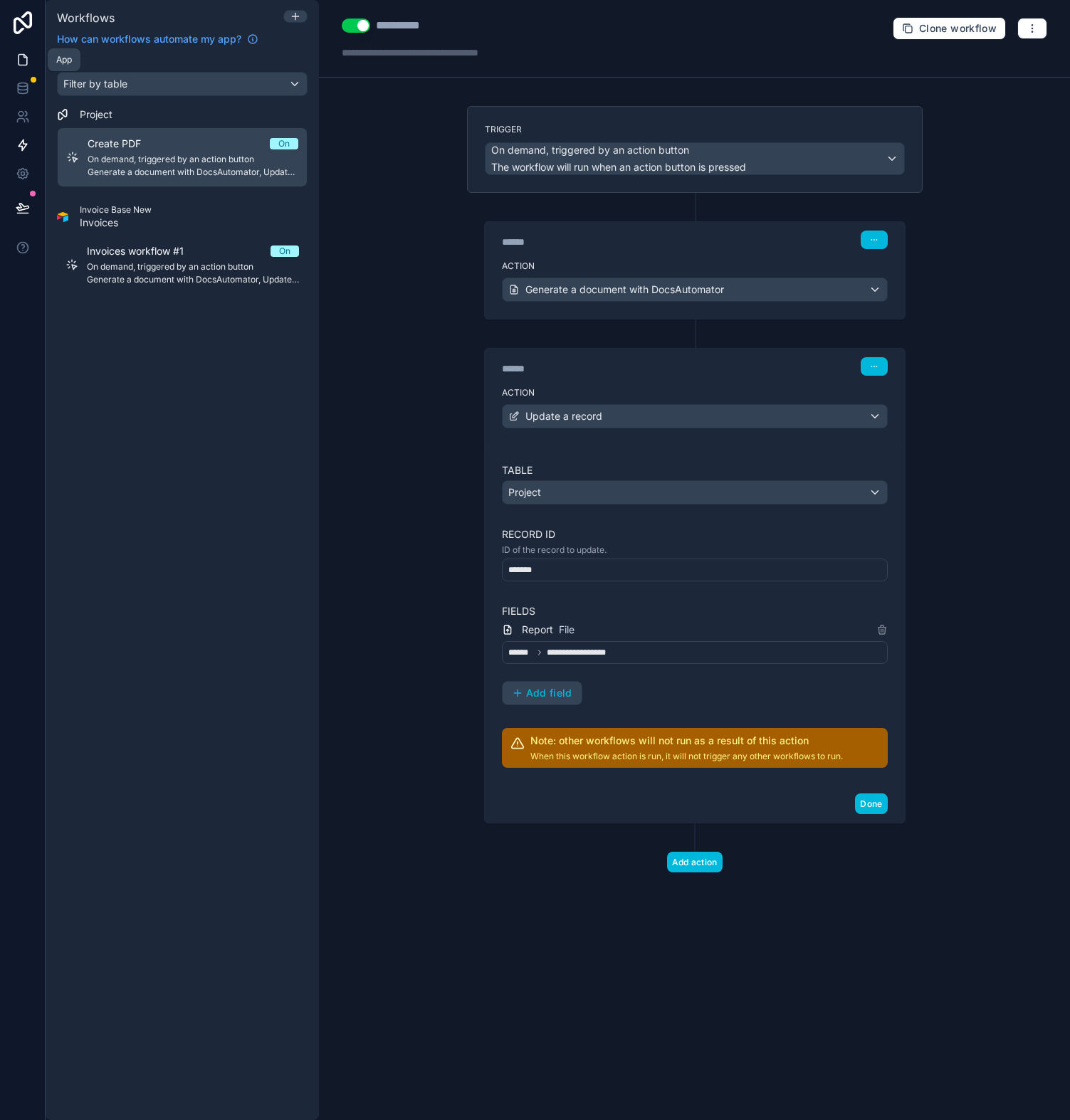
click at [26, 61] on icon at bounding box center [23, 60] width 14 height 14
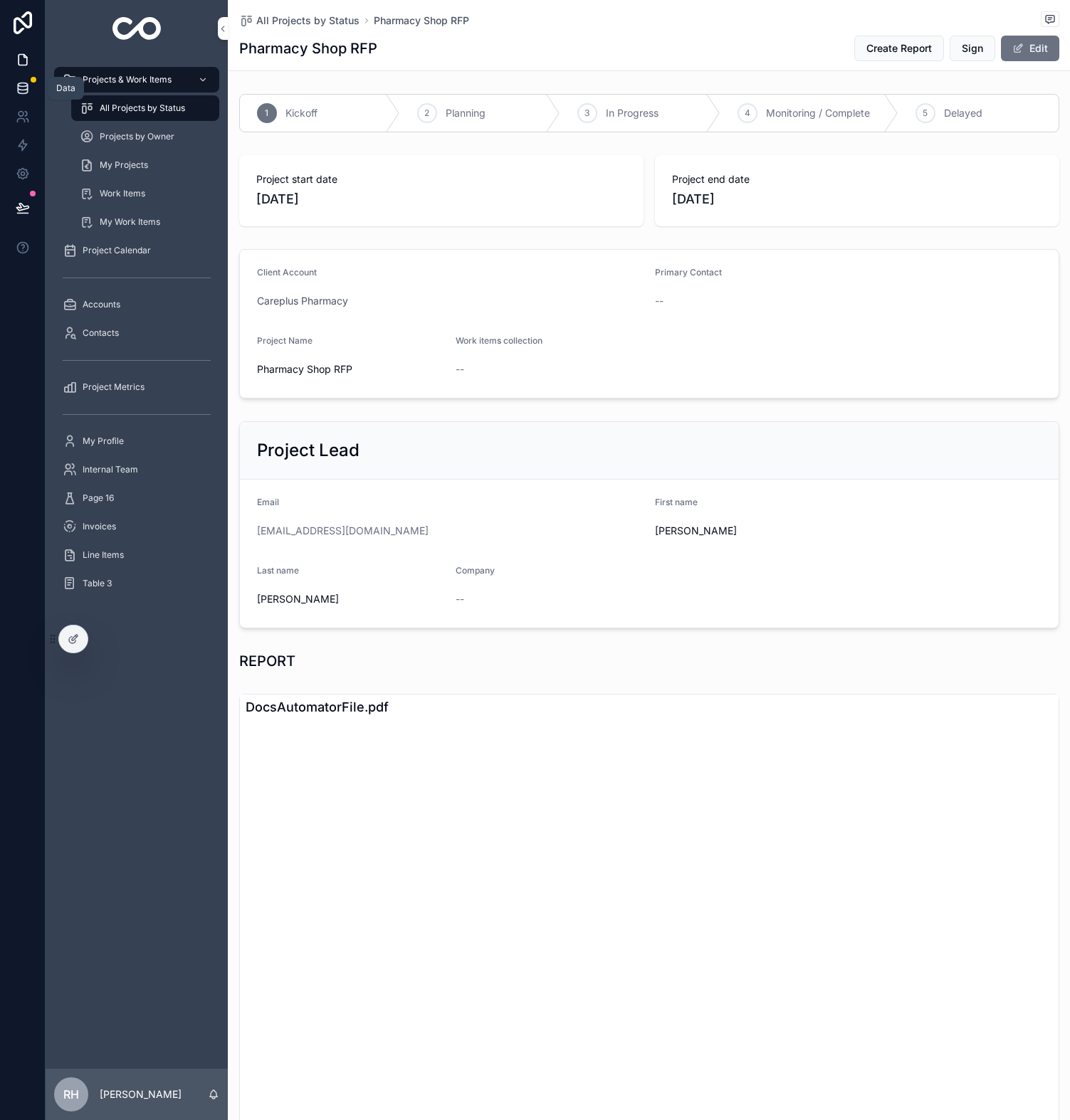
click at [21, 86] on icon at bounding box center [23, 88] width 14 height 14
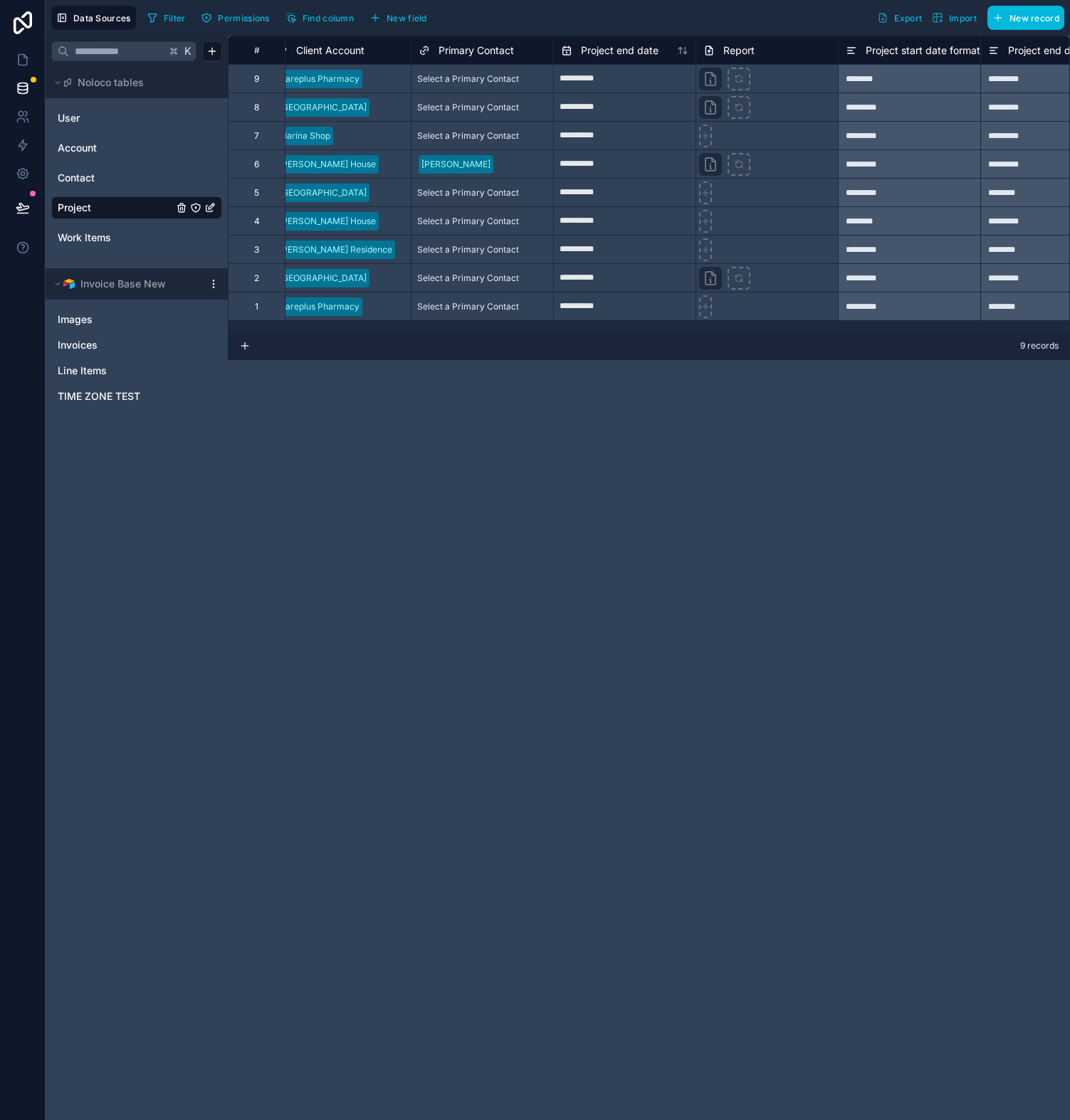
scroll to position [0, 940]
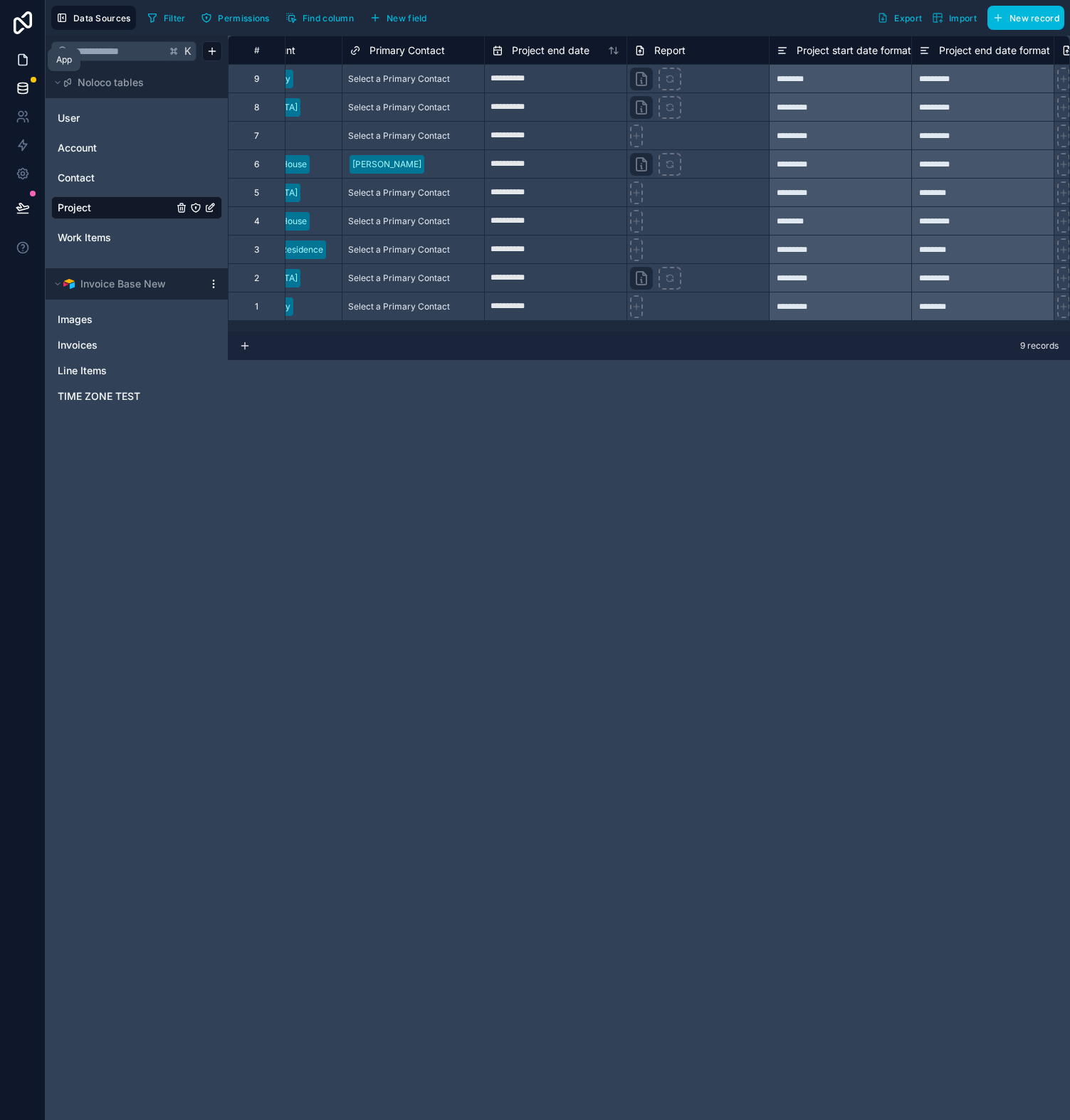
click at [23, 59] on icon at bounding box center [23, 60] width 14 height 14
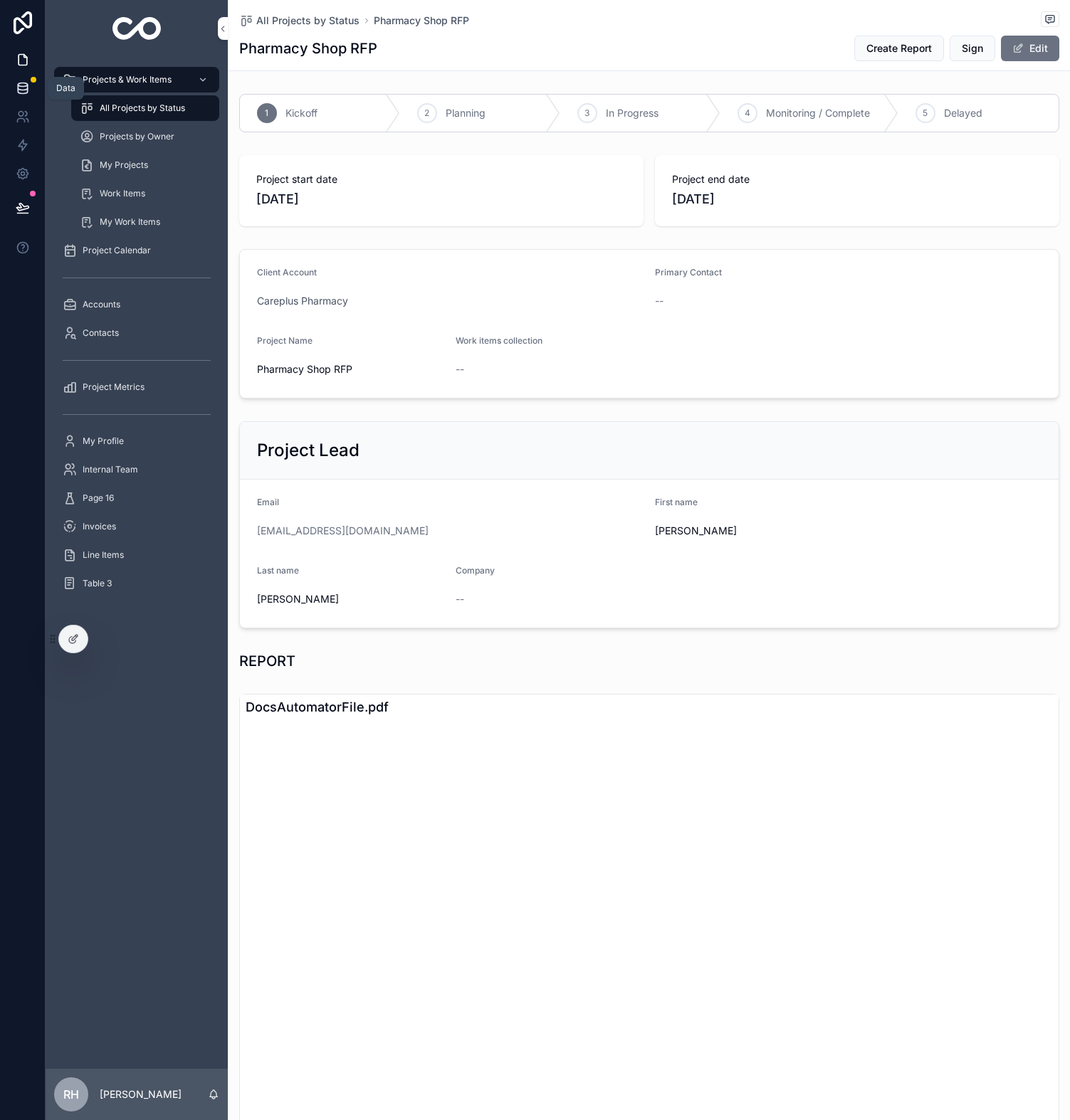
click at [22, 90] on icon at bounding box center [23, 88] width 9 height 6
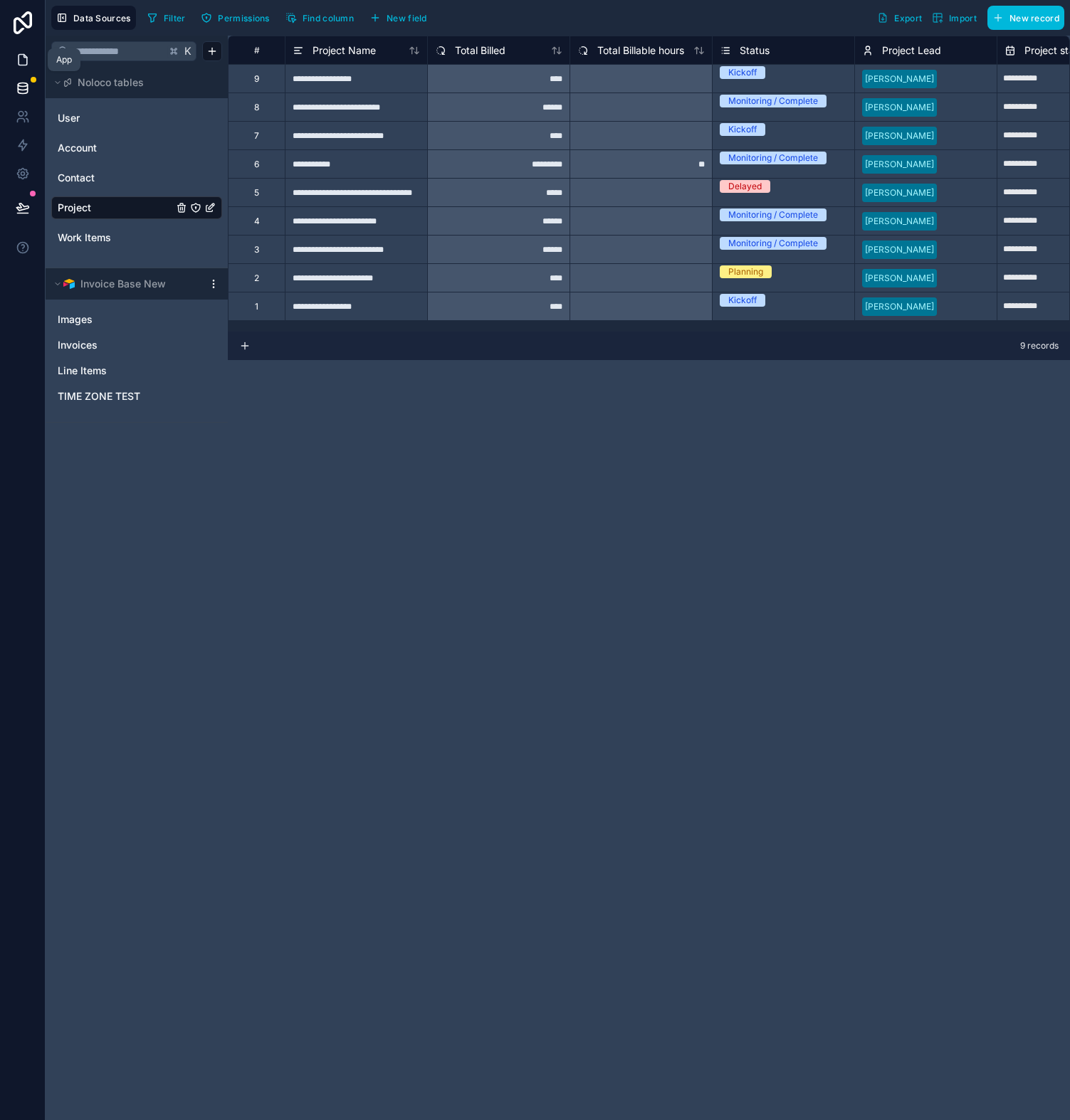
click at [18, 58] on icon at bounding box center [22, 60] width 8 height 11
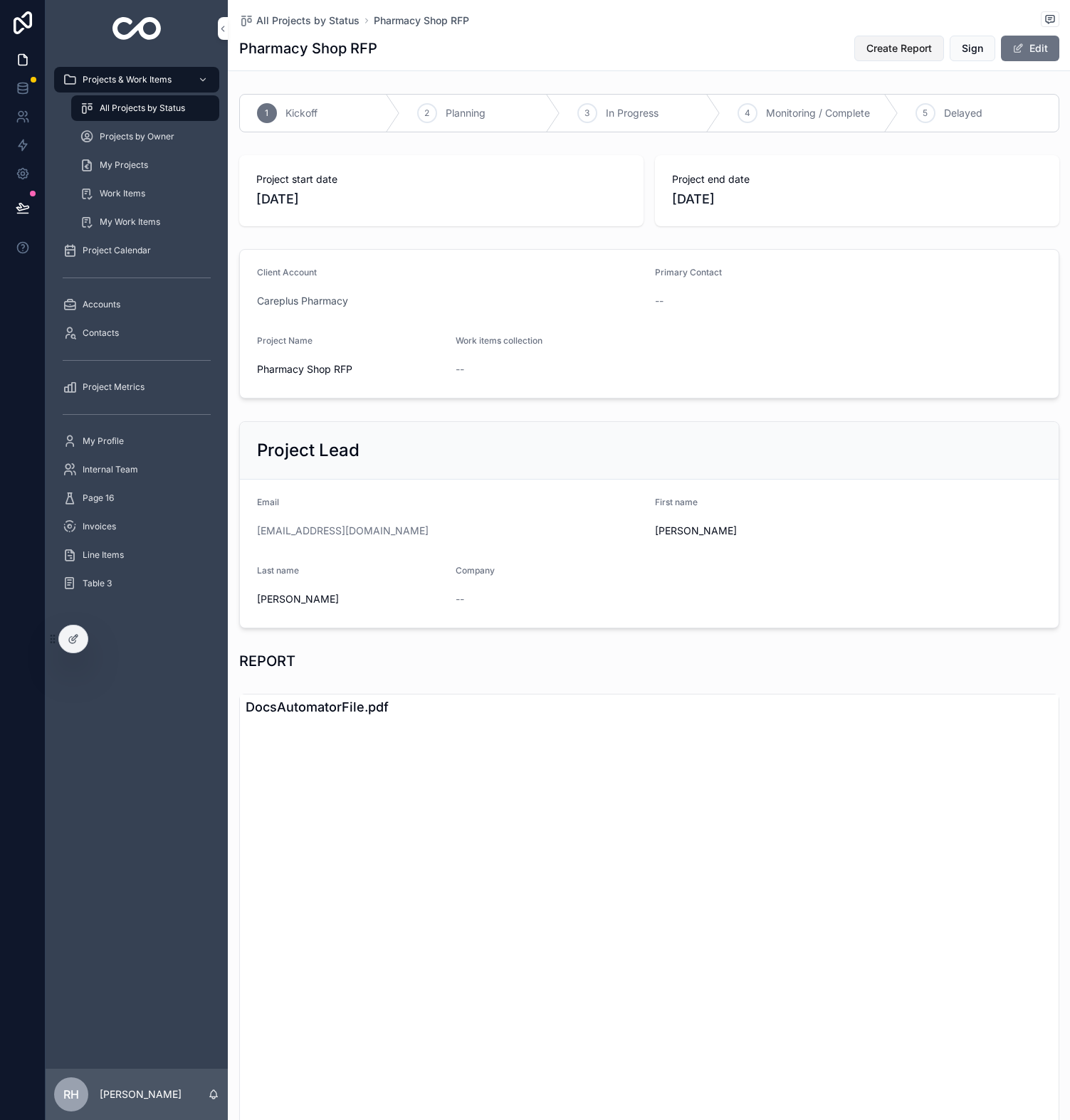
click at [876, 51] on span "Create Report" at bounding box center [899, 48] width 66 height 14
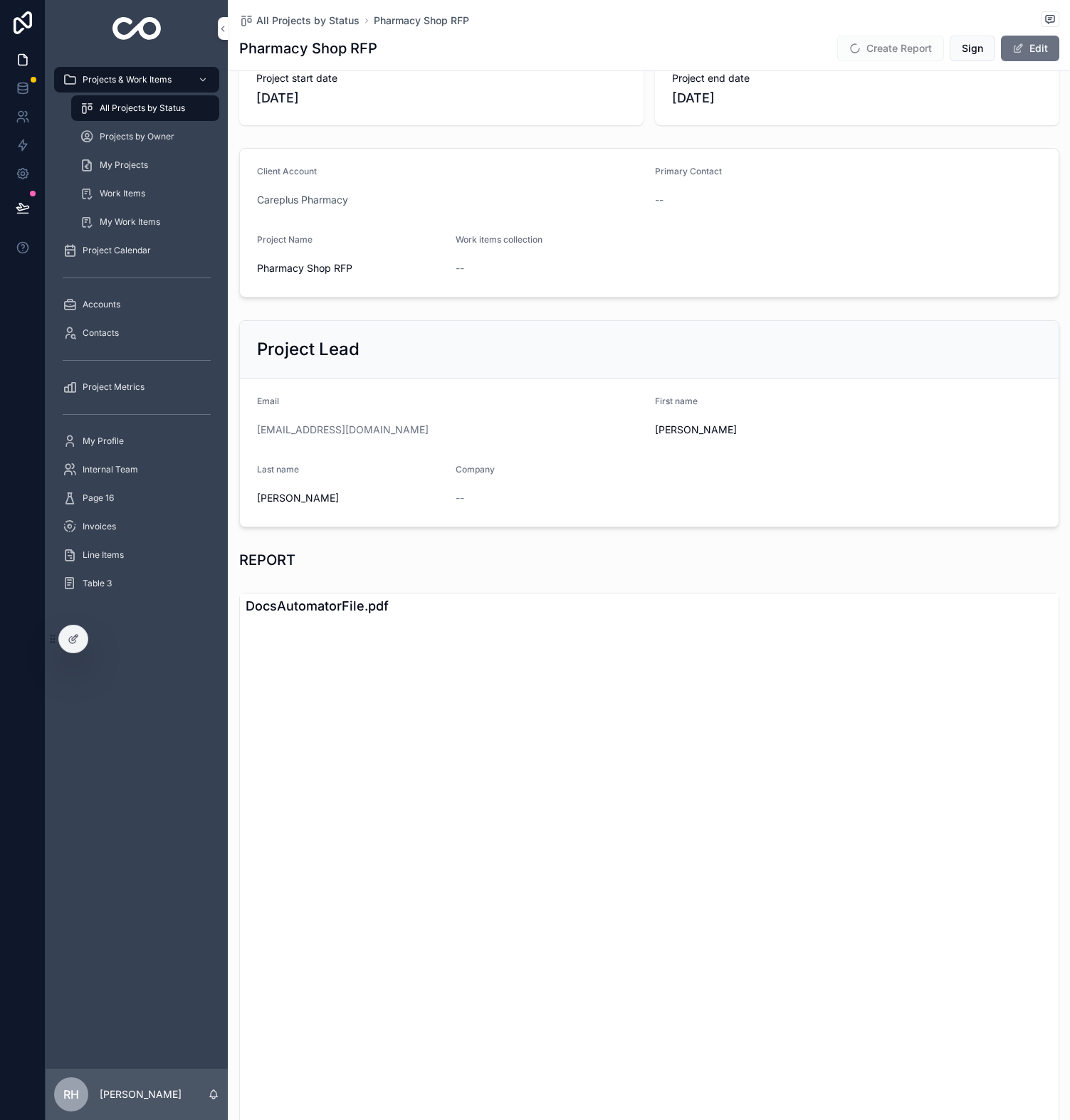
scroll to position [272, 0]
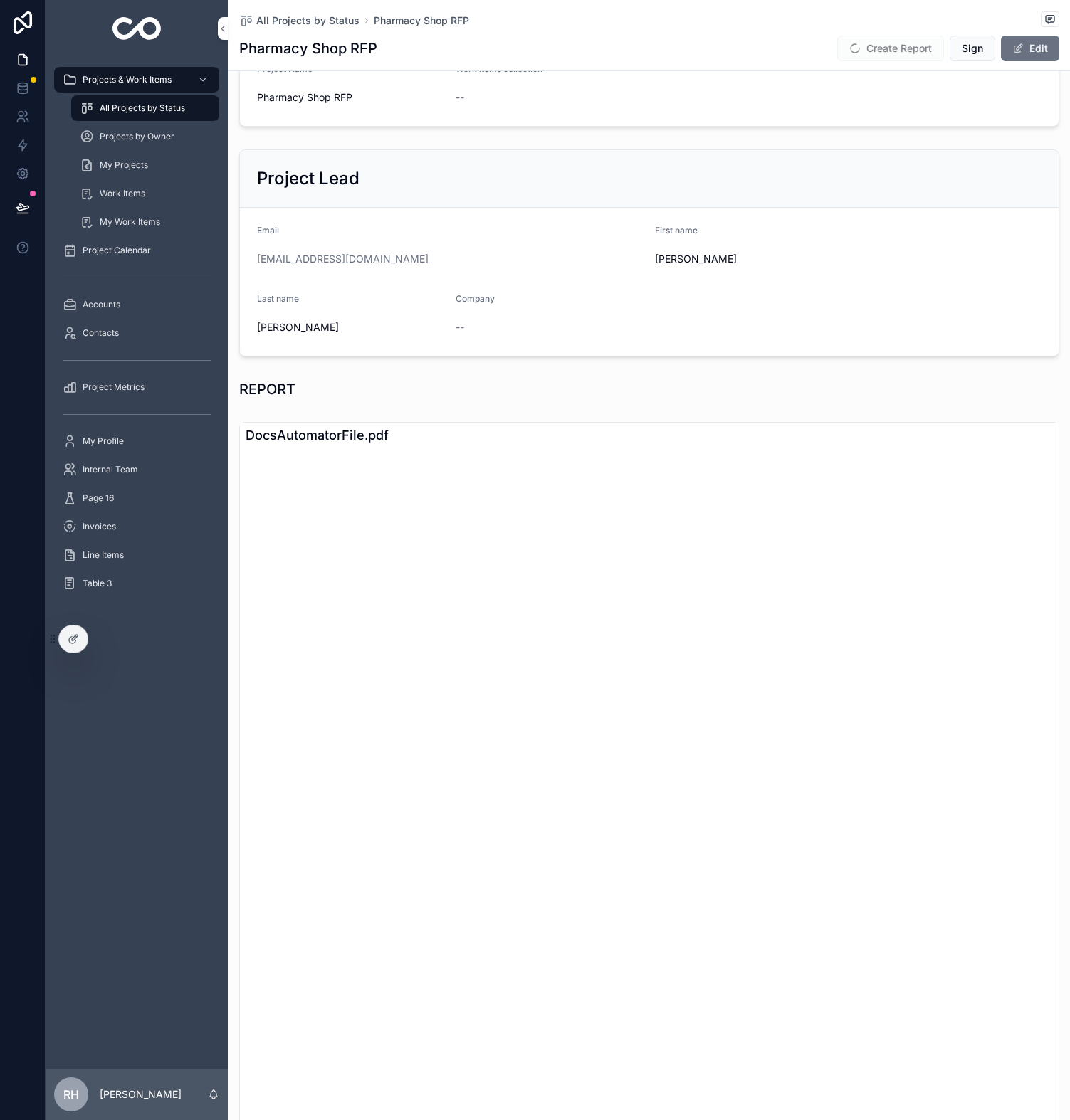
click at [457, 409] on div "1 Kickoff 2 Planning 3 In Progress 4 Monitoring / Complete 5 Delayed Project st…" at bounding box center [649, 817] width 842 height 2002
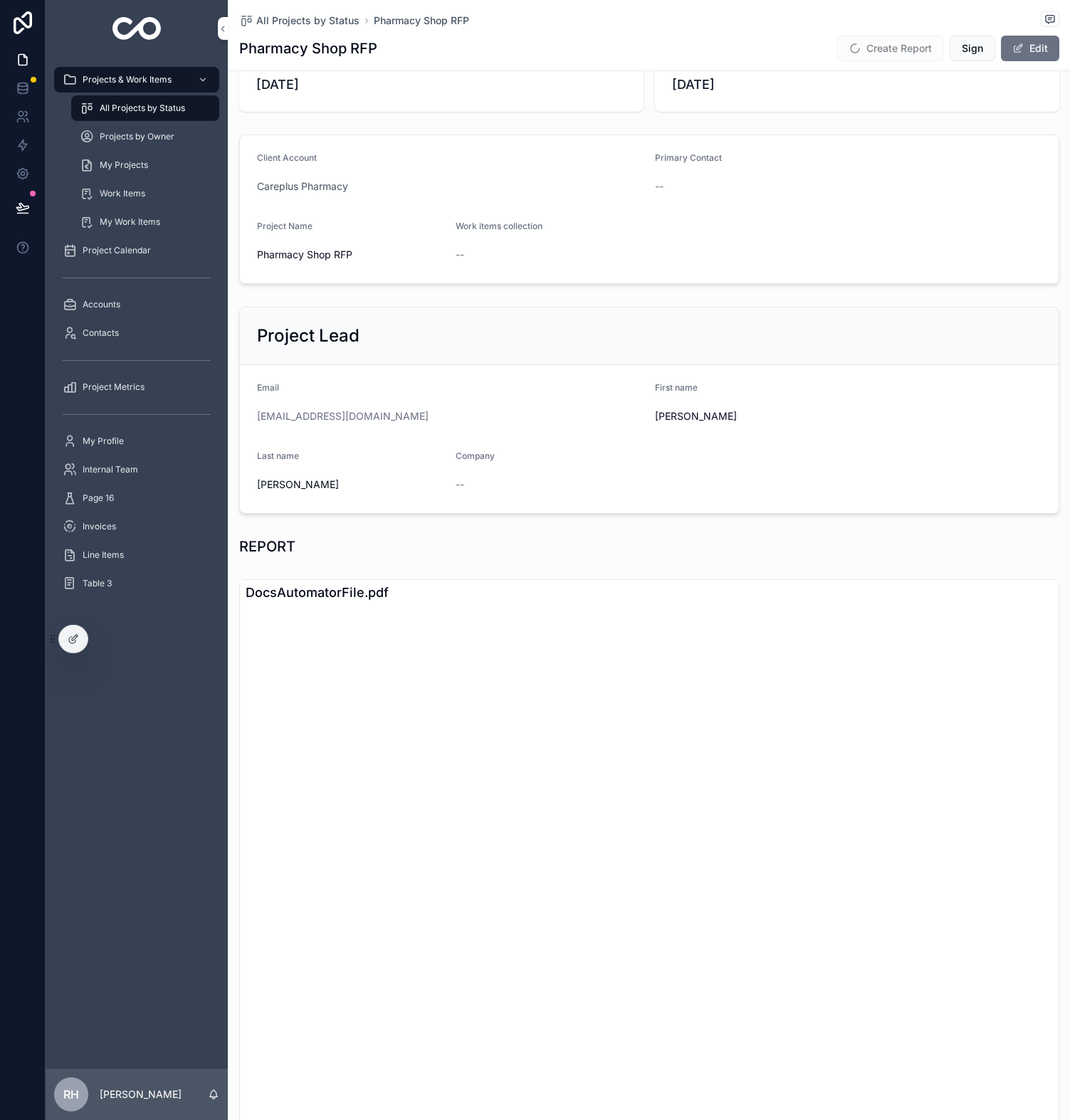
scroll to position [0, 0]
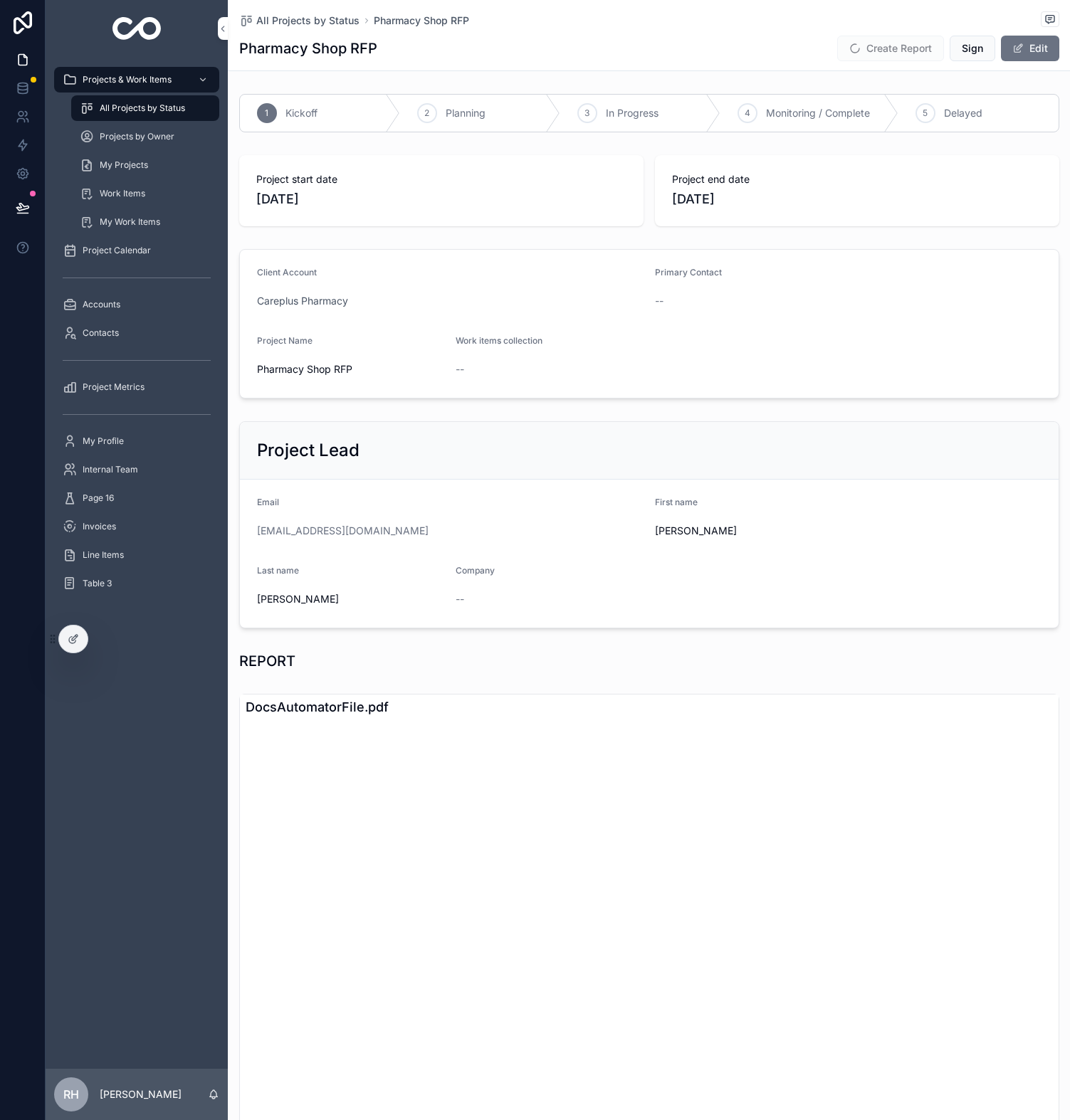
click at [334, 714] on div "DocsAutomatorFile.pdf" at bounding box center [649, 708] width 819 height 26
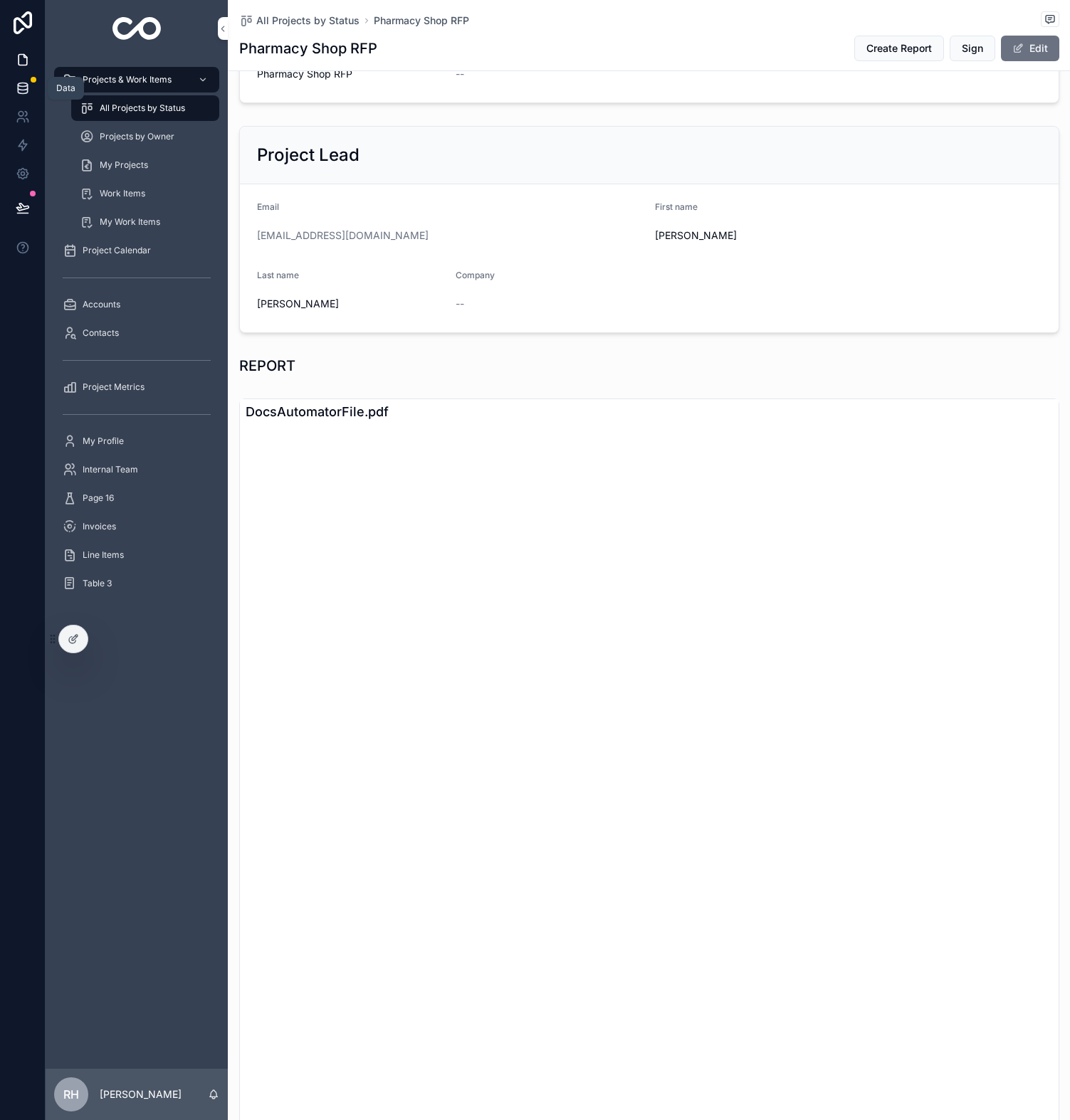
click at [20, 90] on icon at bounding box center [23, 88] width 14 height 14
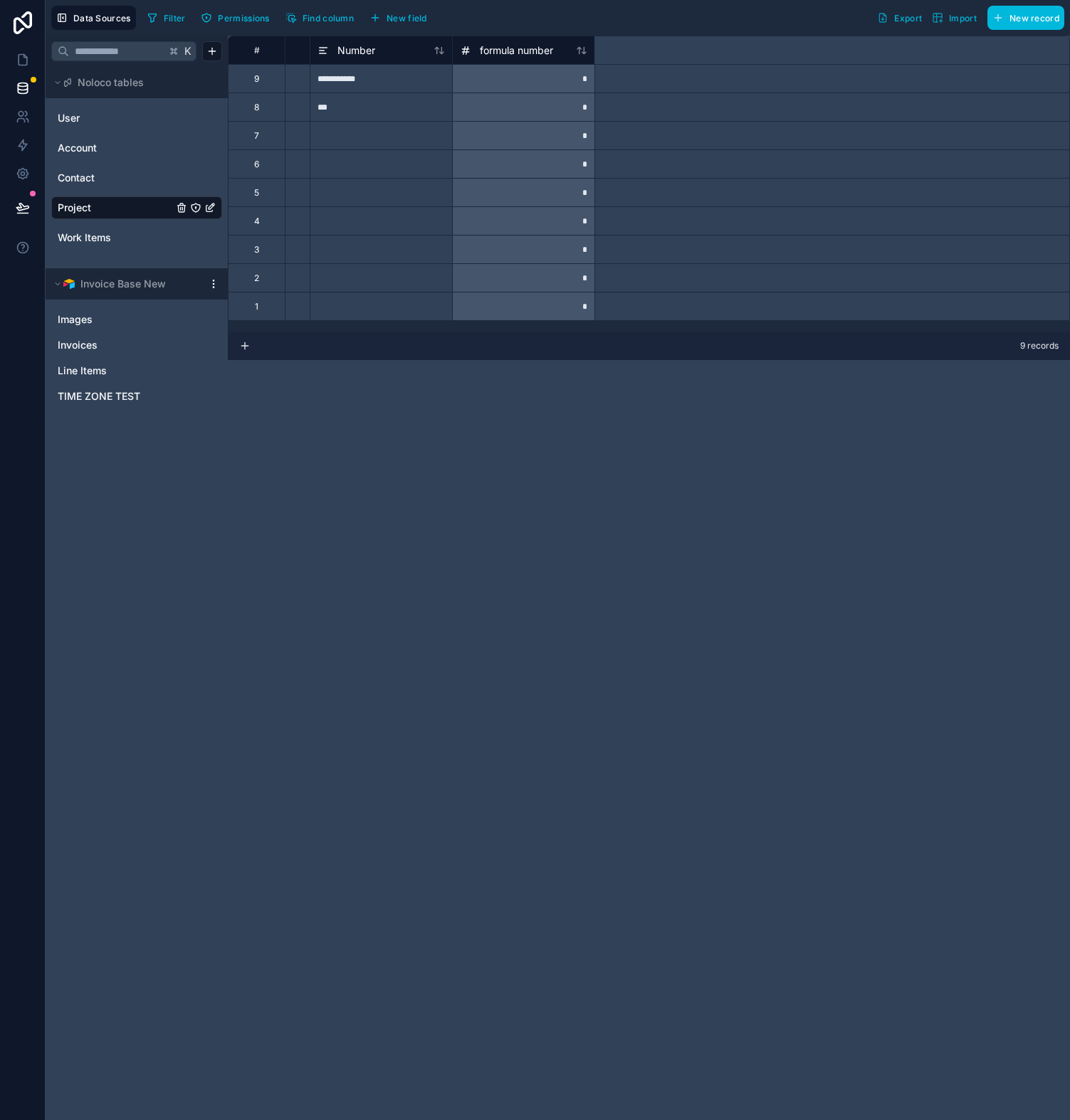
scroll to position [0, 867]
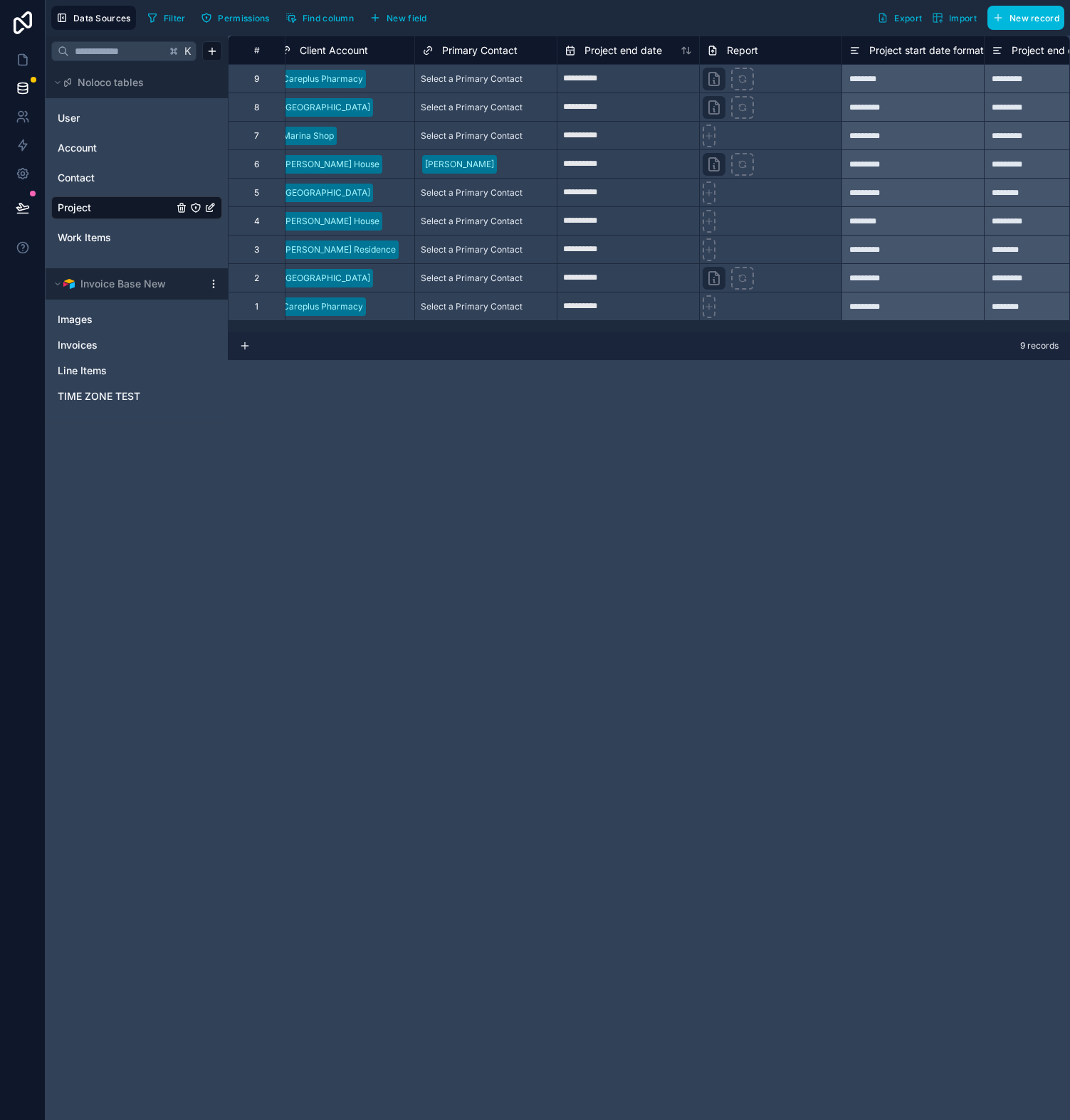
click at [745, 307] on div at bounding box center [770, 306] width 142 height 29
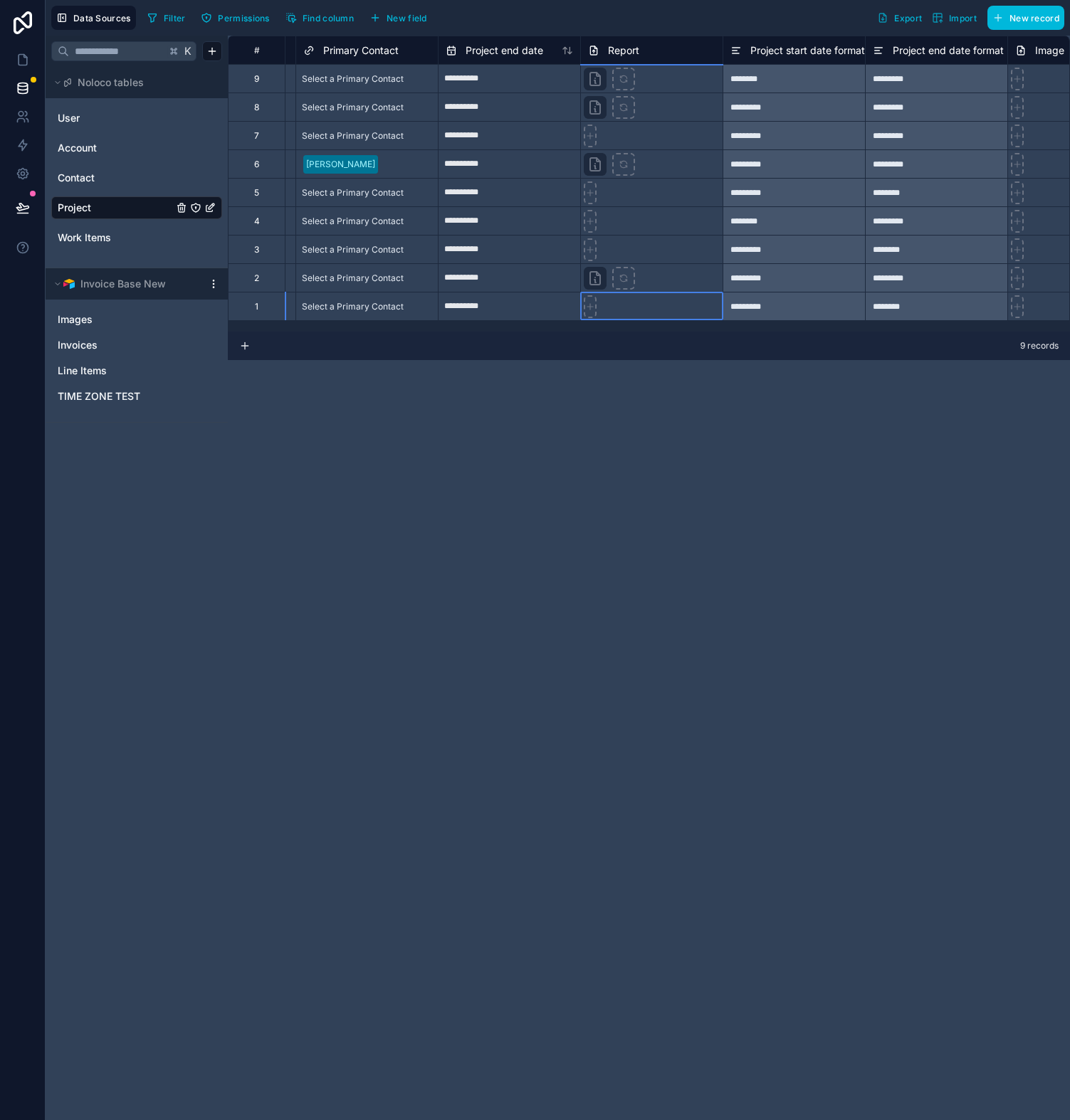
scroll to position [0, 1025]
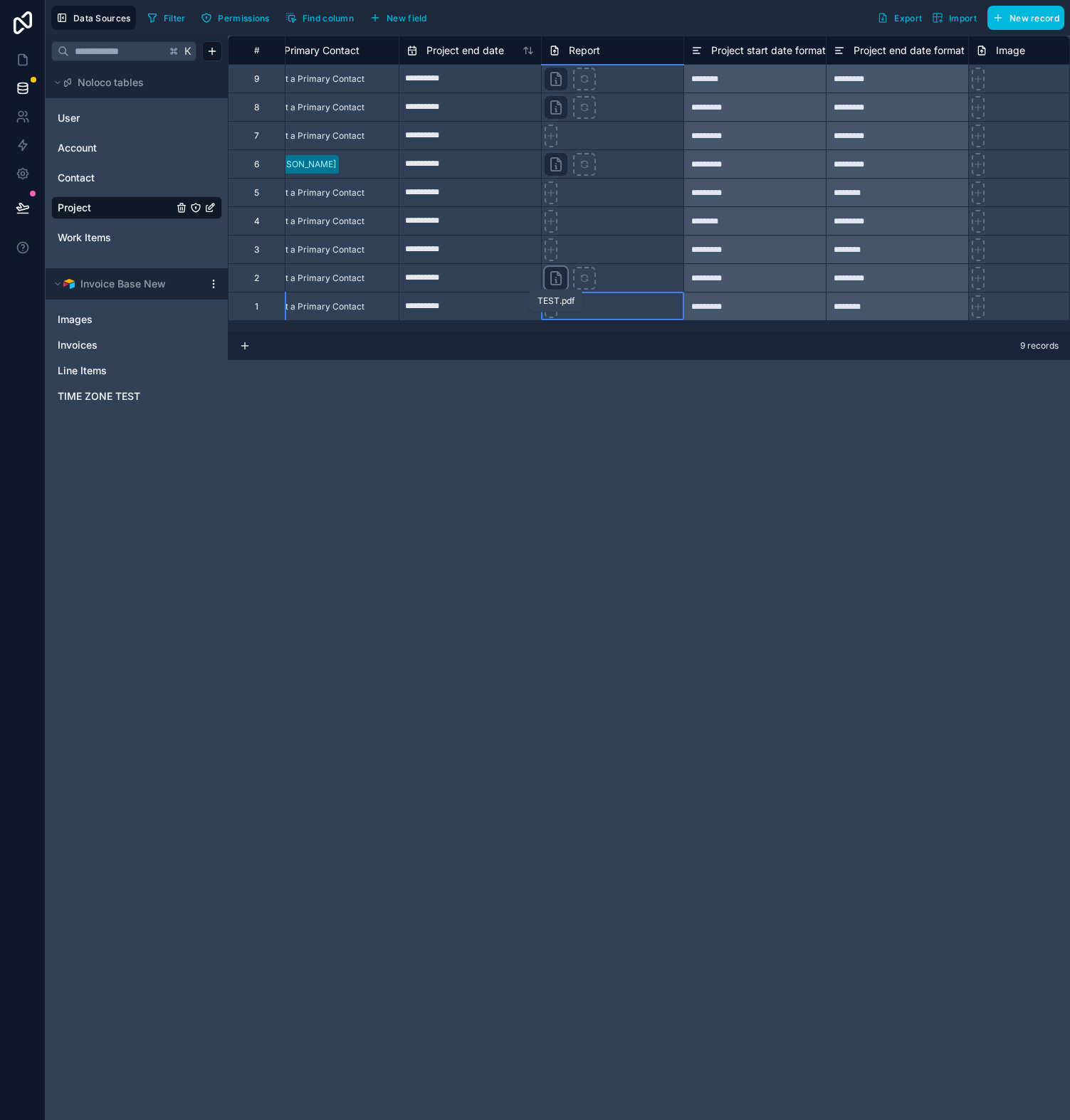
click at [549, 272] on icon at bounding box center [555, 278] width 17 height 17
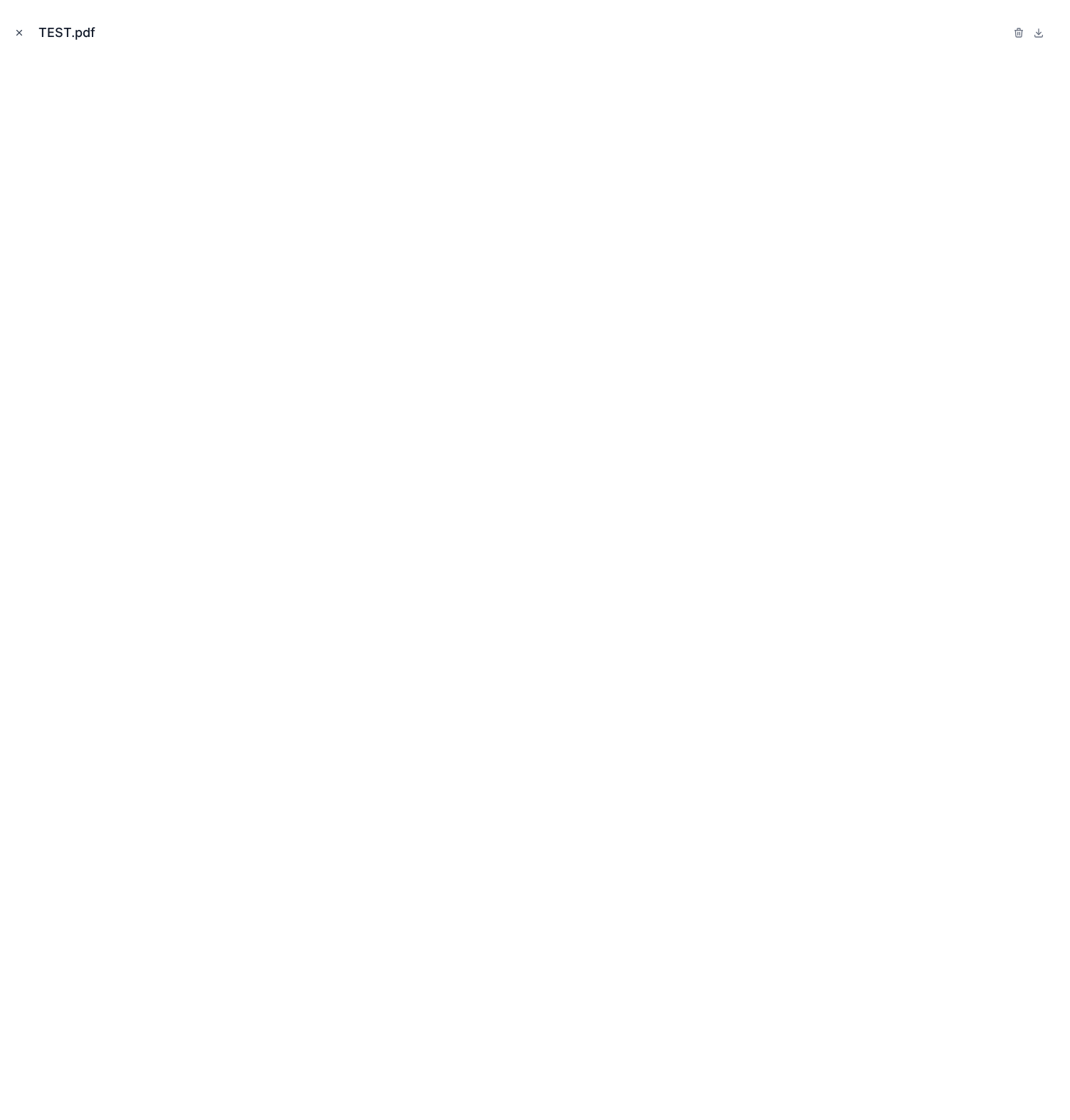
click at [23, 36] on icon "Close modal" at bounding box center [19, 33] width 10 height 10
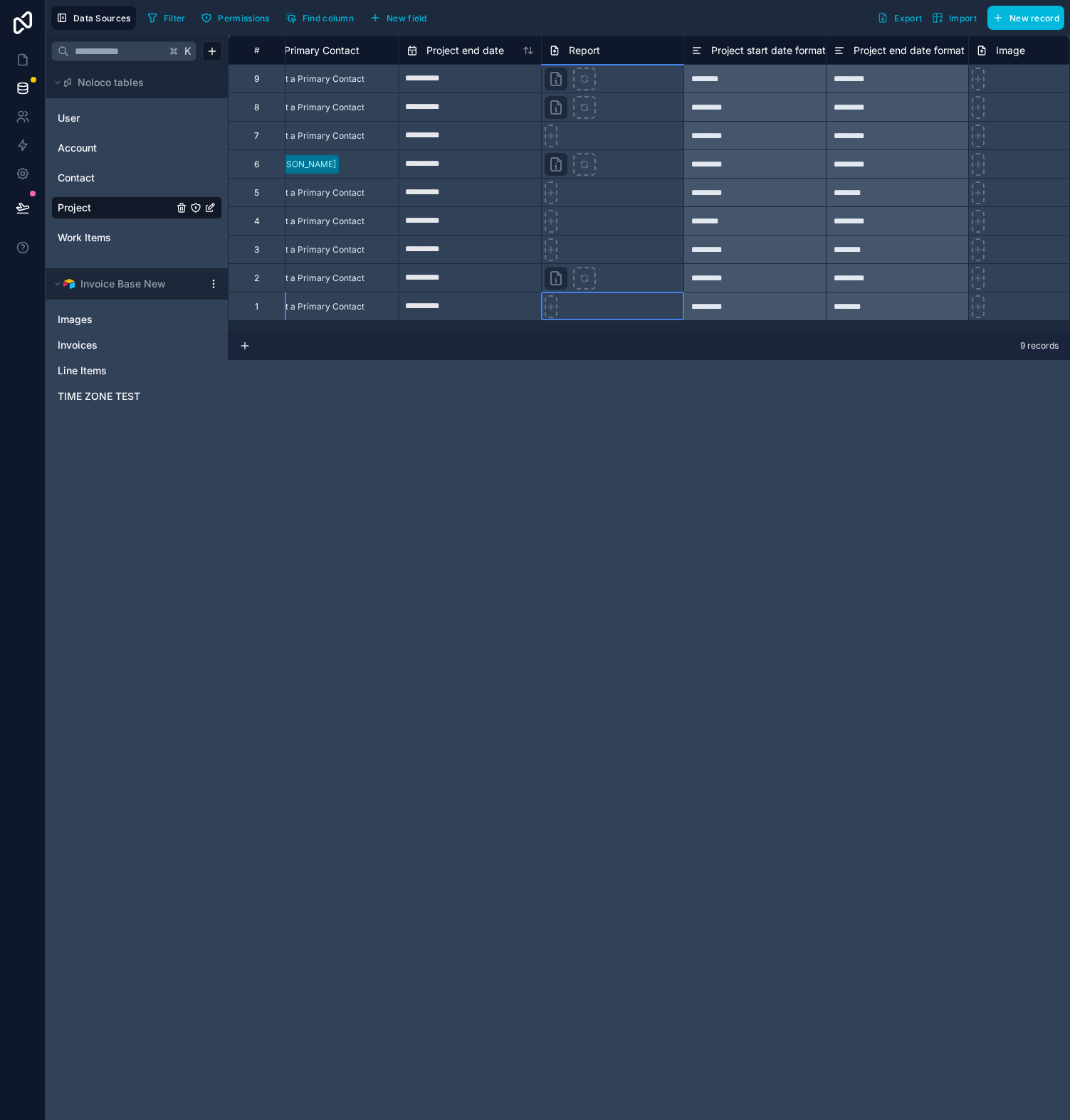
click at [601, 310] on div at bounding box center [612, 306] width 142 height 29
click at [16, 140] on icon at bounding box center [23, 145] width 14 height 14
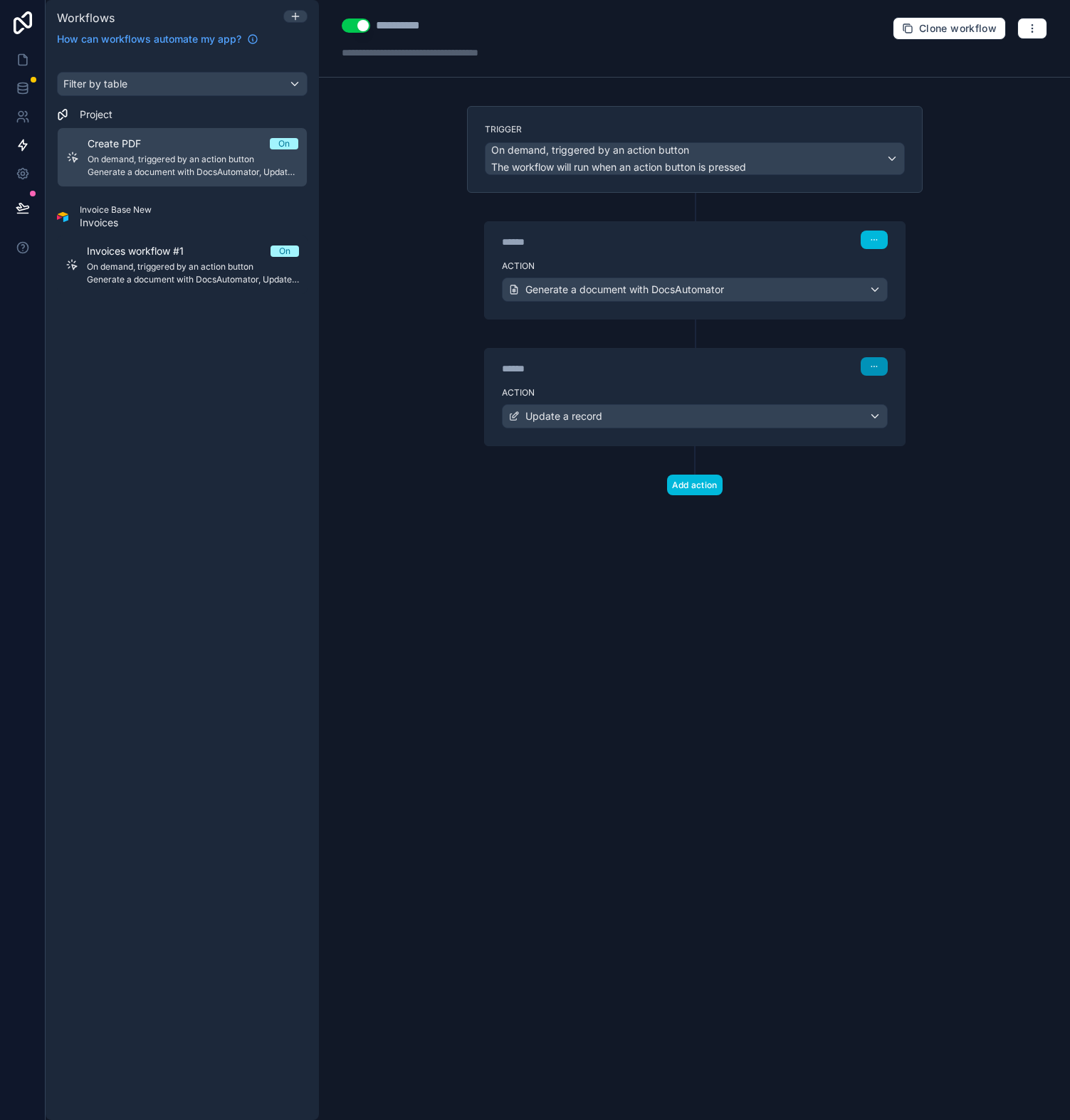
click at [880, 366] on button "button" at bounding box center [874, 366] width 27 height 18
click at [892, 418] on span "Delete" at bounding box center [900, 421] width 26 height 11
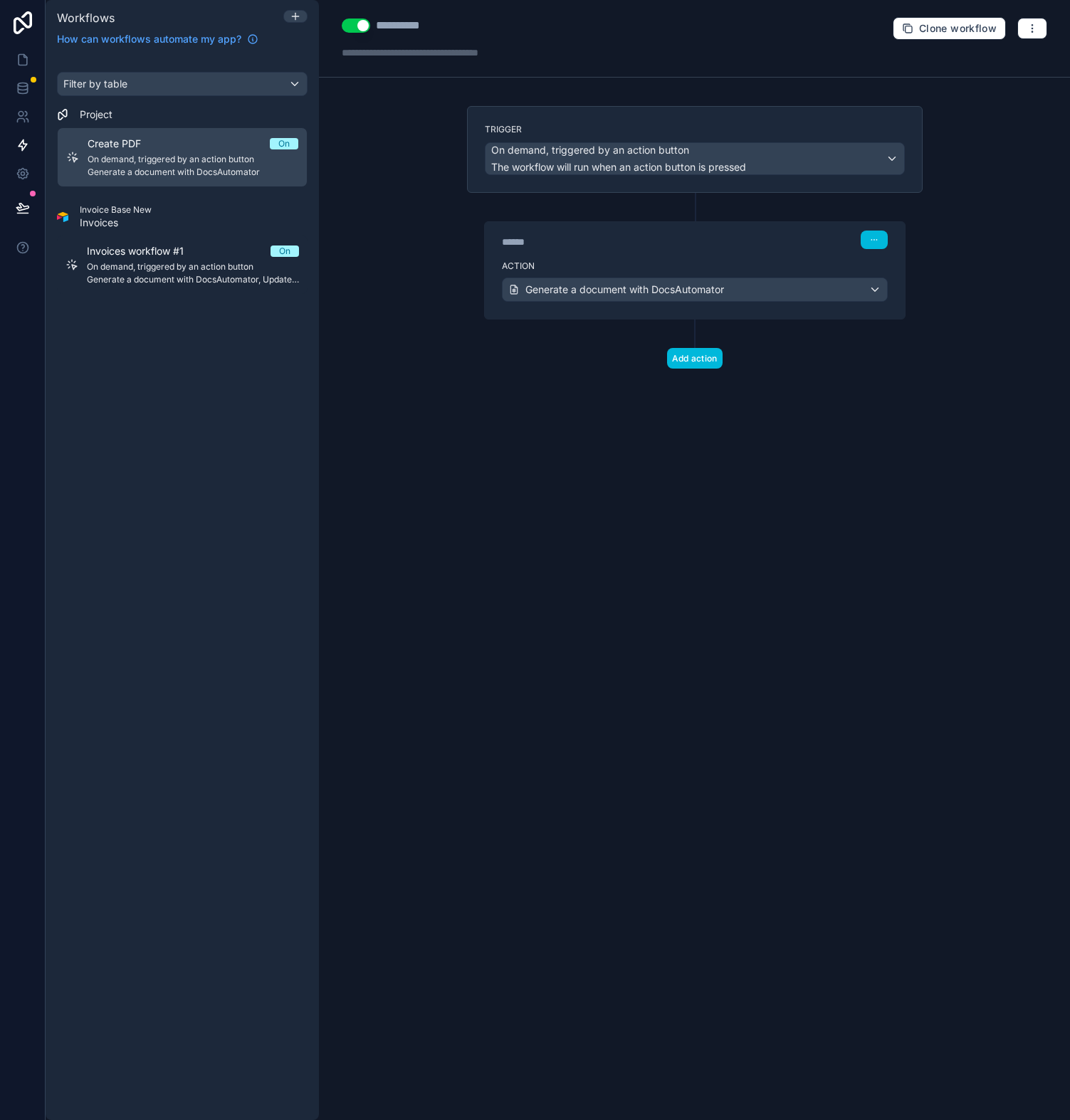
click at [692, 372] on div "Trigger On demand, triggered by an action button The workflow will run when an …" at bounding box center [695, 260] width 478 height 308
click at [689, 362] on button "Add action" at bounding box center [694, 358] width 55 height 20
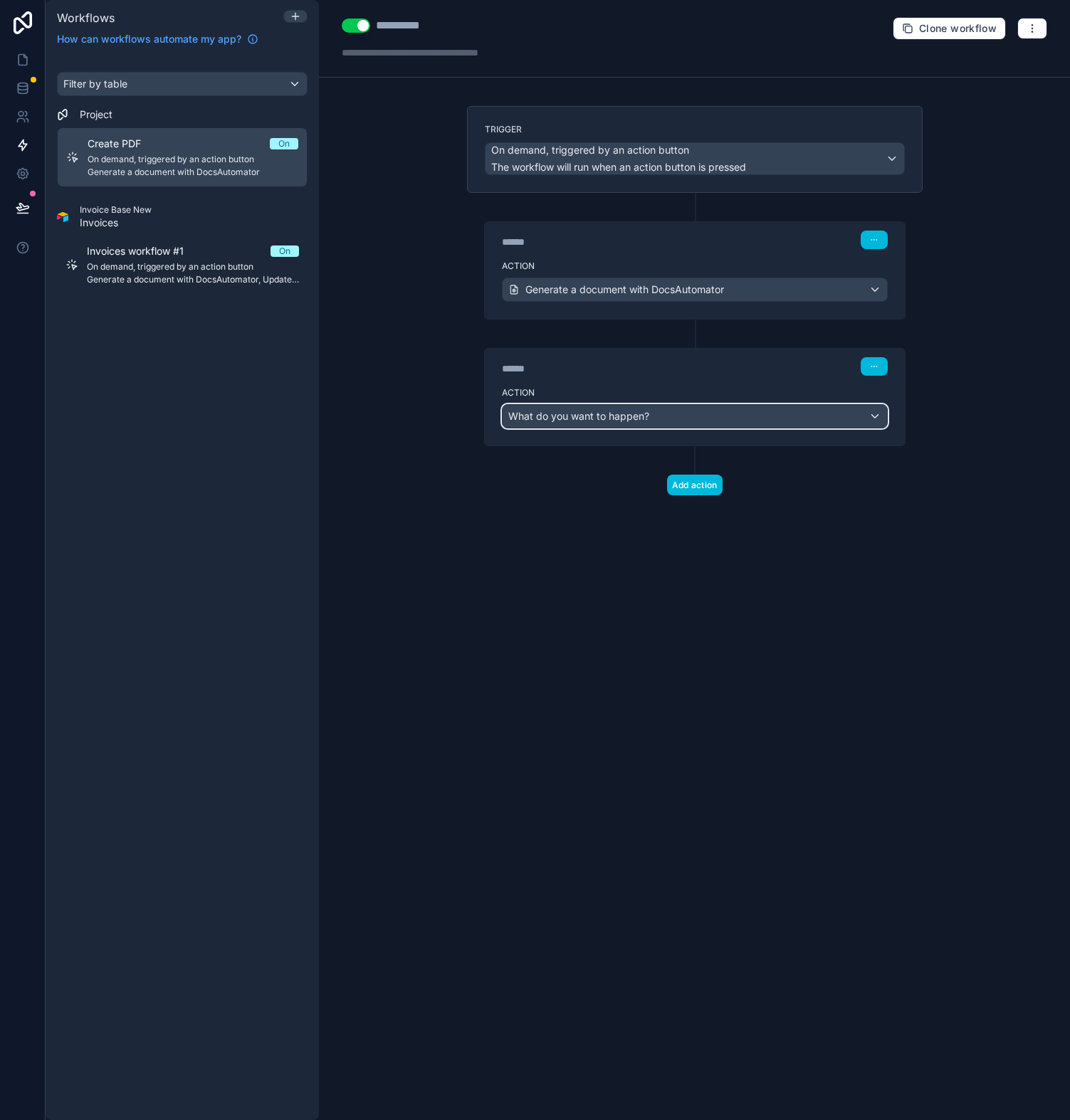
click at [549, 422] on span "What do you want to happen?" at bounding box center [579, 416] width 141 height 12
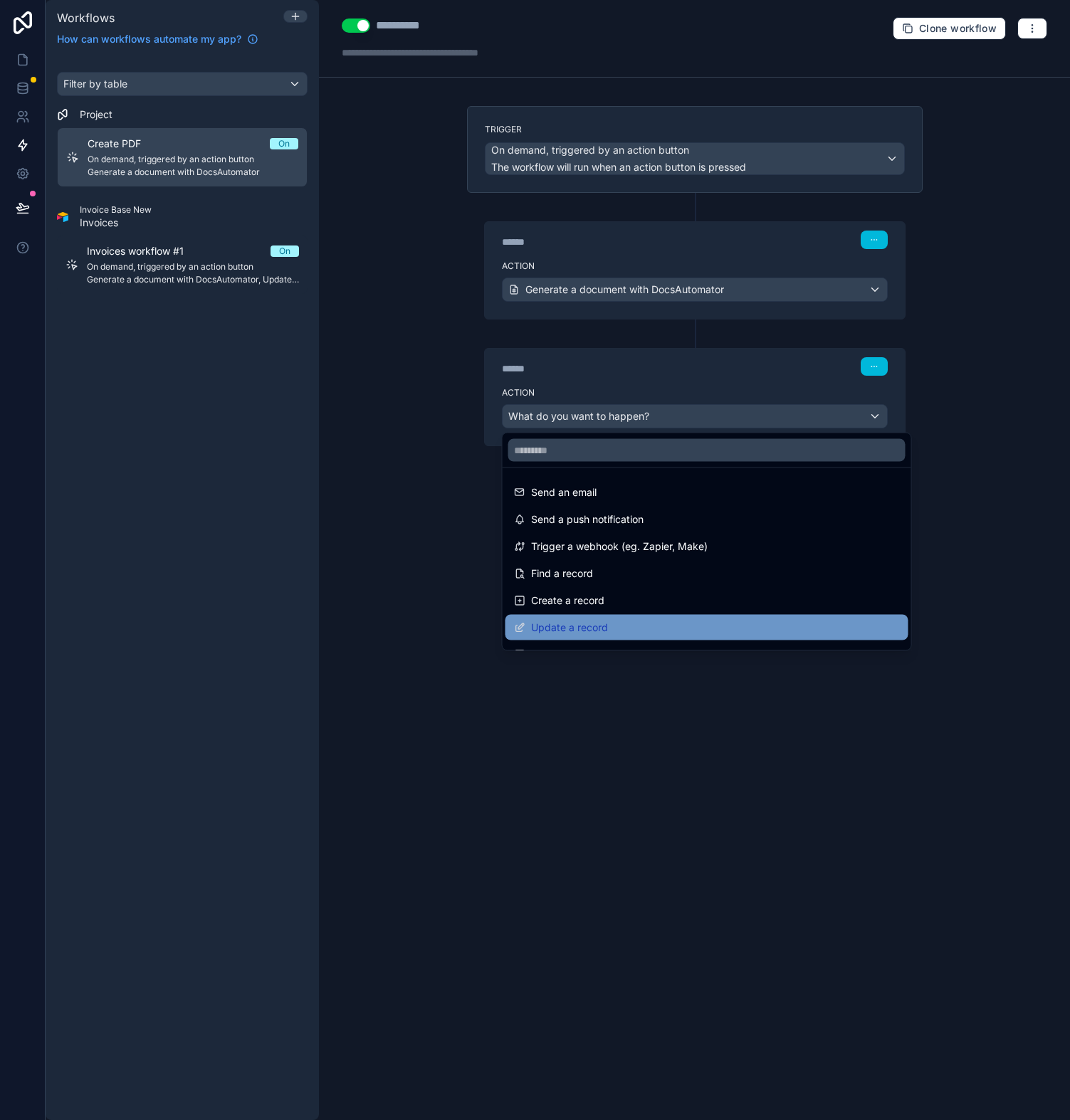
click at [571, 618] on div "Update a record" at bounding box center [707, 628] width 403 height 26
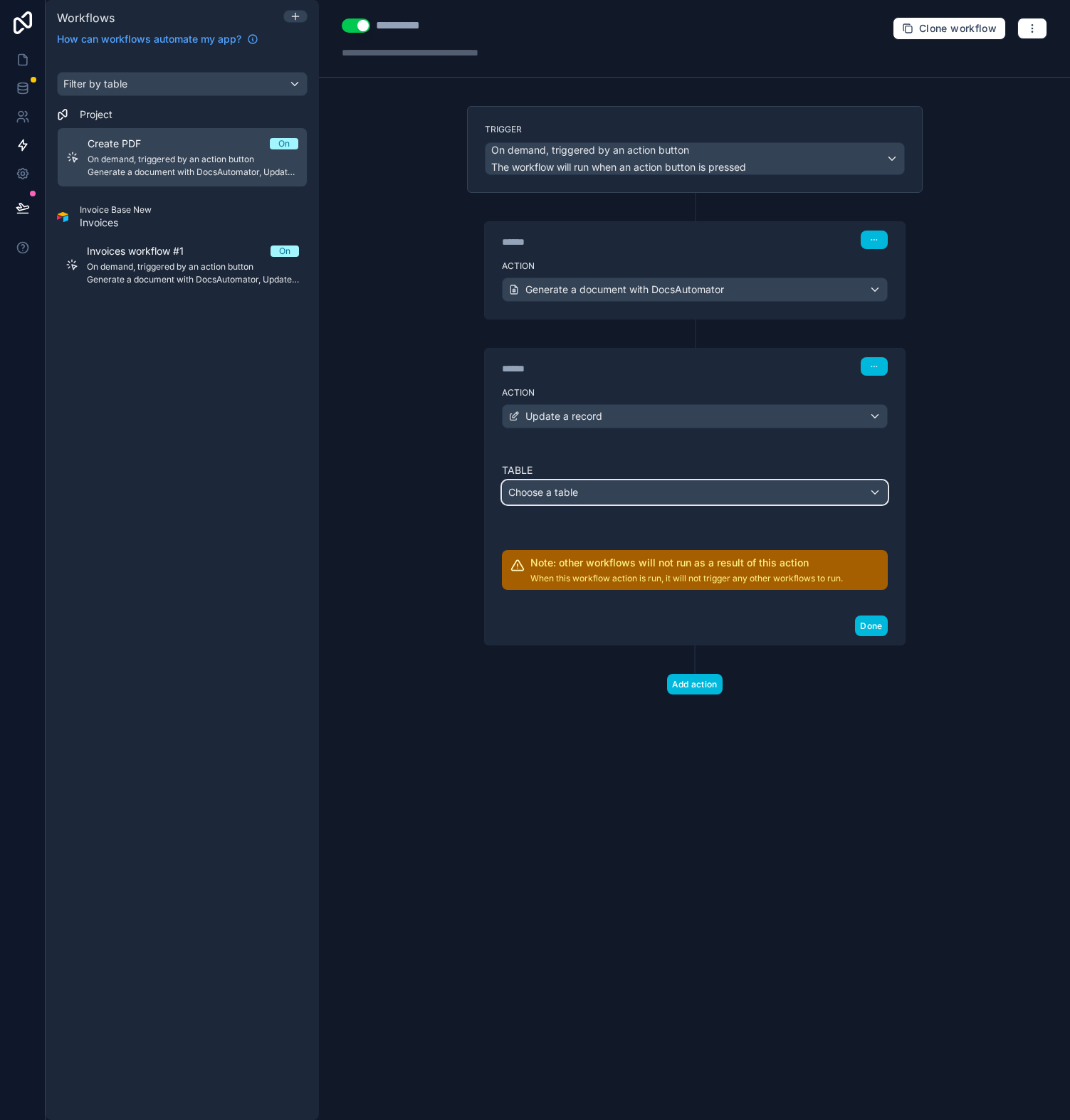
click at [576, 504] on button "Choose a table" at bounding box center [695, 493] width 386 height 24
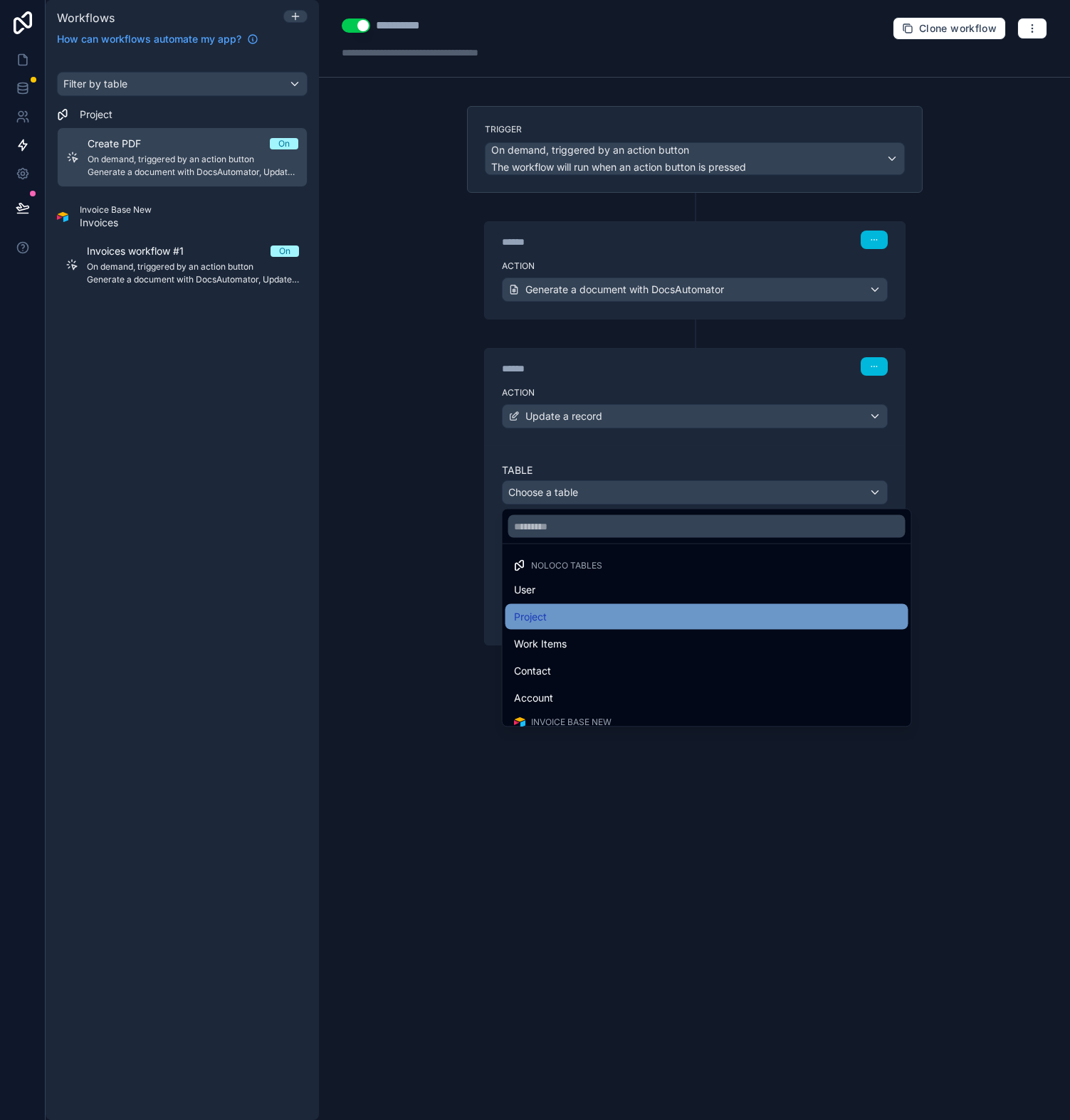
click at [561, 624] on div "Project" at bounding box center [707, 617] width 386 height 17
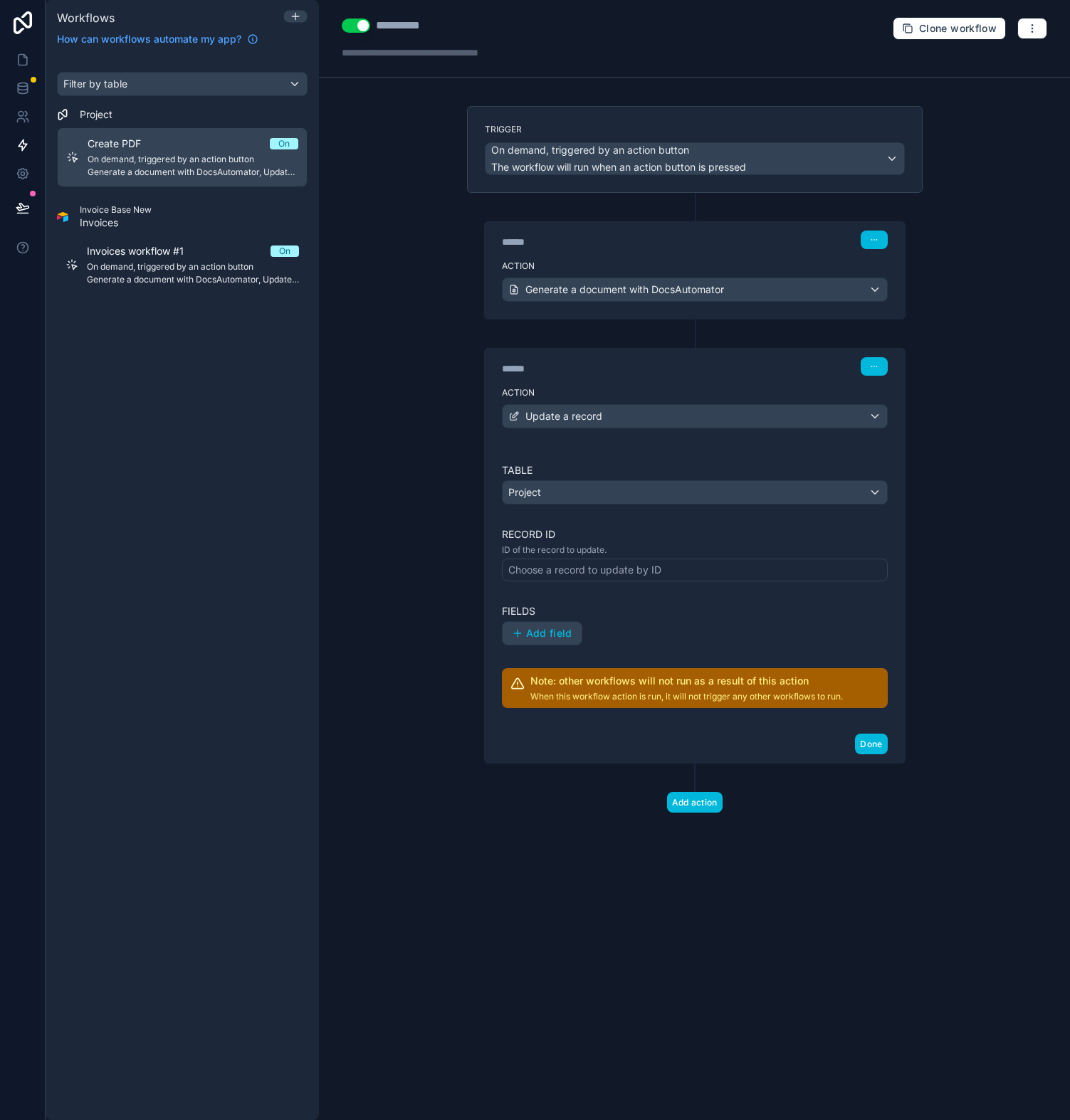
click at [570, 571] on div "Choose a record to update by ID" at bounding box center [585, 570] width 153 height 14
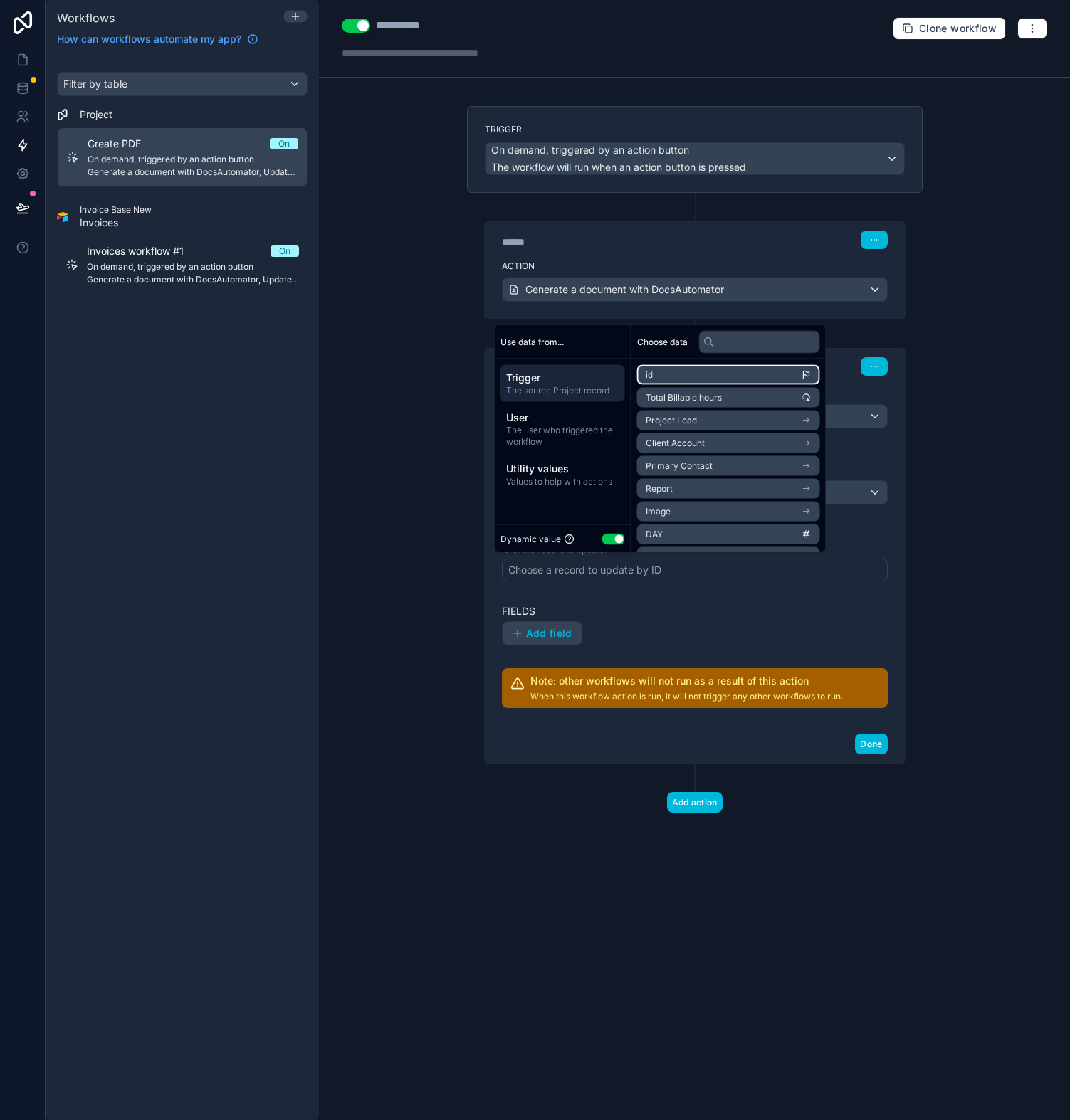
click at [676, 370] on li "id" at bounding box center [729, 375] width 183 height 20
click at [551, 635] on span "Add field" at bounding box center [549, 633] width 46 height 13
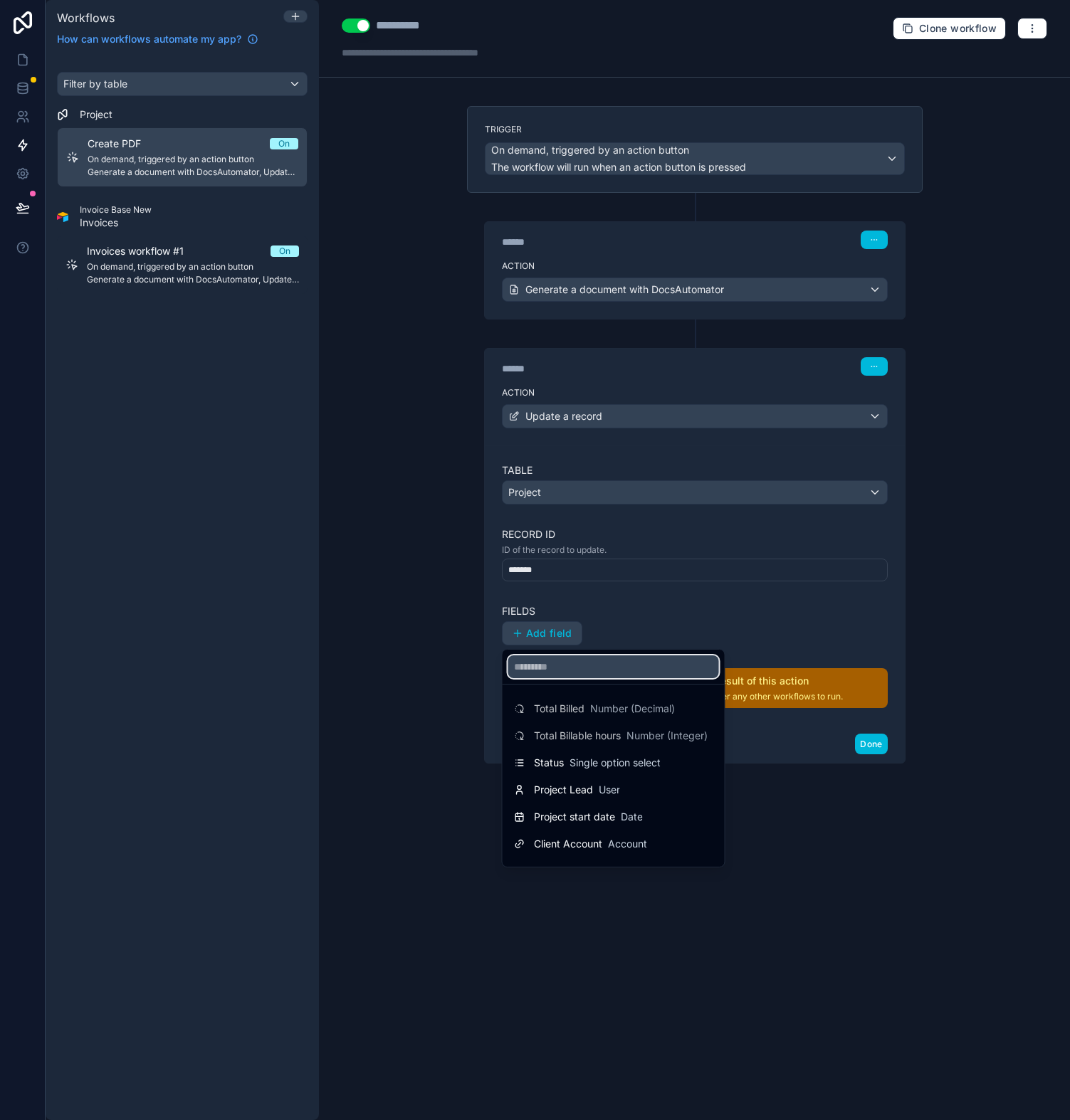
click at [581, 674] on input "text" at bounding box center [614, 667] width 210 height 23
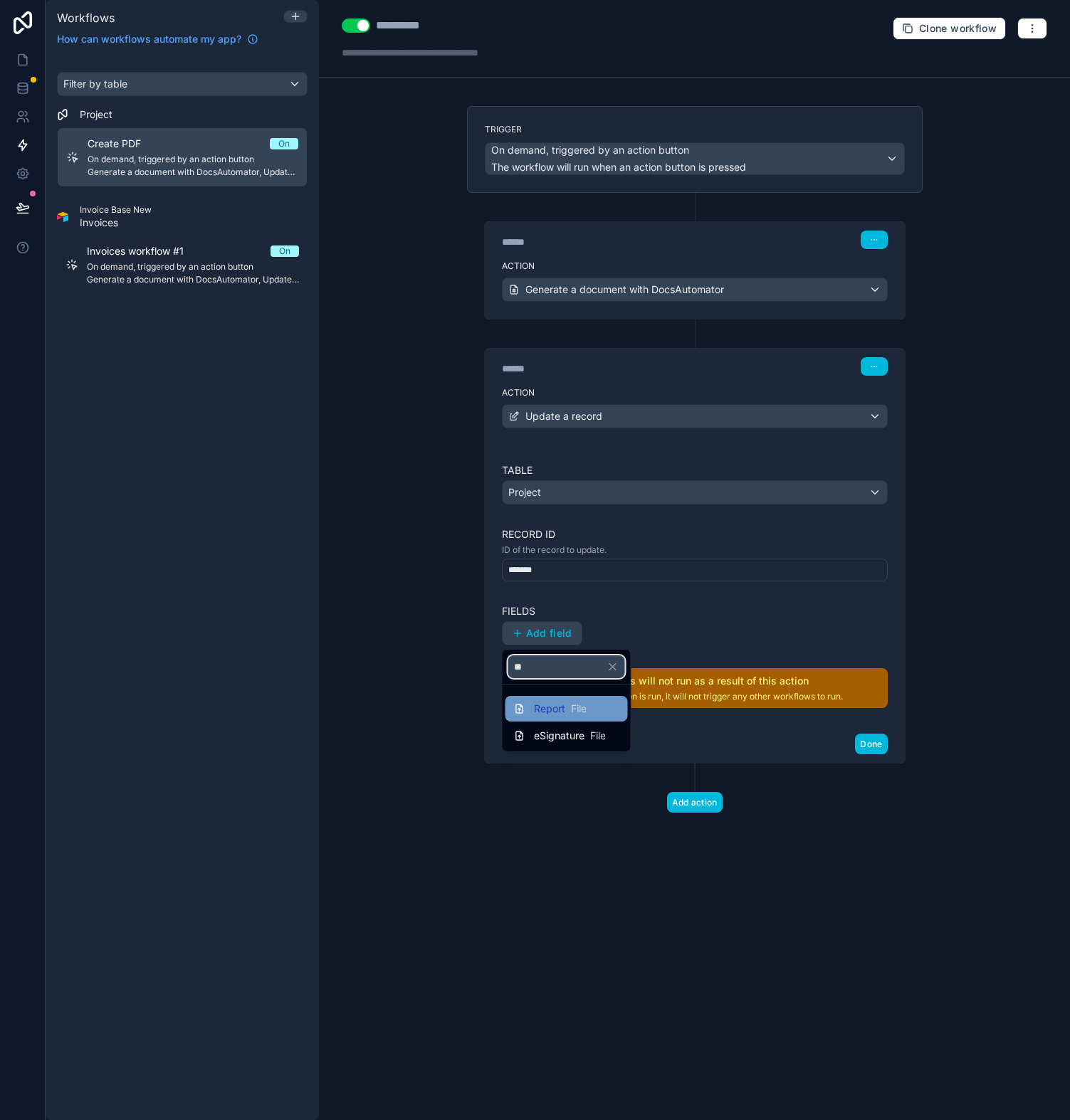
type input "**"
click at [572, 703] on span "File" at bounding box center [578, 708] width 16 height 14
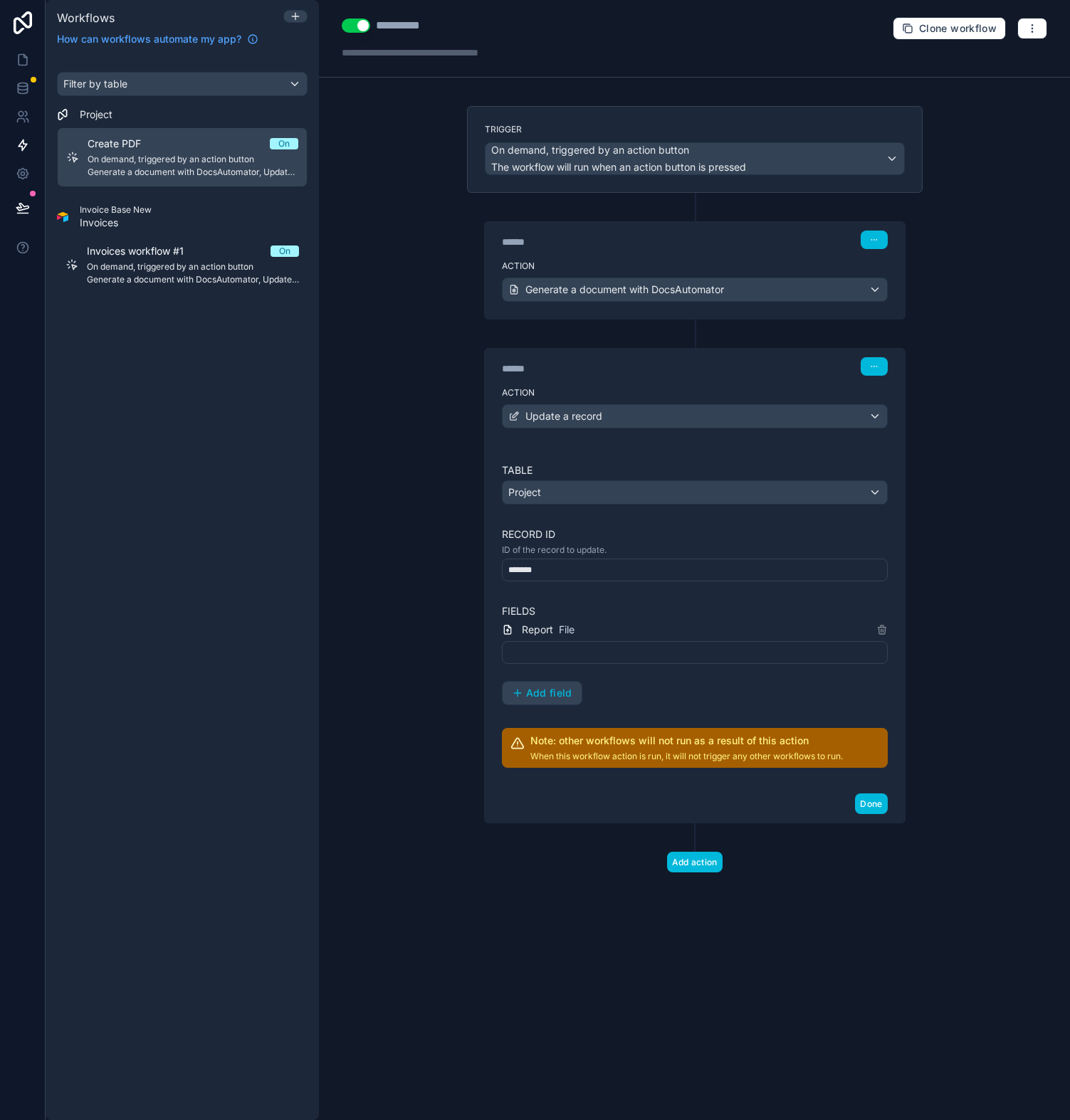
click at [582, 663] on div at bounding box center [695, 652] width 386 height 23
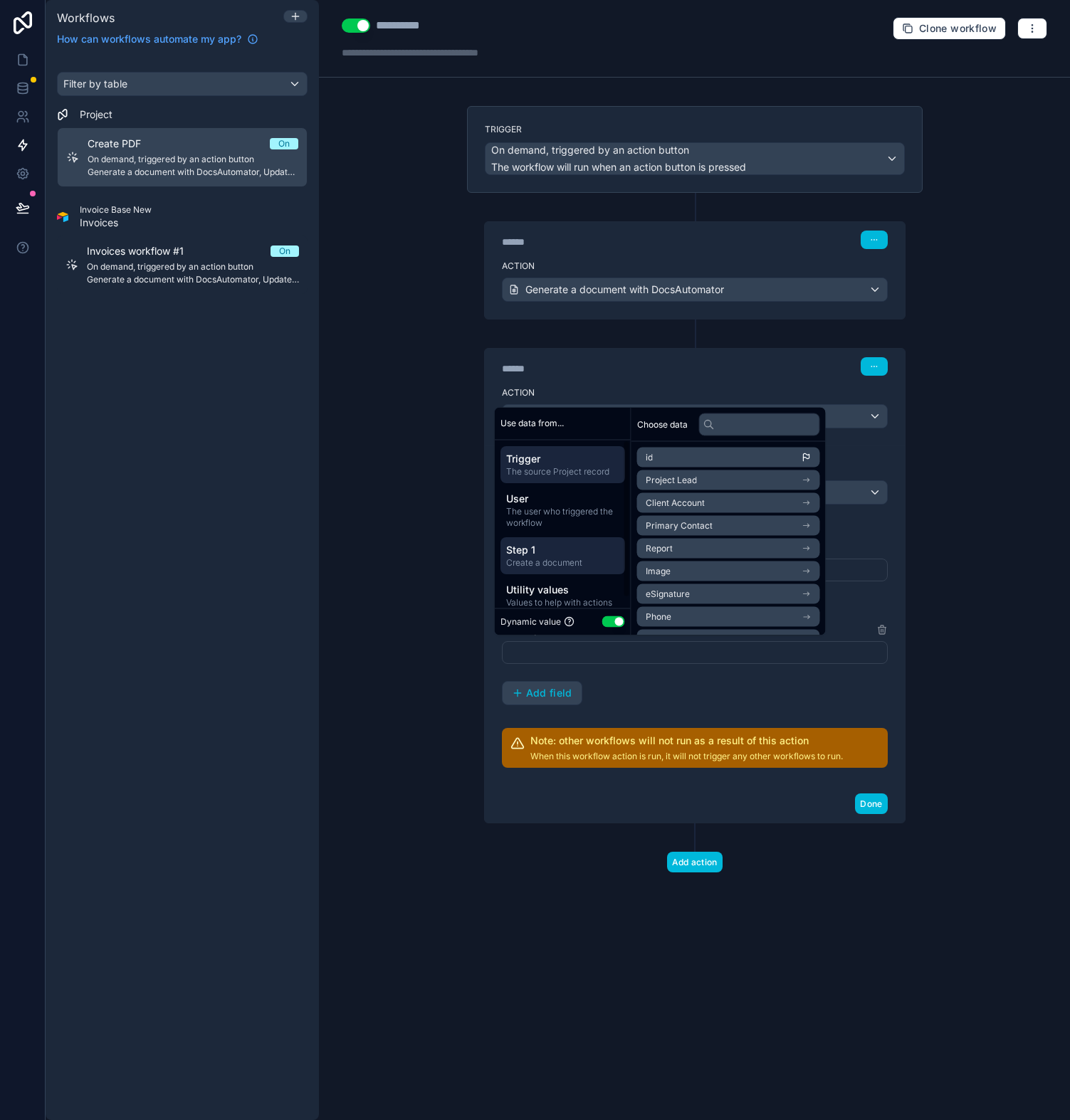
click at [549, 544] on span "Step 1" at bounding box center [563, 549] width 114 height 14
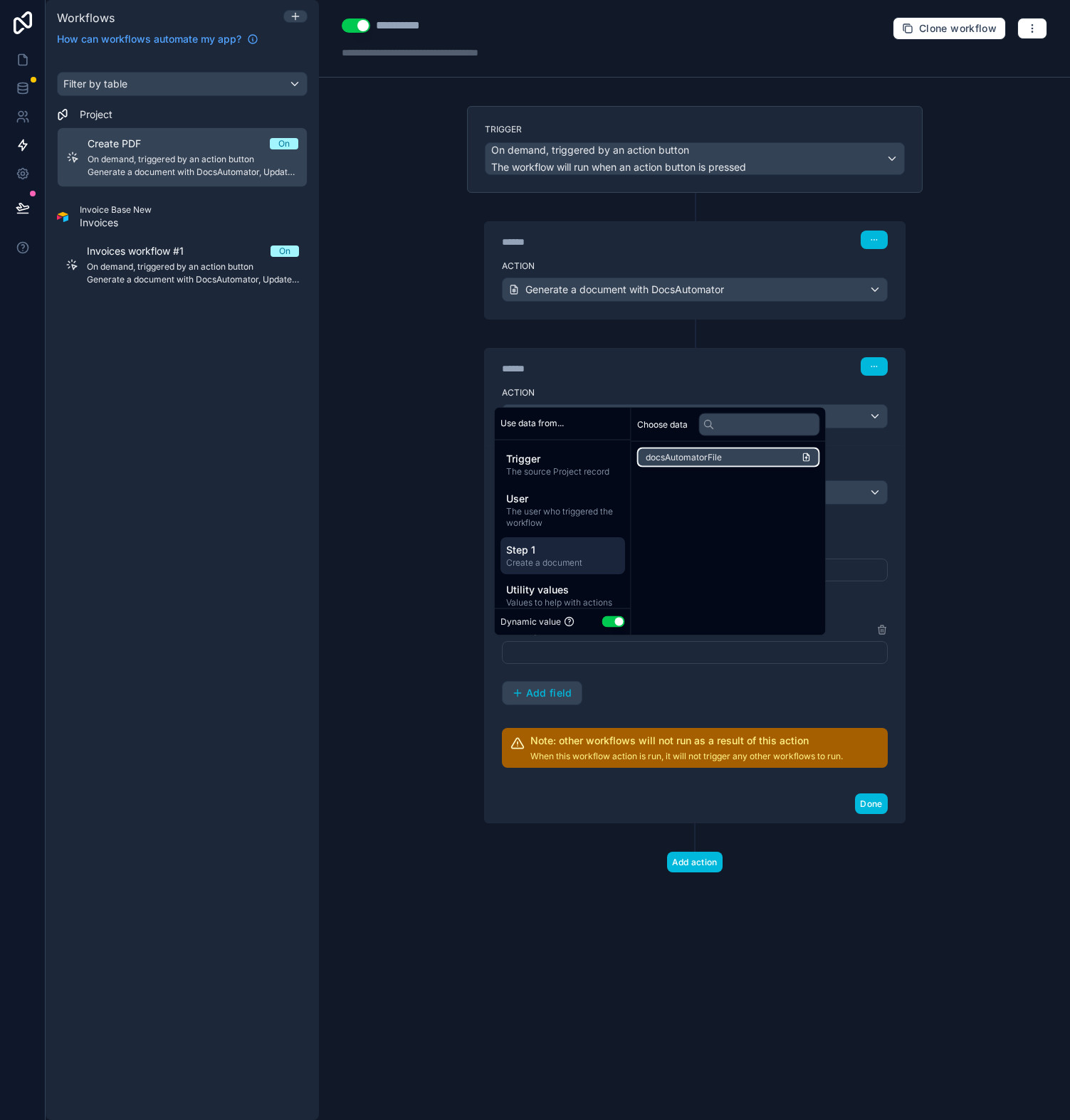
click at [680, 460] on span "docsAutomatorFile" at bounding box center [683, 457] width 76 height 11
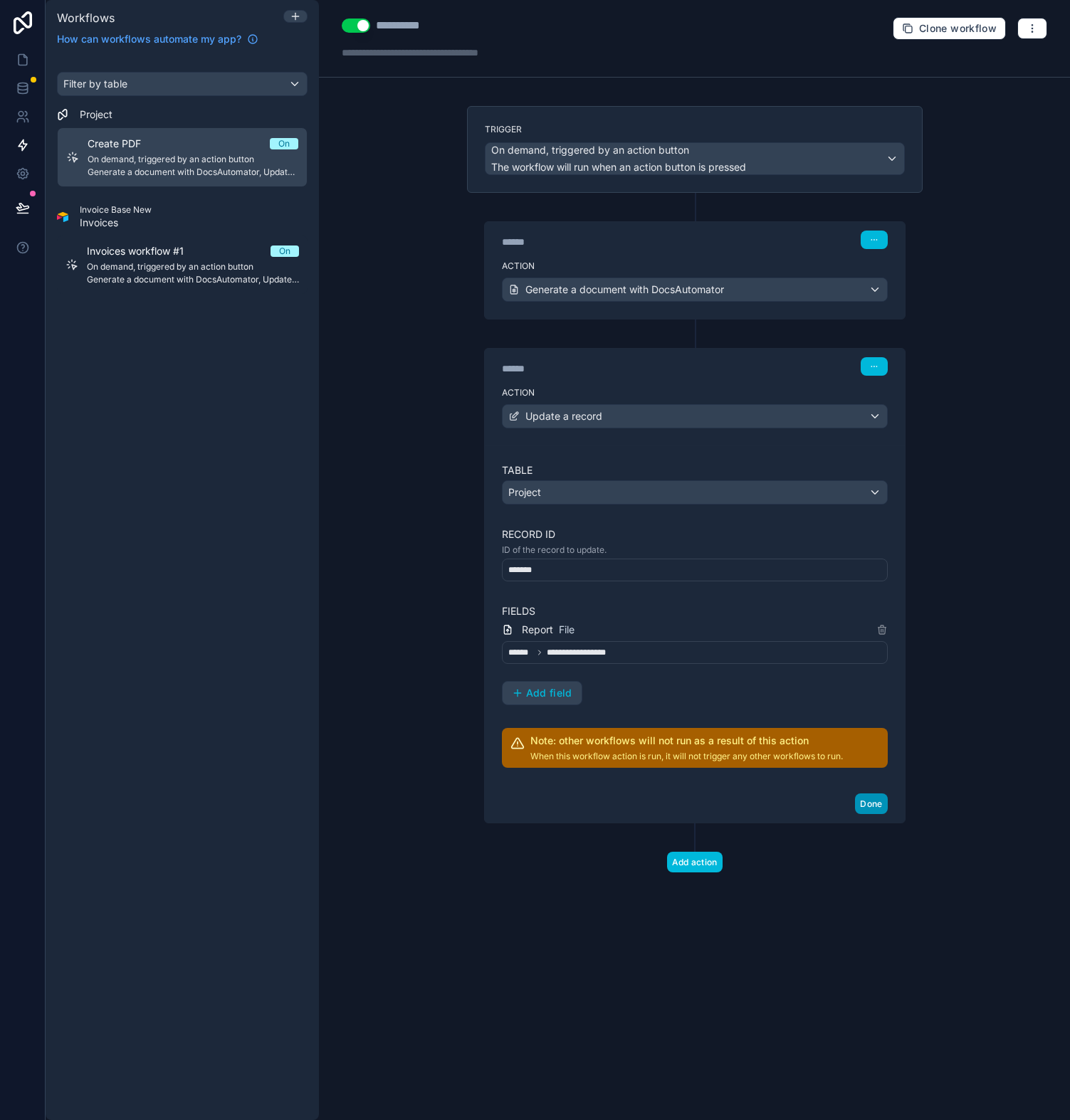
click at [871, 803] on button "Done" at bounding box center [871, 804] width 32 height 20
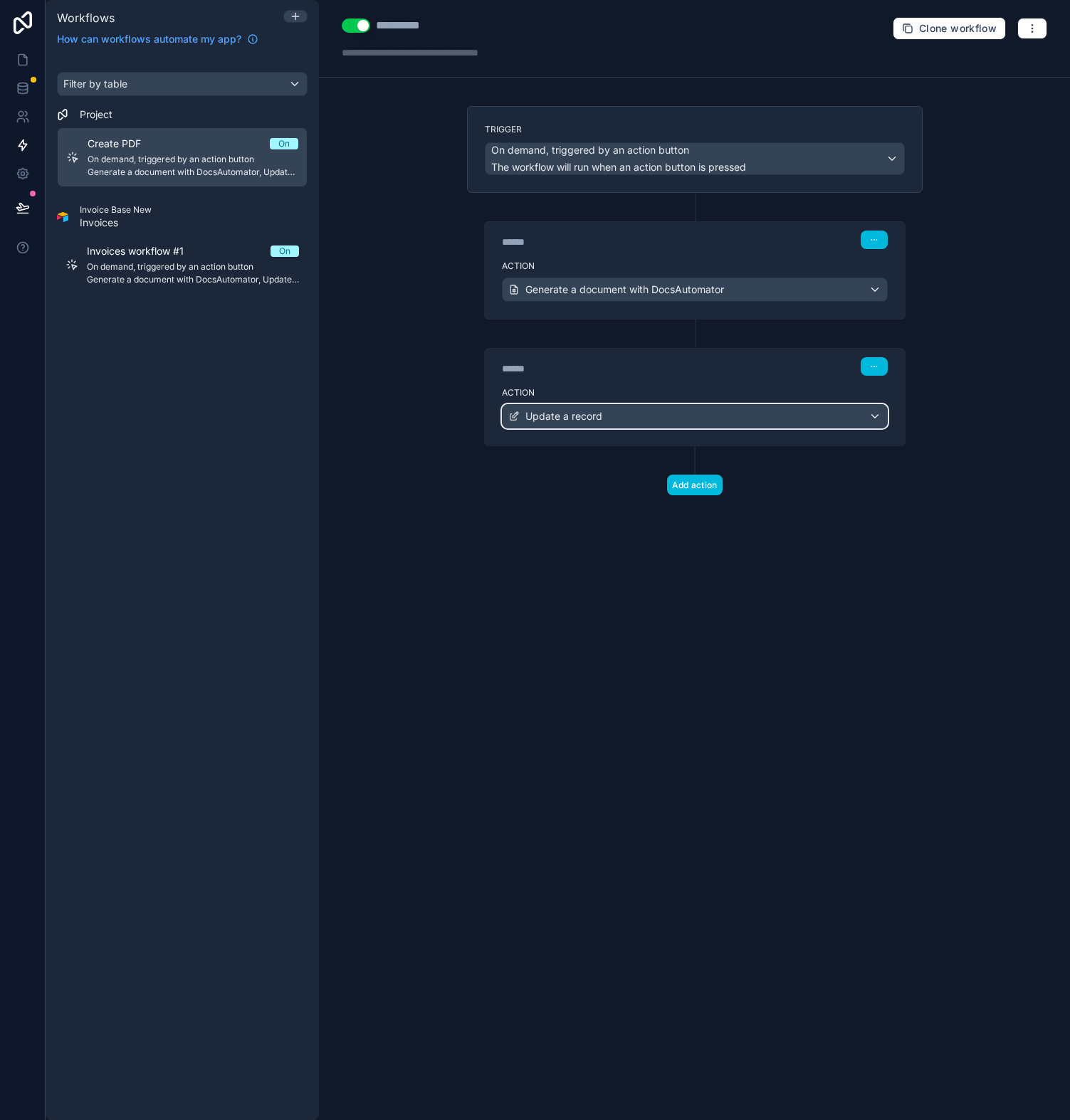
click at [714, 418] on div "Update a record" at bounding box center [695, 416] width 384 height 23
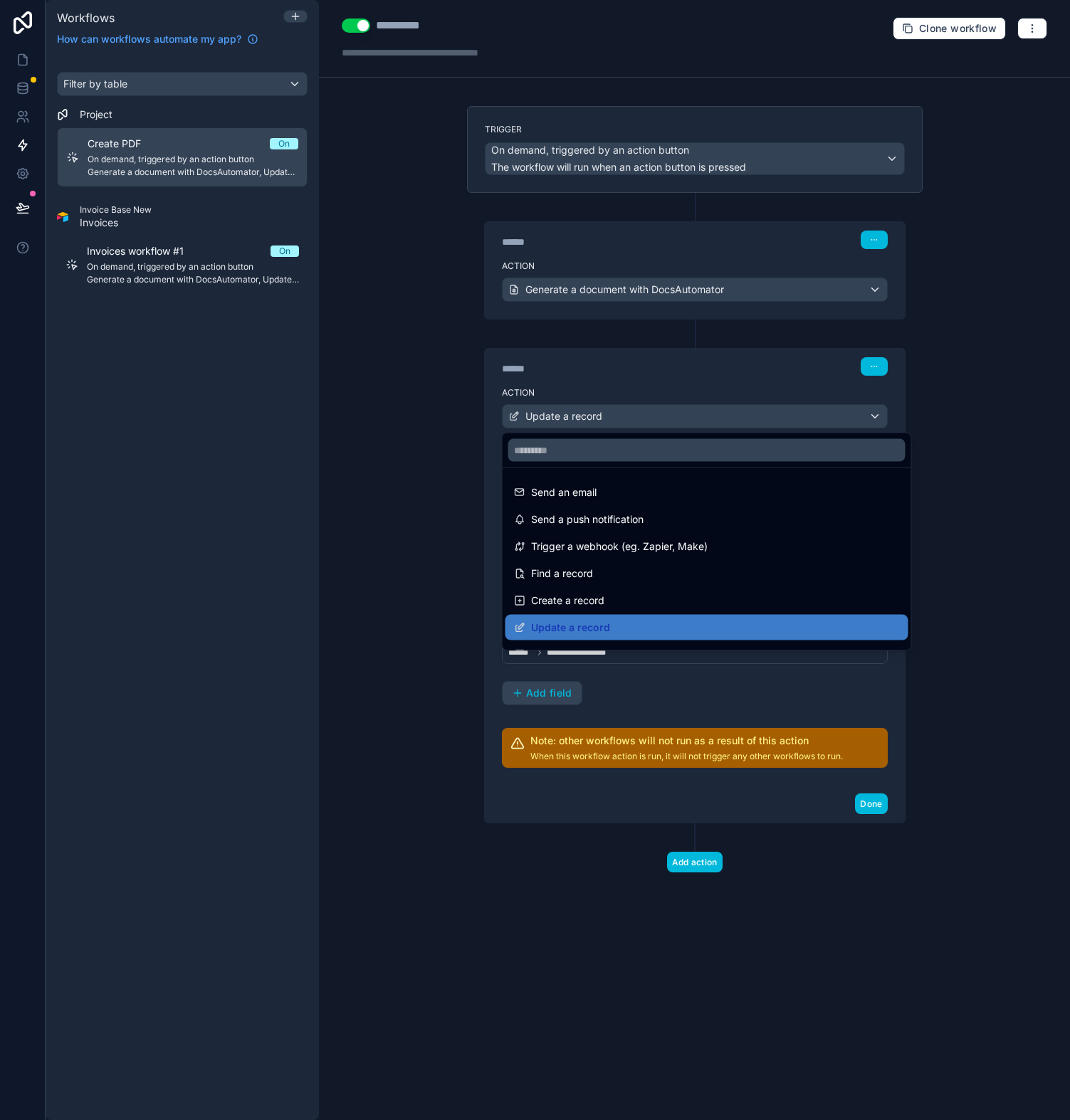
click at [666, 375] on div at bounding box center [535, 560] width 1070 height 1120
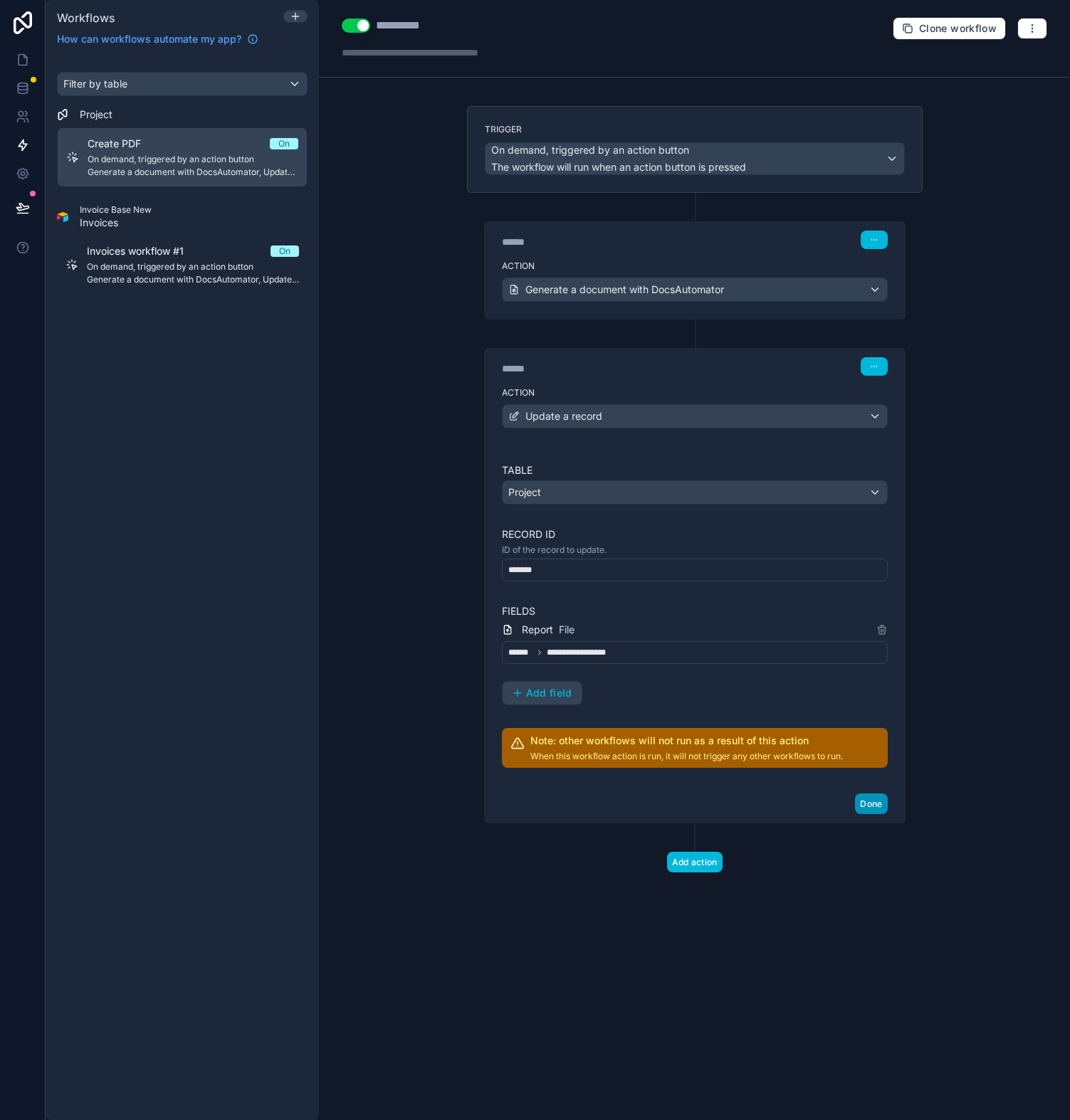
click at [870, 797] on button "Done" at bounding box center [871, 804] width 32 height 20
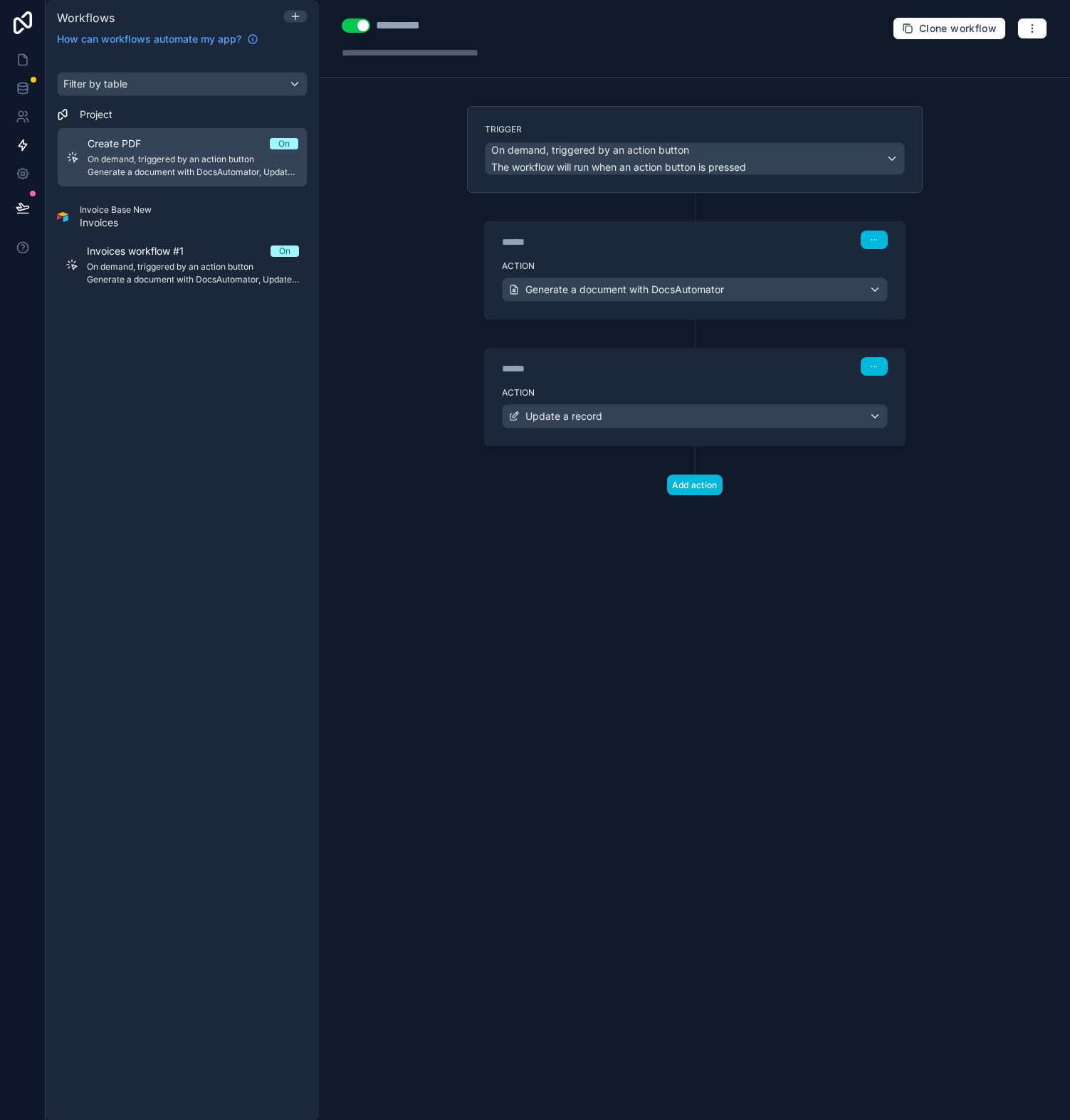
click at [359, 27] on button "Use setting" at bounding box center [356, 25] width 29 height 14
click at [353, 25] on button "Use setting" at bounding box center [356, 25] width 29 height 14
click at [353, 219] on div "**********" at bounding box center [694, 560] width 751 height 1120
click at [11, 64] on link at bounding box center [22, 60] width 45 height 29
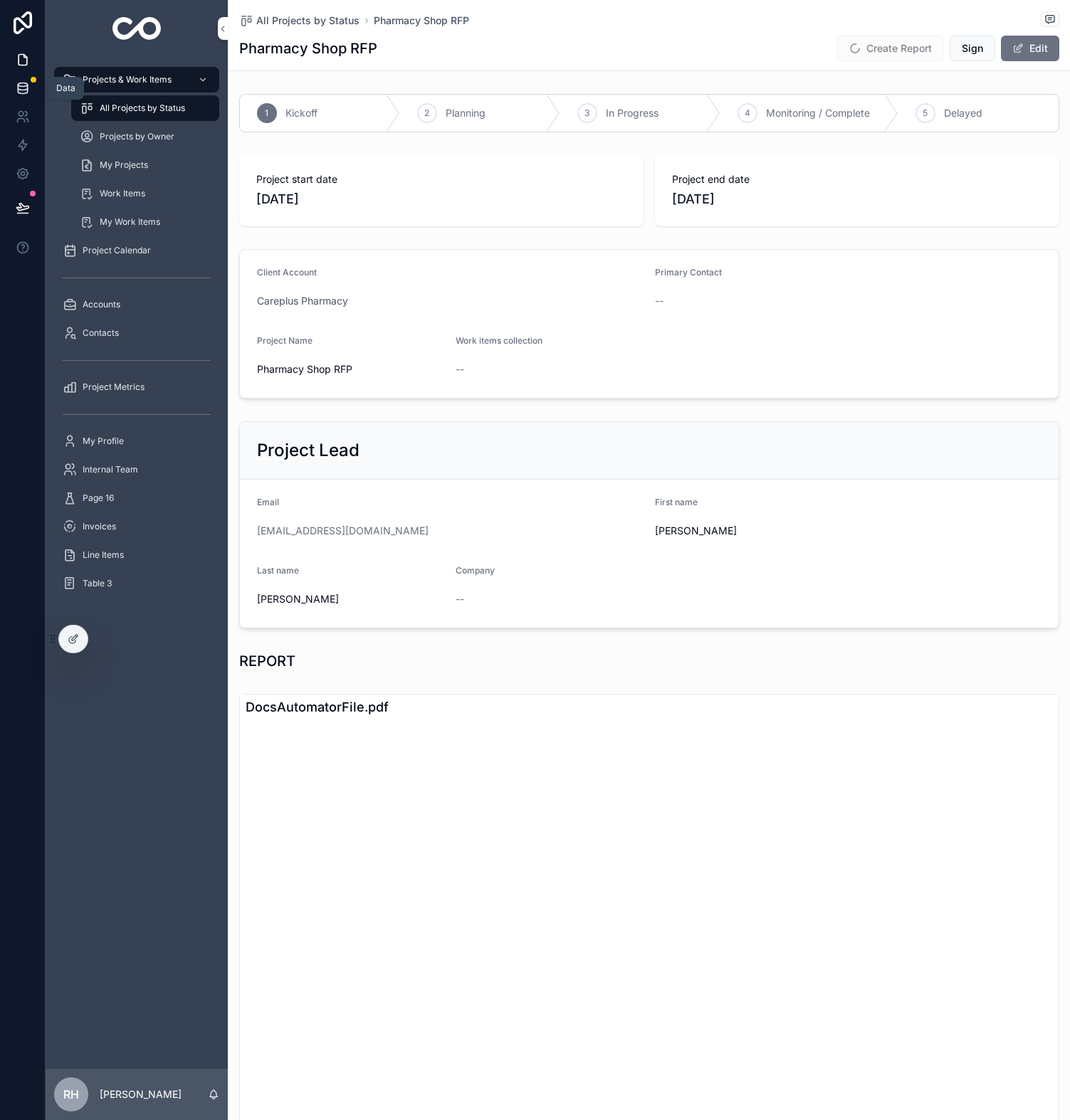
click at [30, 84] on link at bounding box center [22, 89] width 45 height 29
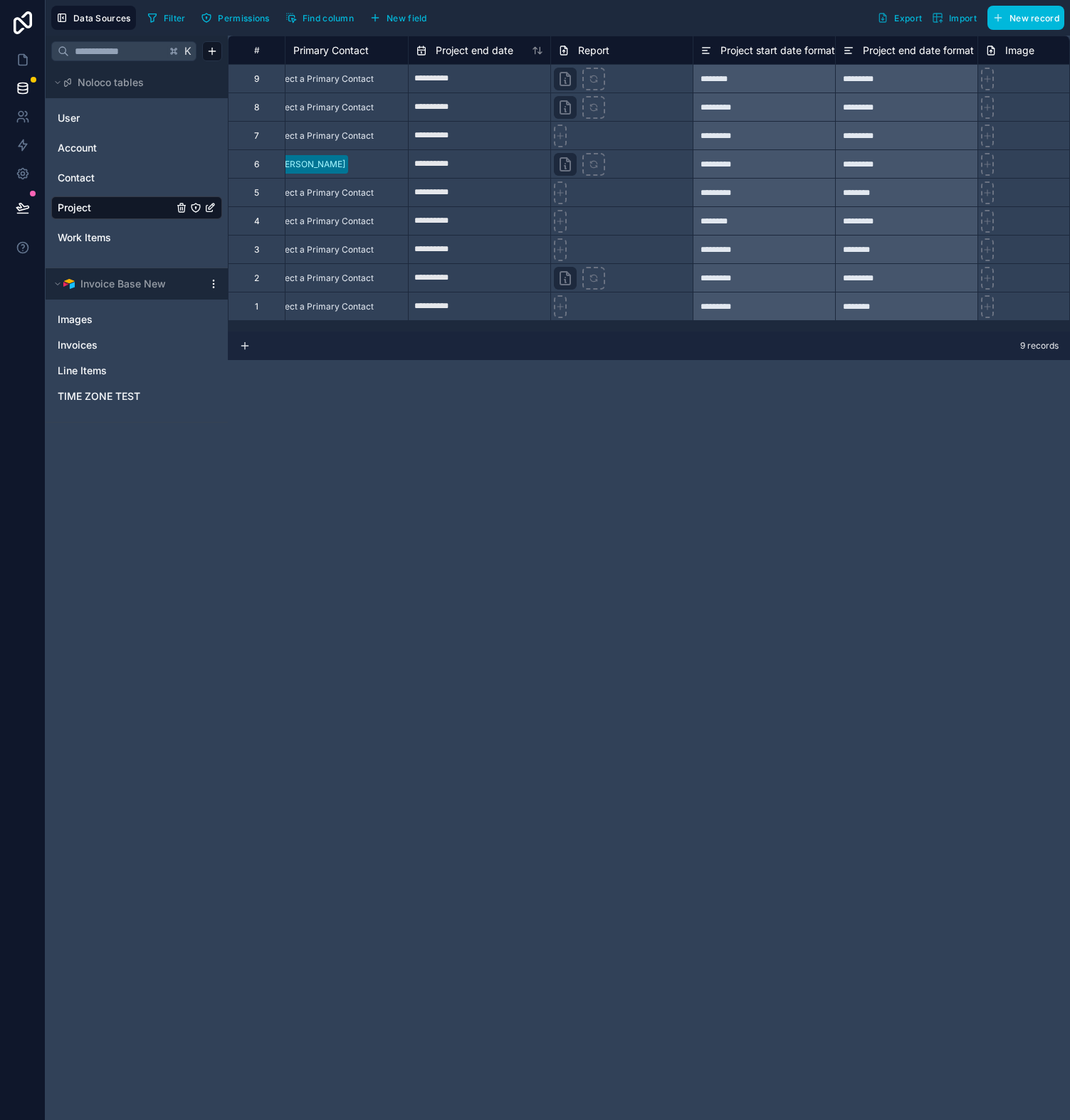
scroll to position [0, 981]
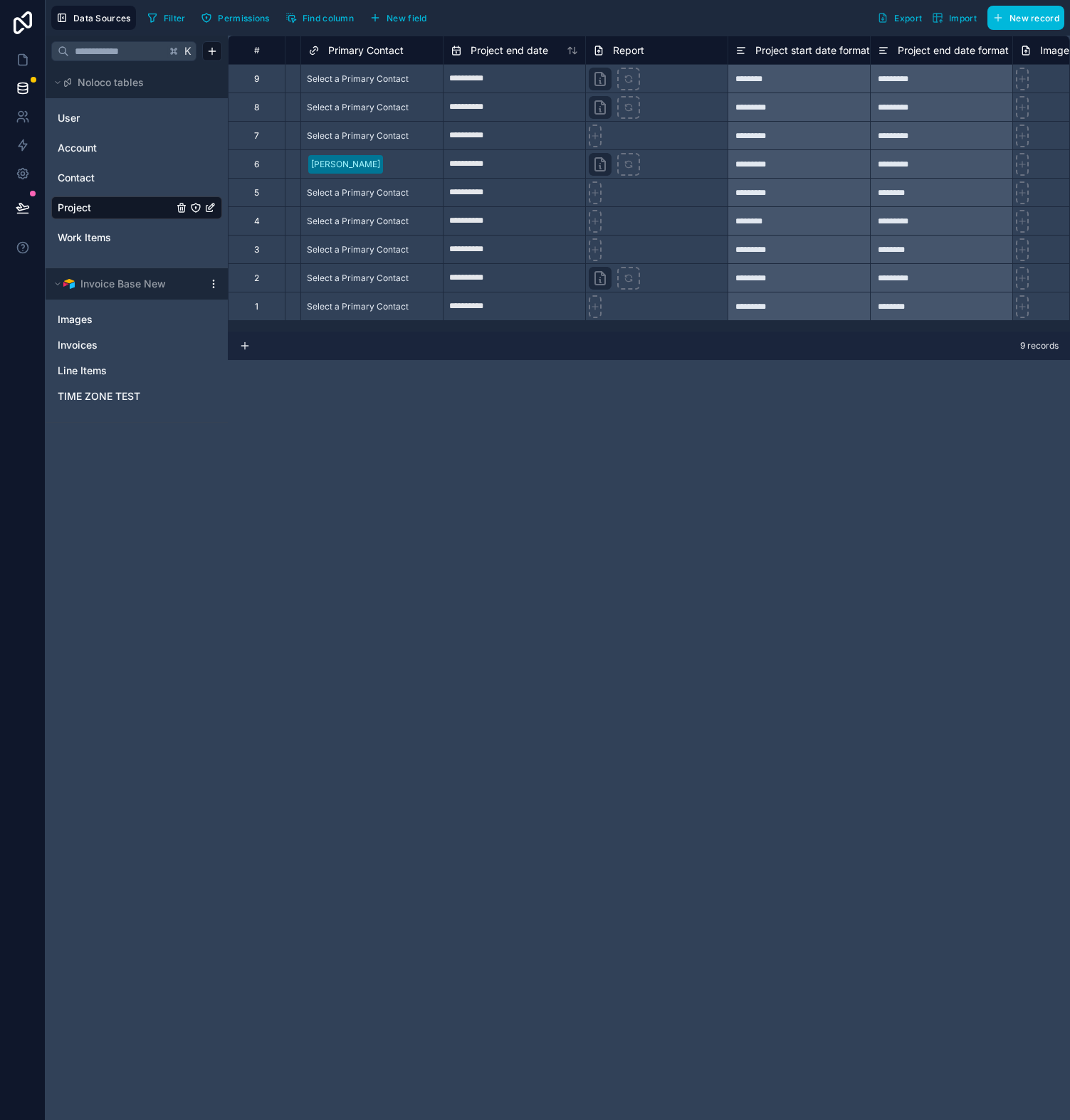
click at [672, 307] on div at bounding box center [656, 306] width 142 height 29
click at [18, 63] on icon at bounding box center [22, 60] width 8 height 11
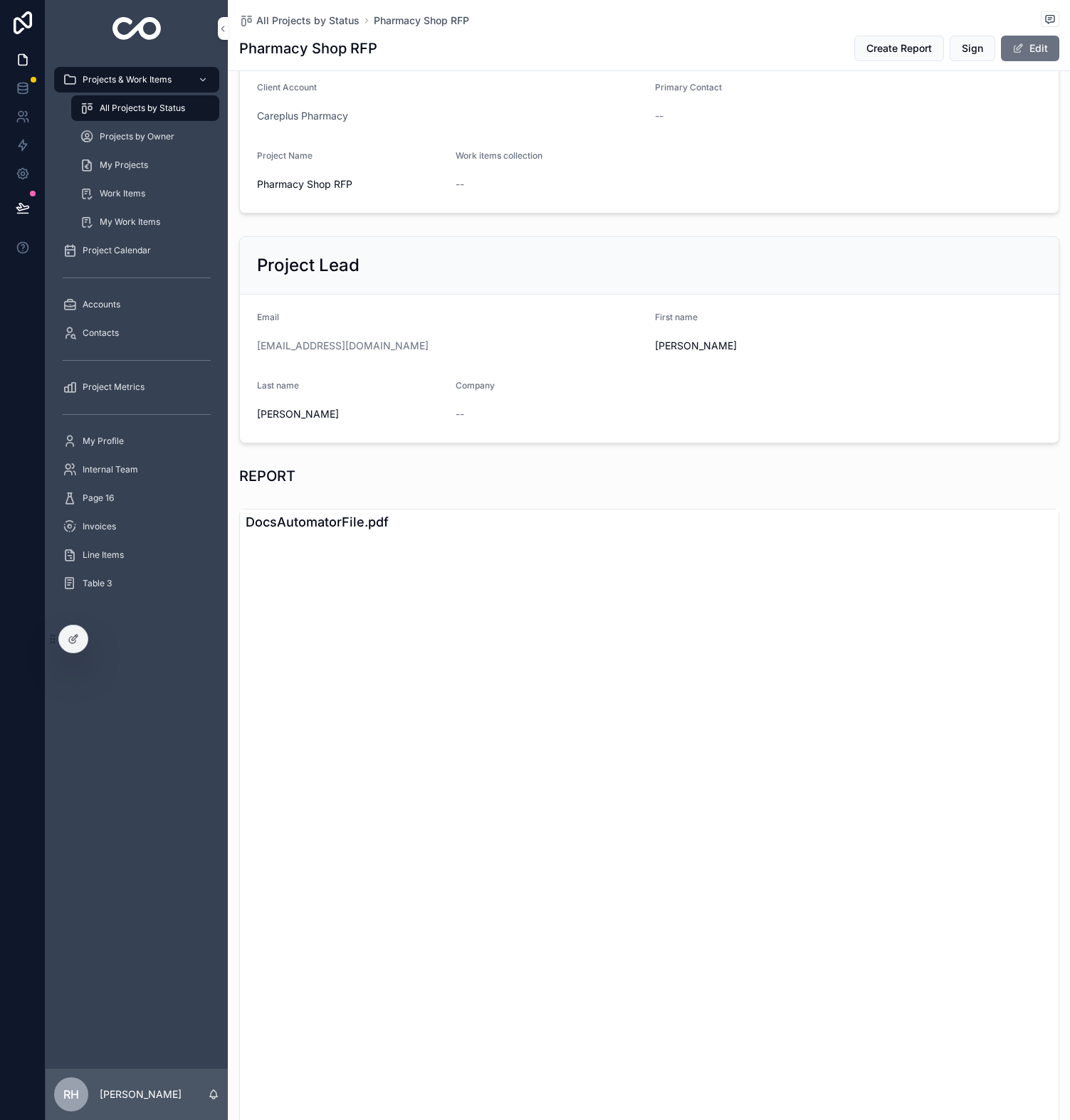
scroll to position [293, 0]
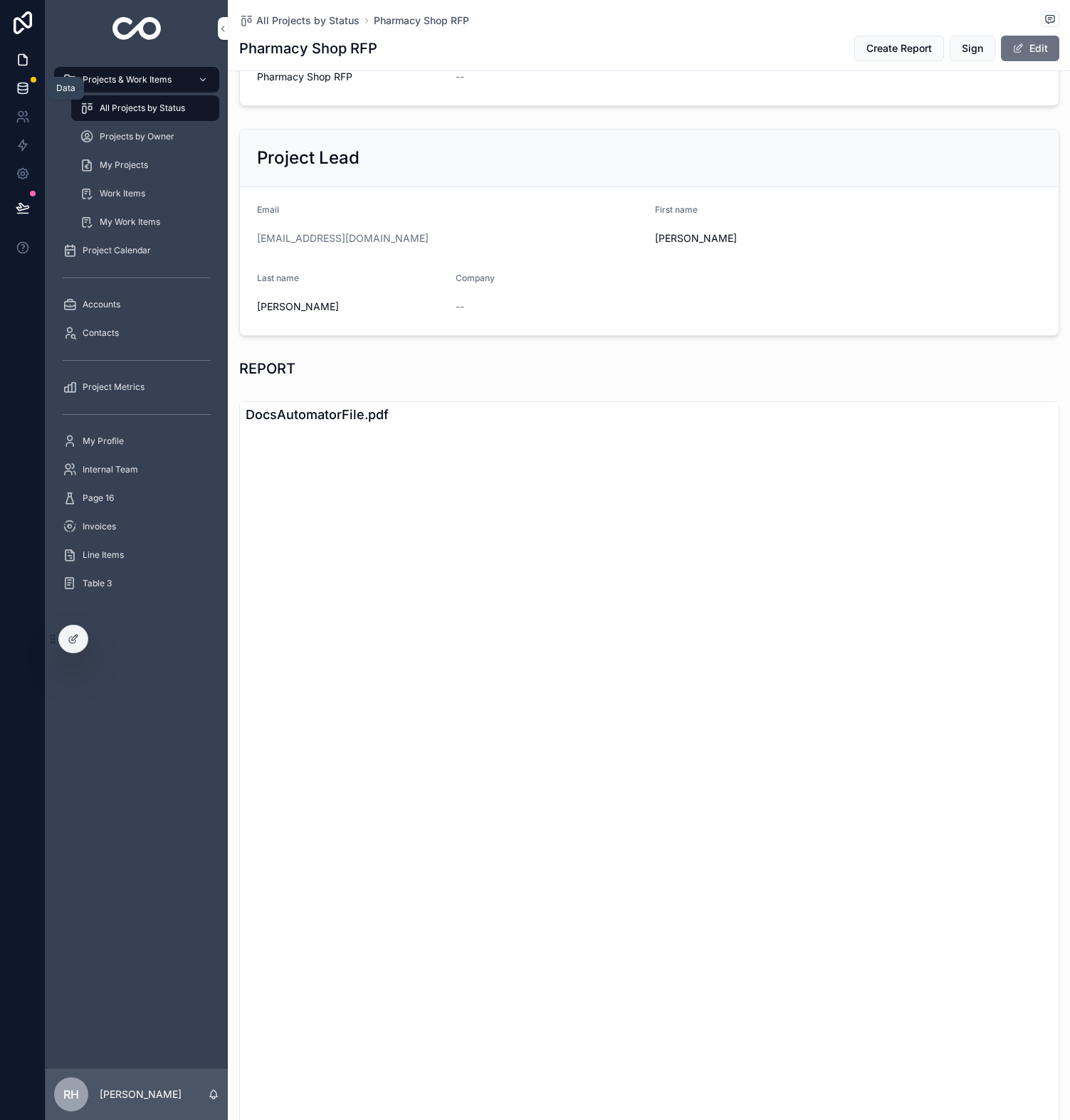
click at [23, 76] on link at bounding box center [22, 89] width 45 height 29
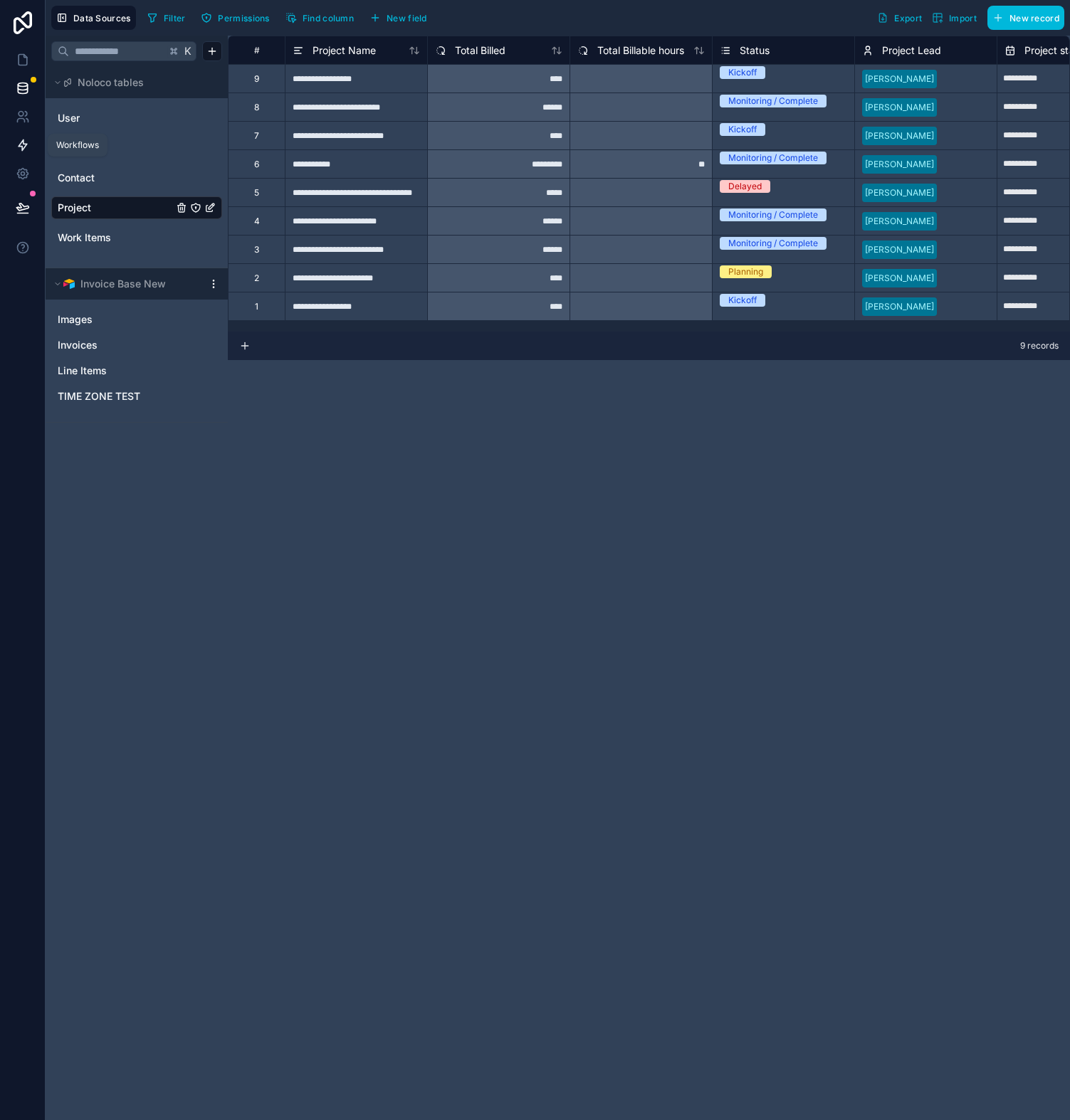
click at [28, 151] on icon at bounding box center [23, 145] width 14 height 14
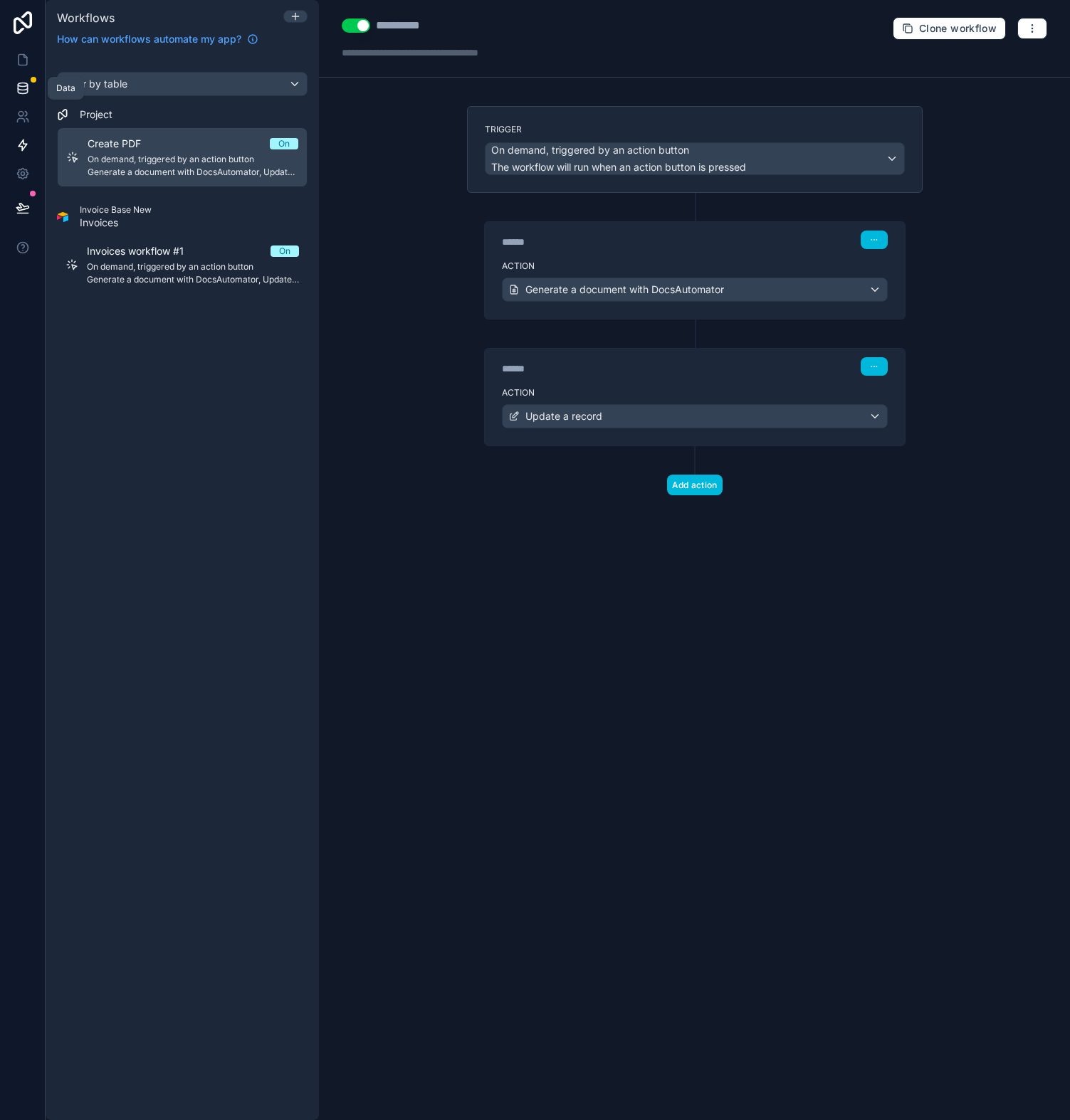
click at [23, 87] on icon at bounding box center [23, 85] width 9 height 4
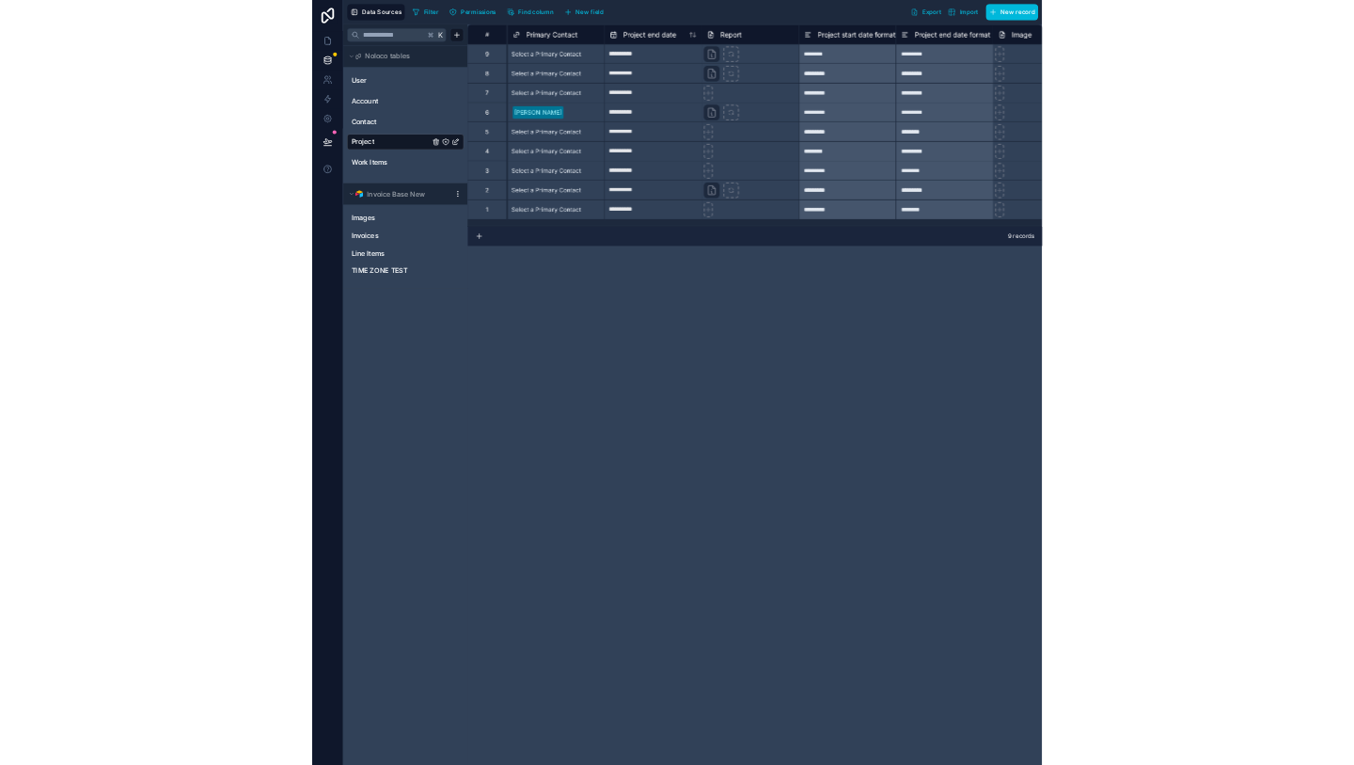
scroll to position [0, 1317]
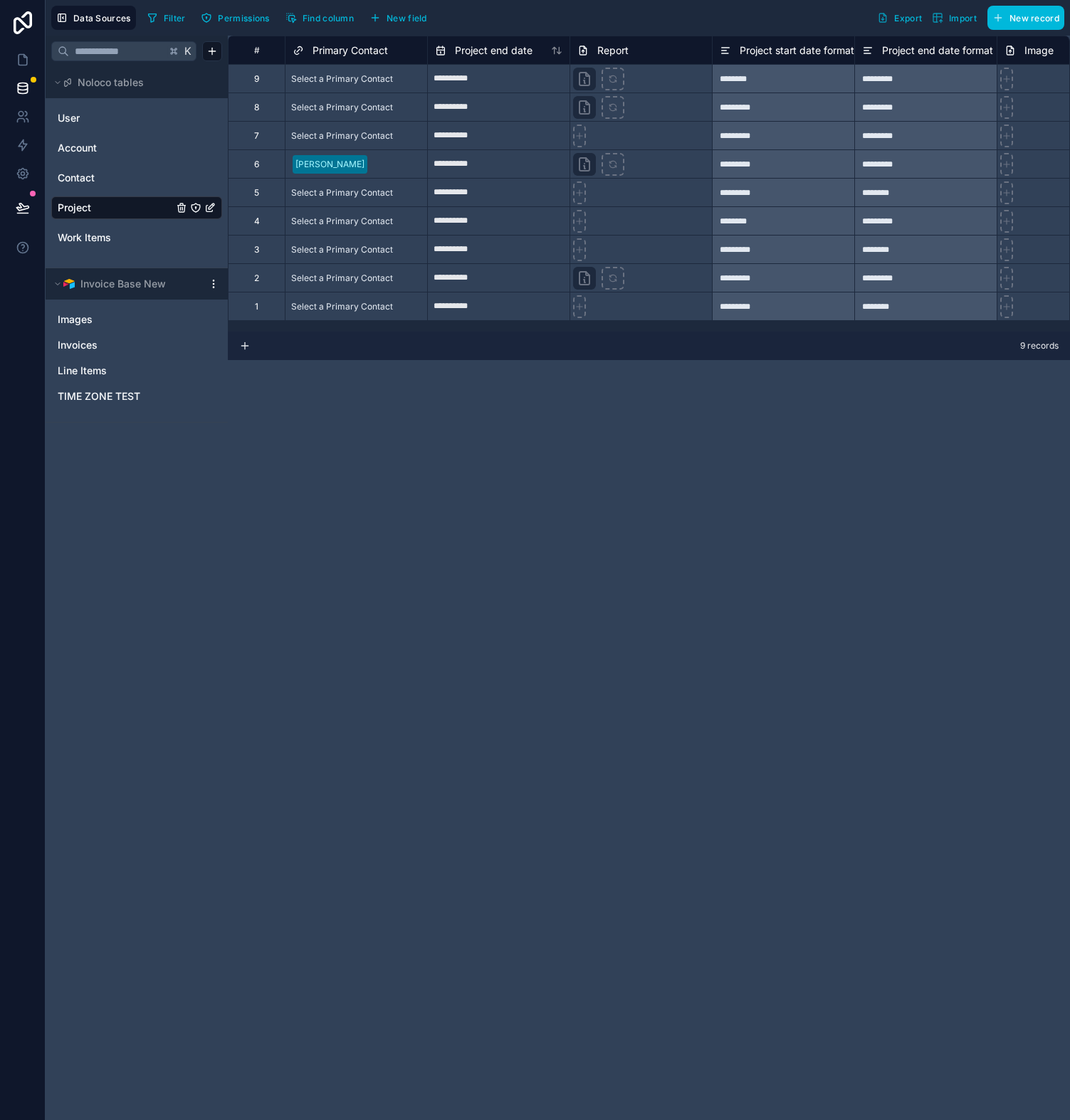
click at [625, 317] on div at bounding box center [640, 306] width 142 height 29
click at [30, 112] on icon at bounding box center [23, 117] width 14 height 14
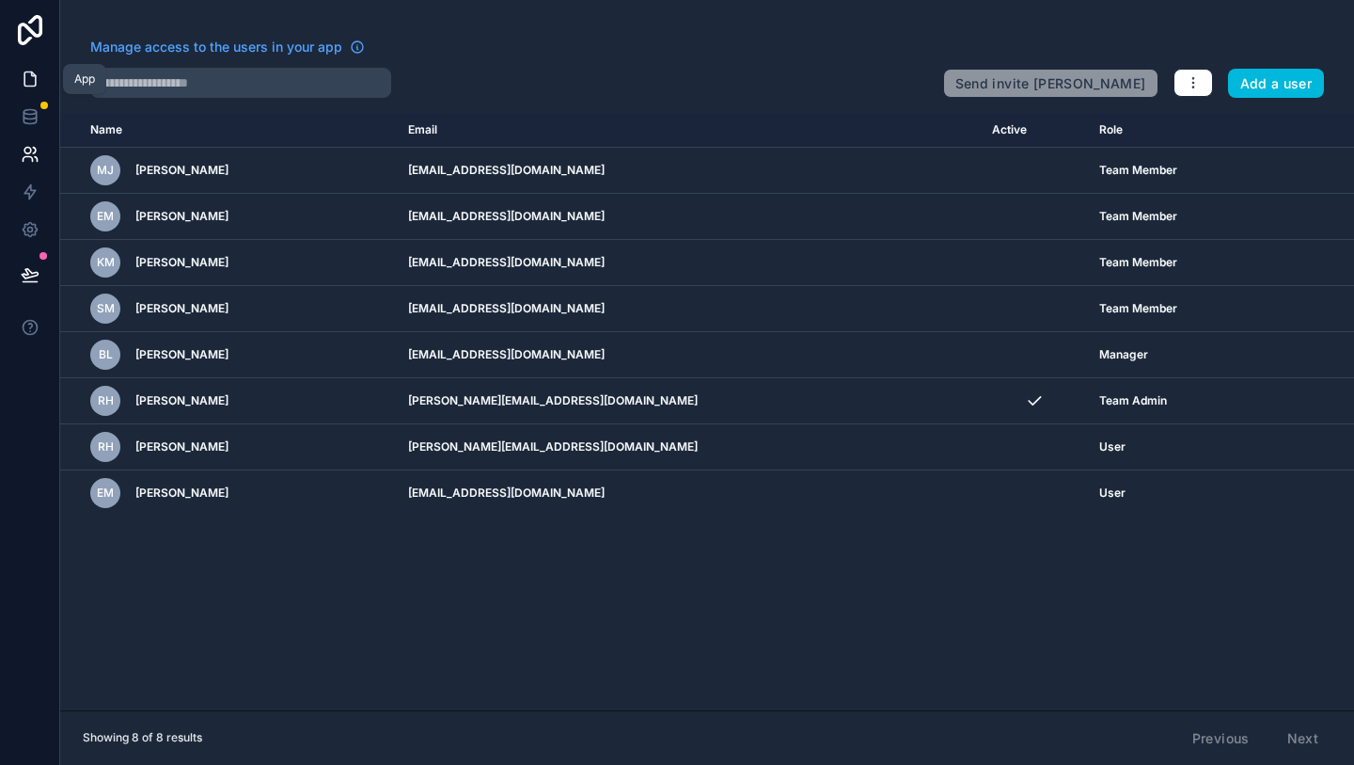
click at [14, 81] on link at bounding box center [29, 79] width 59 height 38
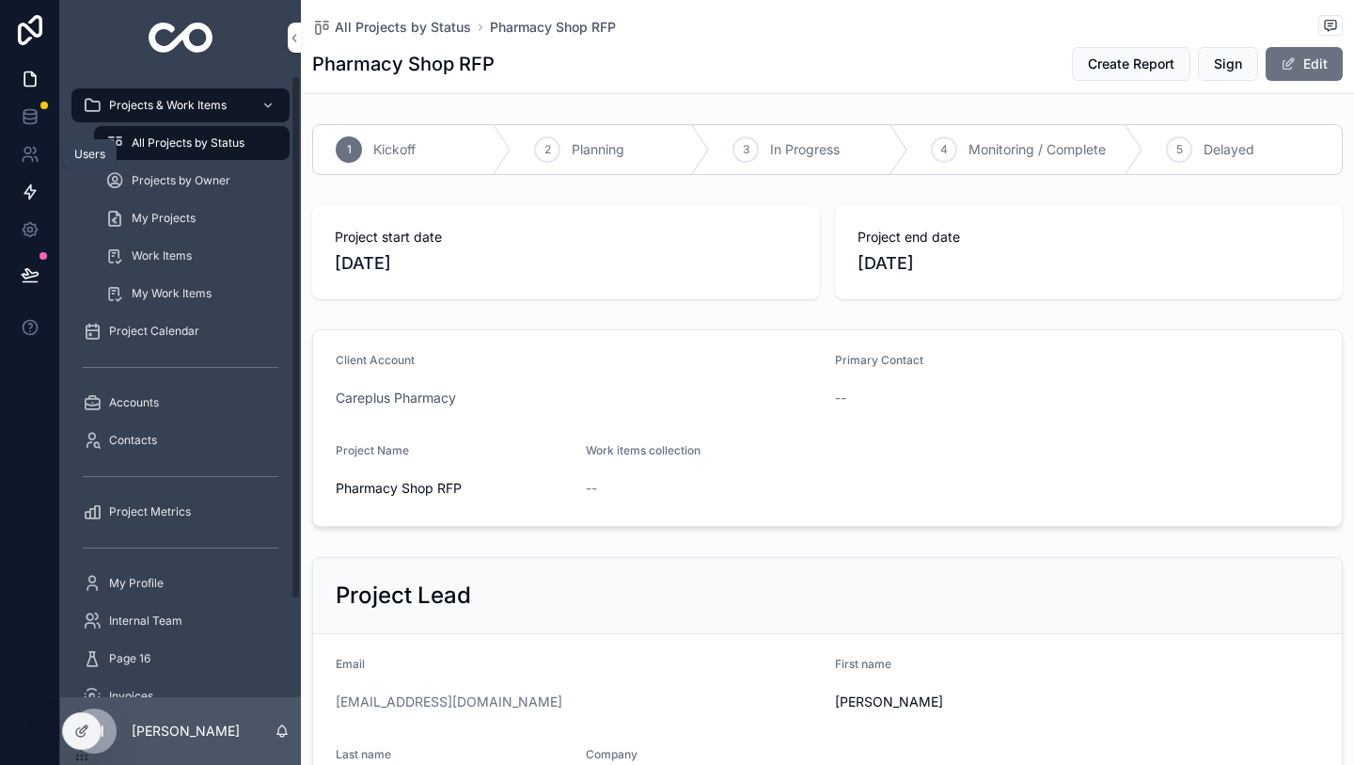
click at [25, 180] on link at bounding box center [29, 192] width 59 height 38
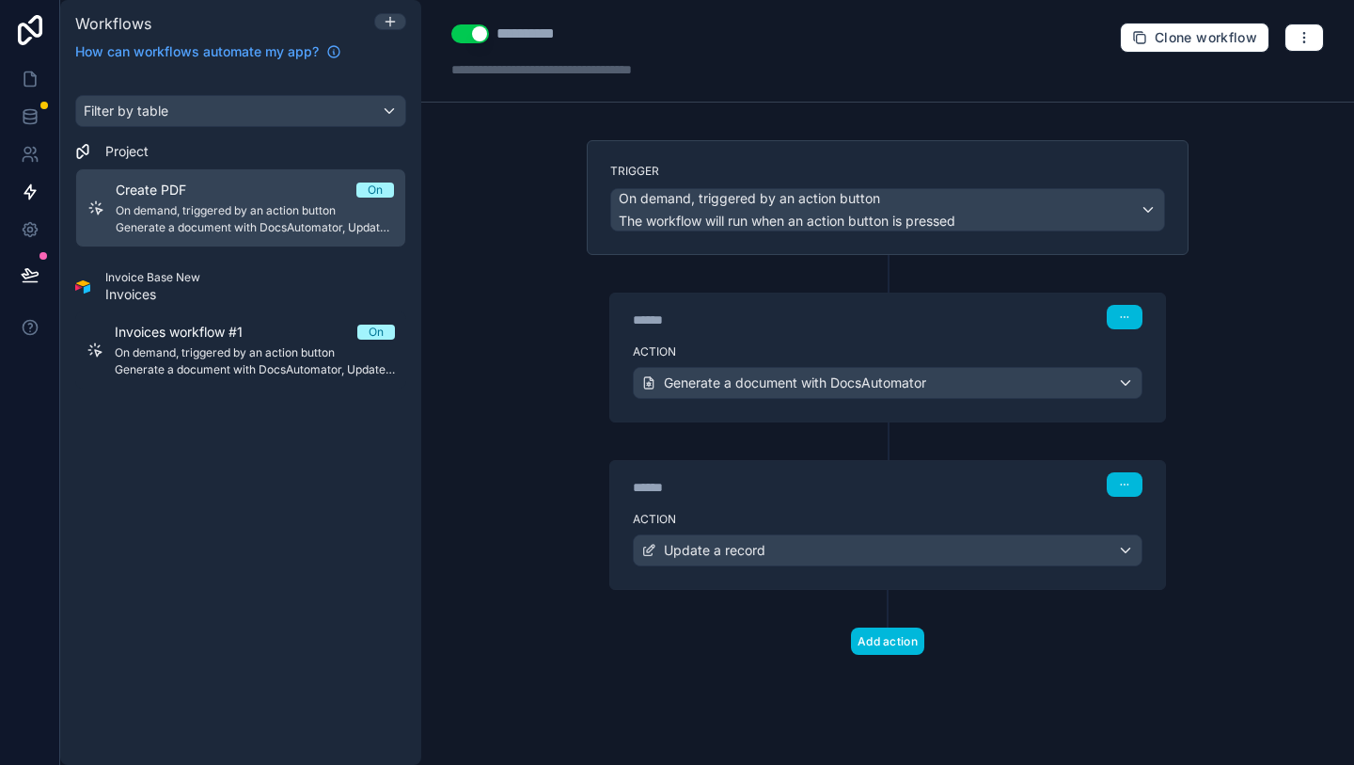
click at [725, 320] on div "******" at bounding box center [774, 319] width 282 height 19
